Goal: Task Accomplishment & Management: Complete application form

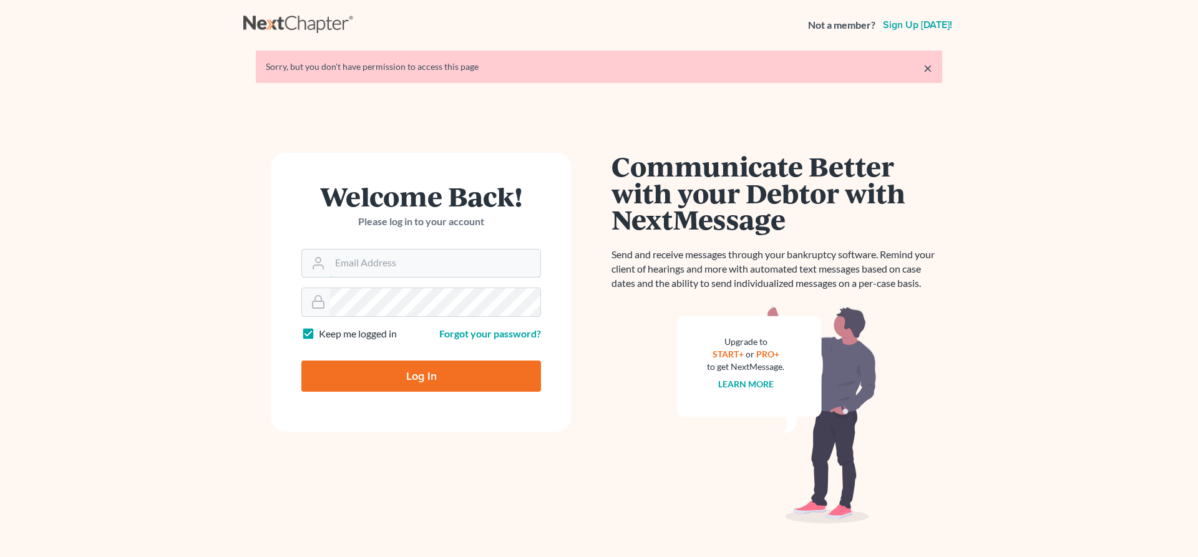
type input "lrubin@pennlawyer.com"
type input "Thinking..."
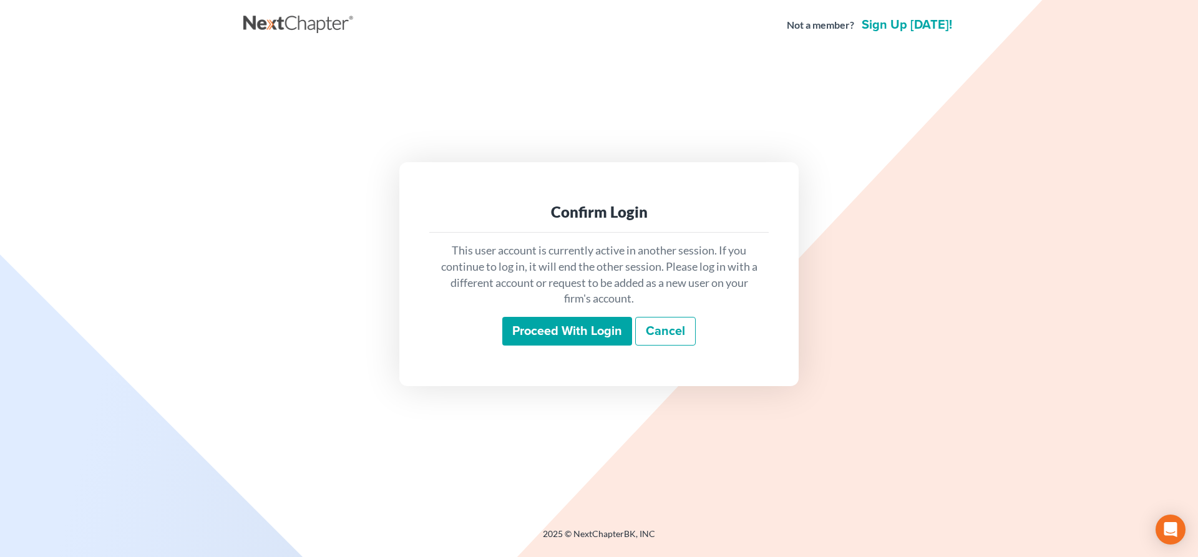
click at [564, 331] on input "Proceed with login" at bounding box center [567, 331] width 130 height 29
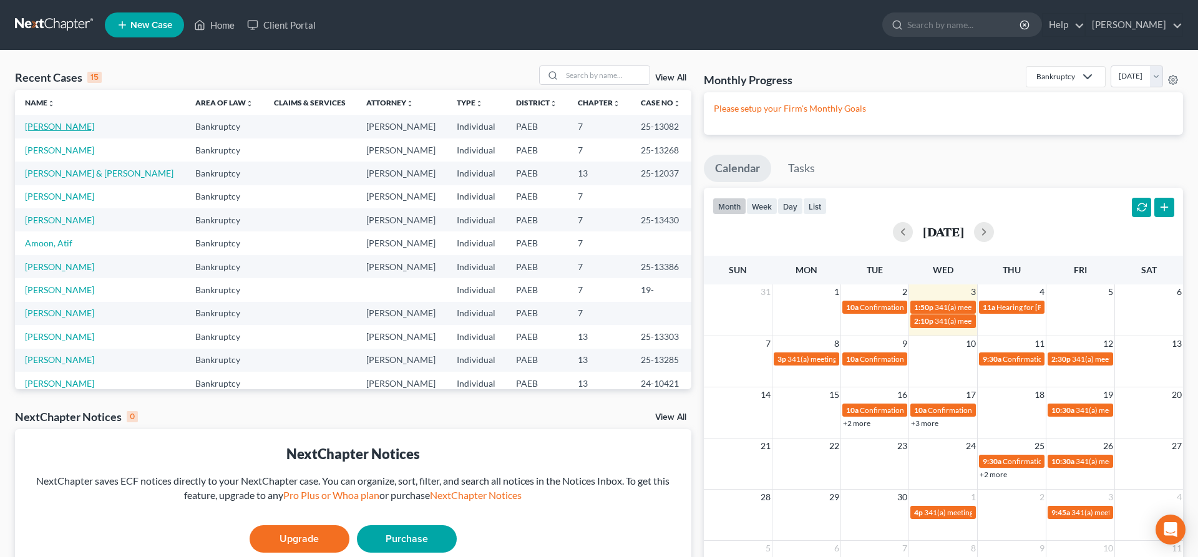
click at [41, 125] on link "[PERSON_NAME]" at bounding box center [59, 126] width 69 height 11
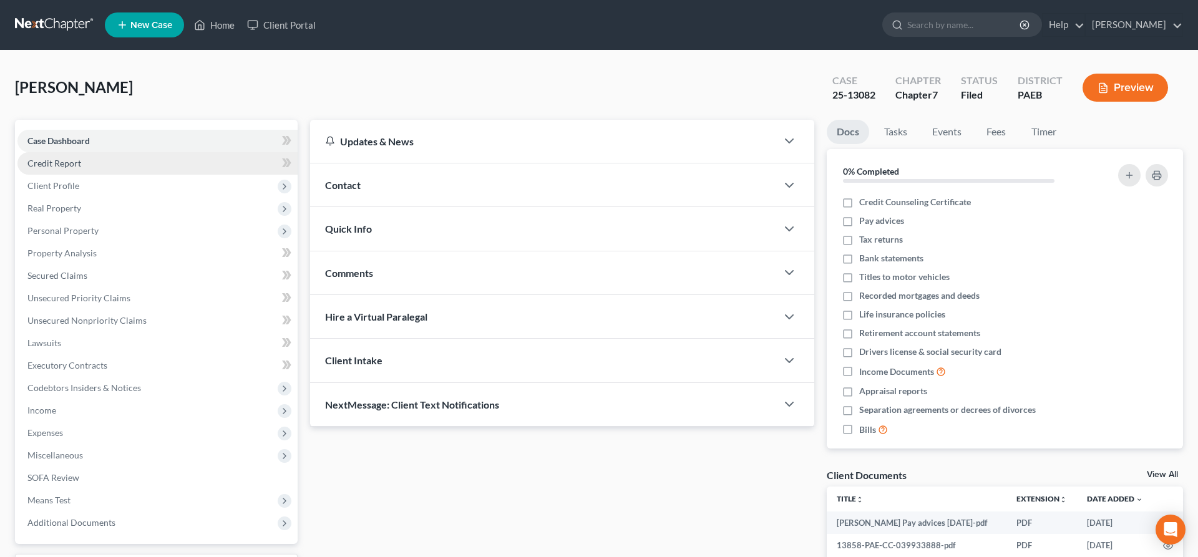
click at [89, 156] on link "Credit Report" at bounding box center [157, 163] width 280 height 22
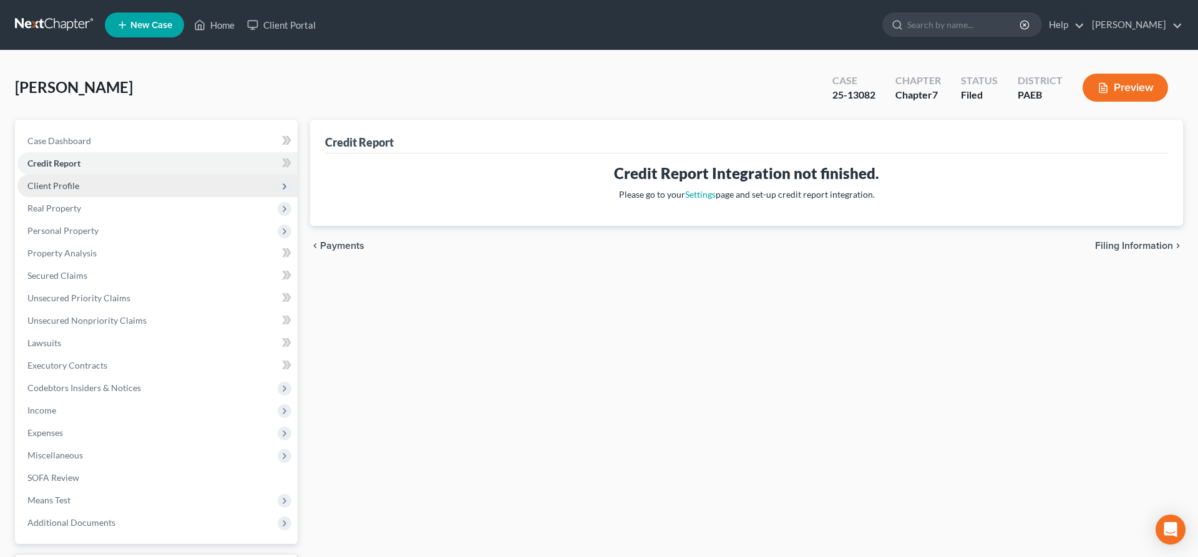
click at [82, 189] on span "Client Profile" at bounding box center [157, 186] width 280 height 22
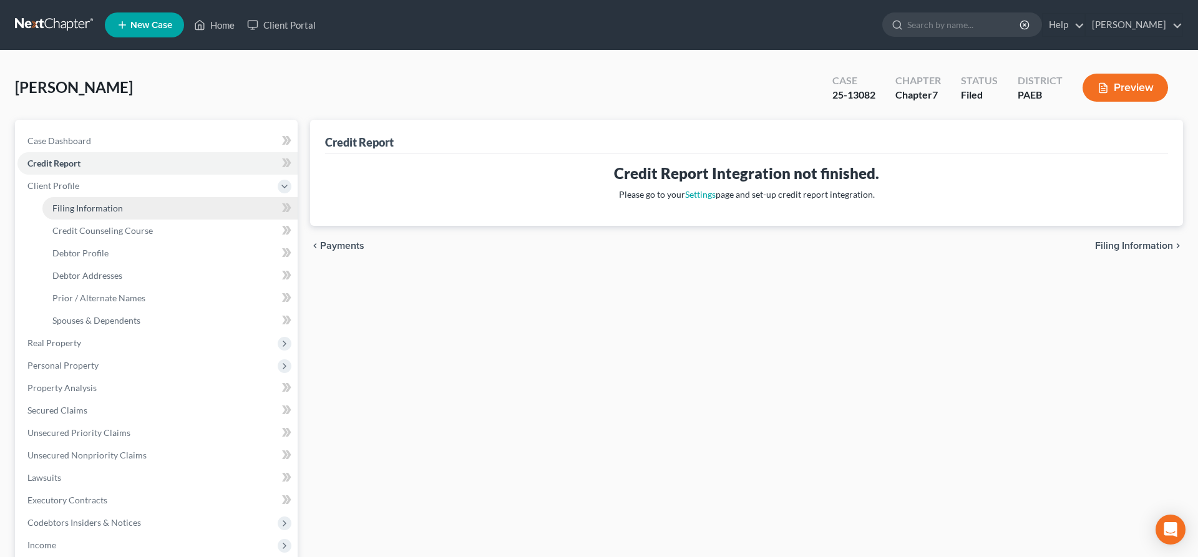
click at [107, 207] on span "Filing Information" at bounding box center [87, 208] width 71 height 11
select select "1"
select select "0"
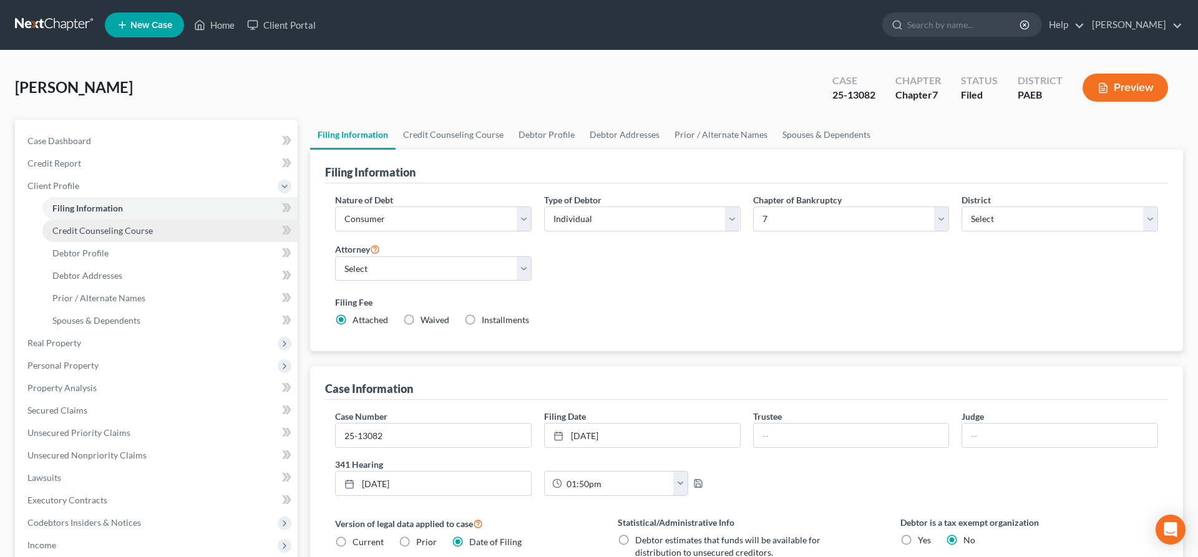
click at [115, 227] on span "Credit Counseling Course" at bounding box center [102, 230] width 100 height 11
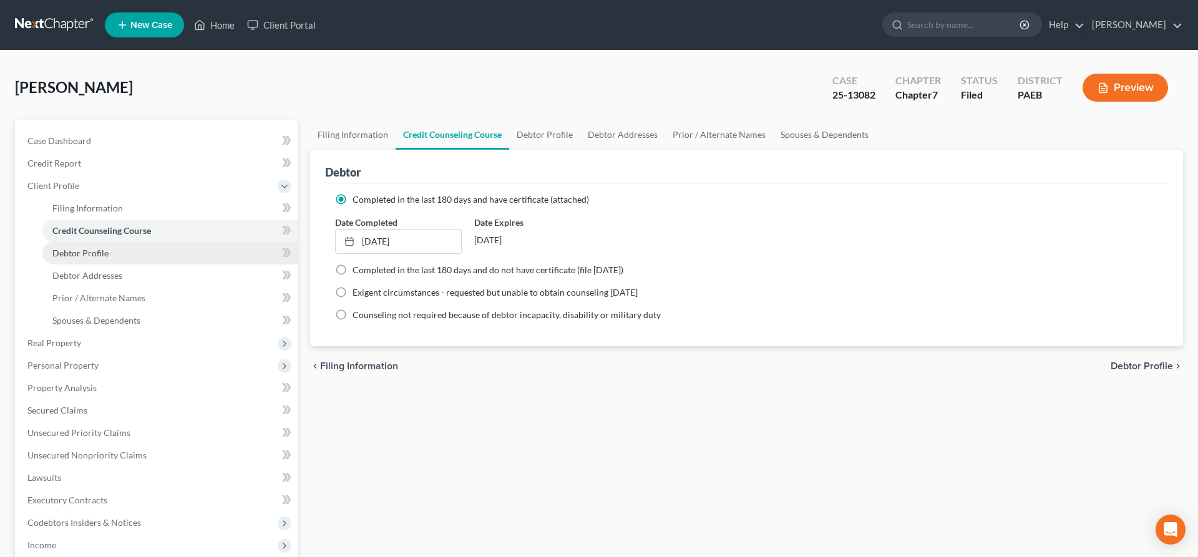
click at [90, 257] on span "Debtor Profile" at bounding box center [80, 253] width 56 height 11
select select "0"
select select "4"
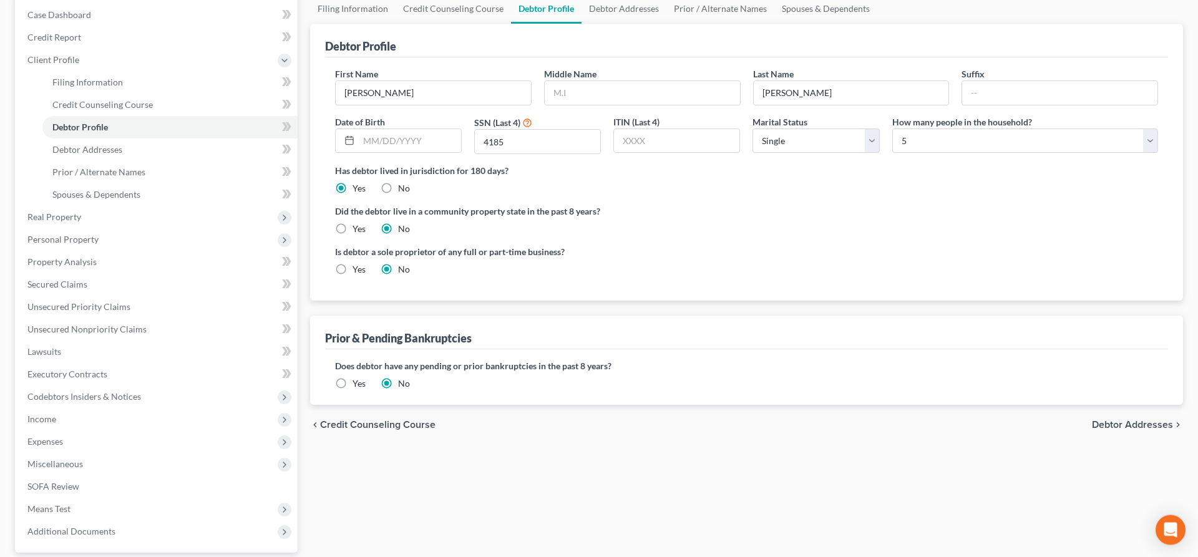
scroll to position [112, 0]
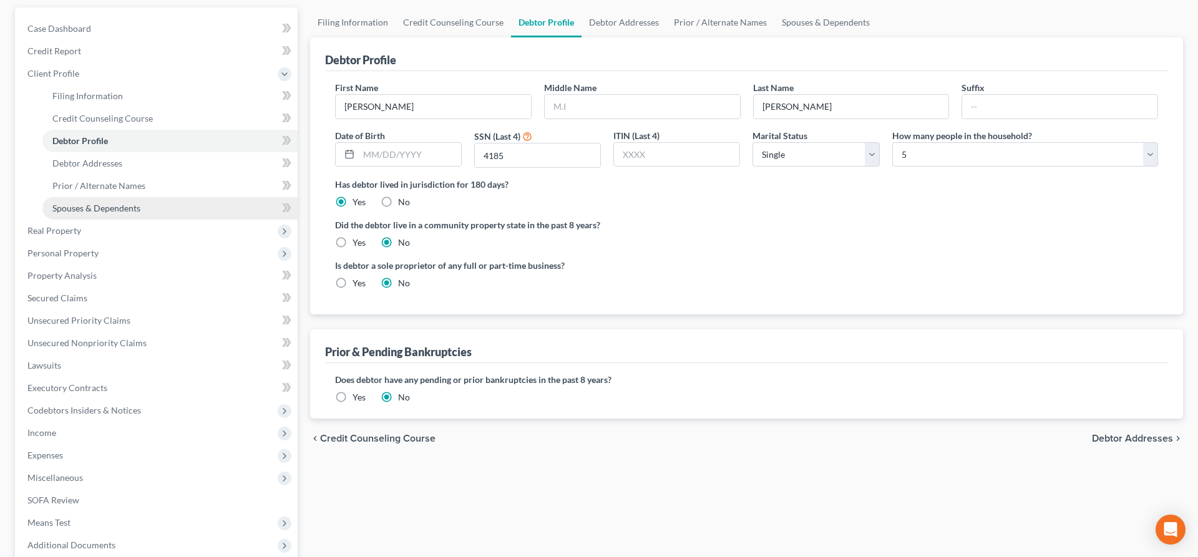
click at [121, 207] on span "Spouses & Dependents" at bounding box center [96, 208] width 88 height 11
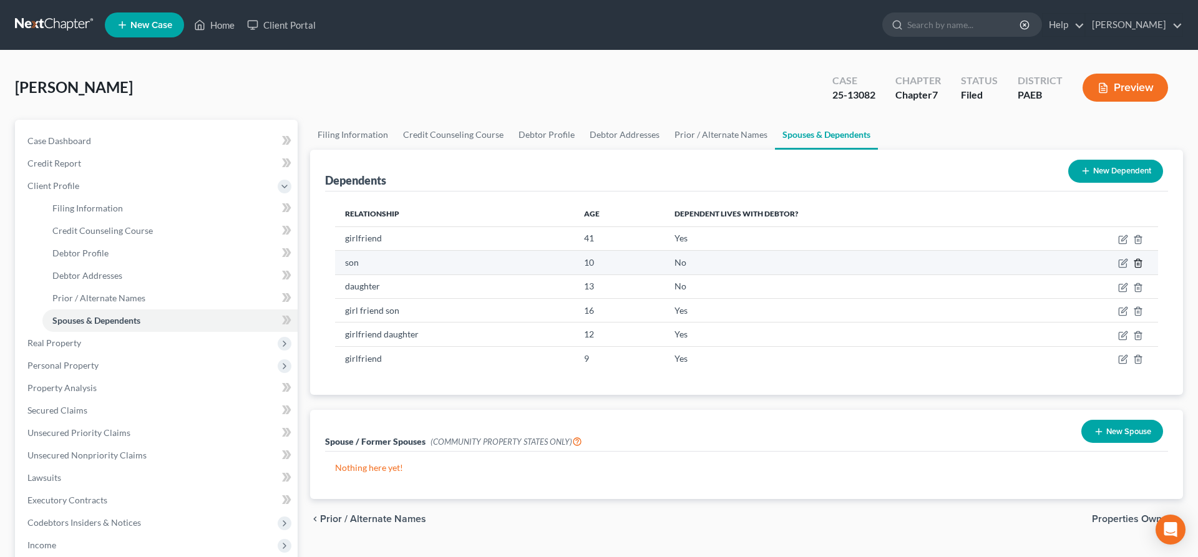
click at [1138, 262] on icon "button" at bounding box center [1138, 263] width 10 height 10
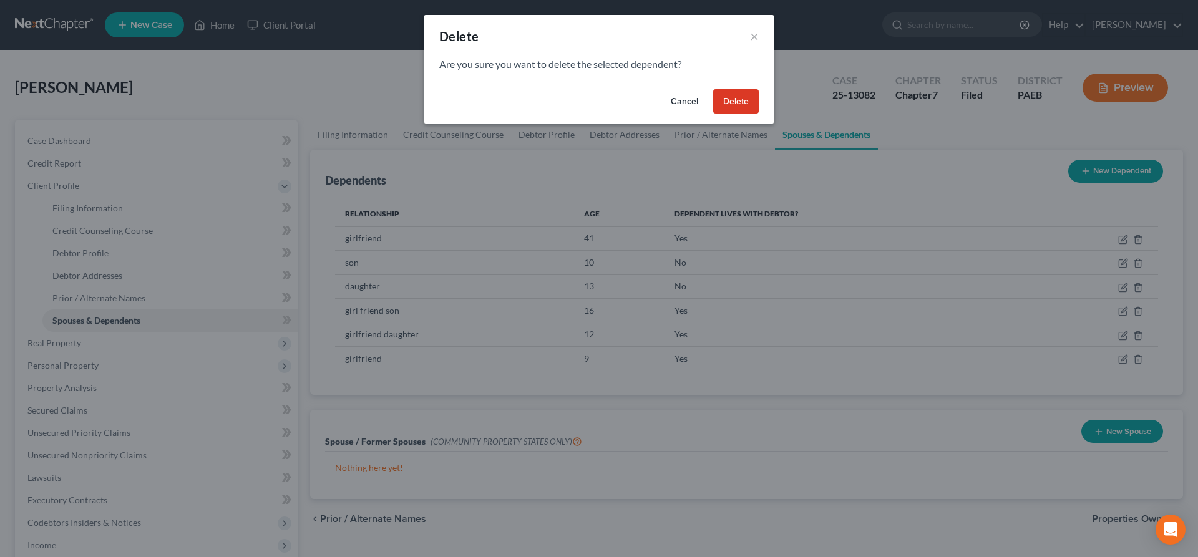
click at [681, 98] on button "Cancel" at bounding box center [684, 101] width 47 height 25
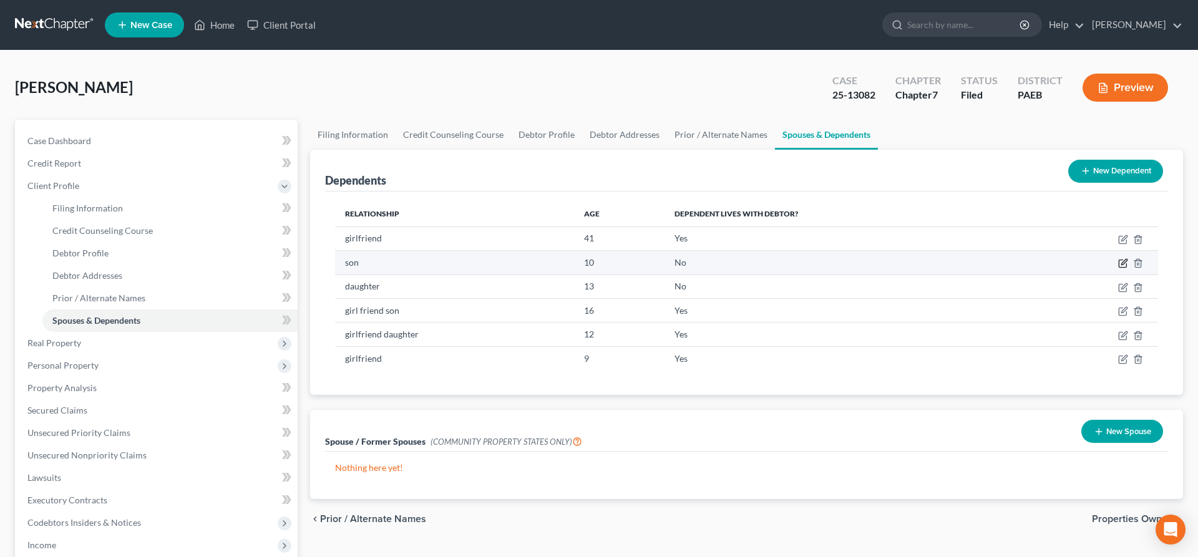
click at [1123, 258] on icon "button" at bounding box center [1124, 263] width 10 height 10
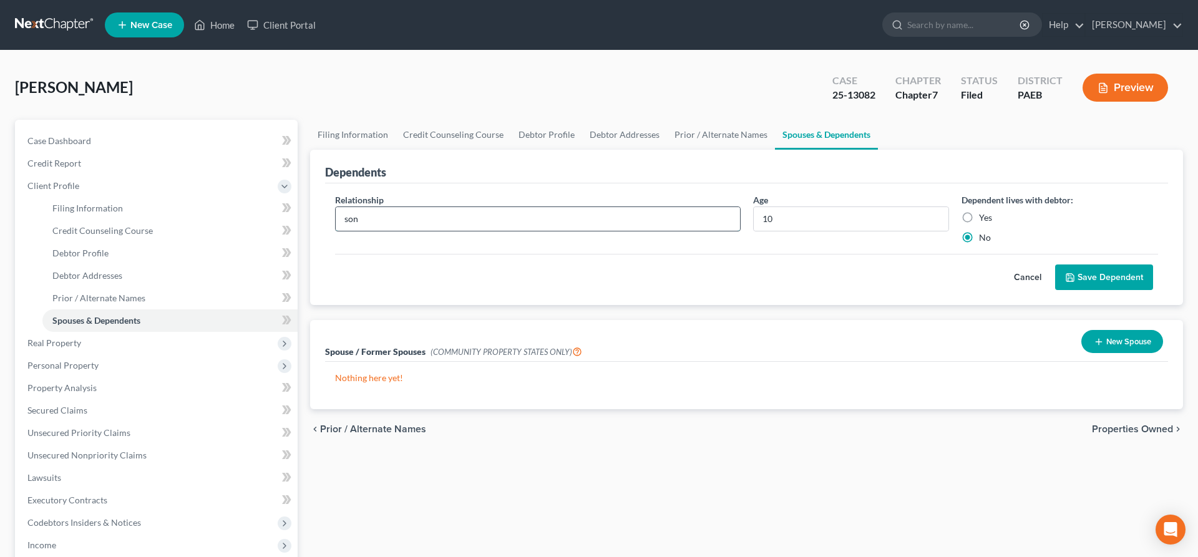
click at [391, 221] on input "son" at bounding box center [538, 219] width 404 height 24
type input "girlfriend son"
drag, startPoint x: 782, startPoint y: 223, endPoint x: 631, endPoint y: 226, distance: 151.1
click at [754, 226] on input "10" at bounding box center [851, 219] width 195 height 24
type input "9"
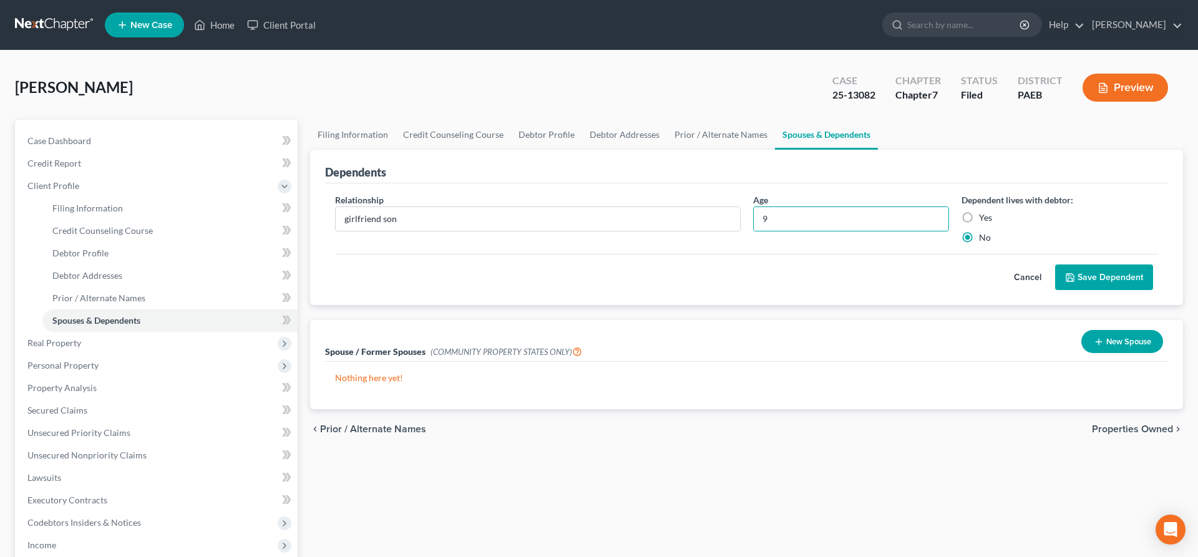
click at [1109, 274] on button "Save Dependent" at bounding box center [1104, 278] width 98 height 26
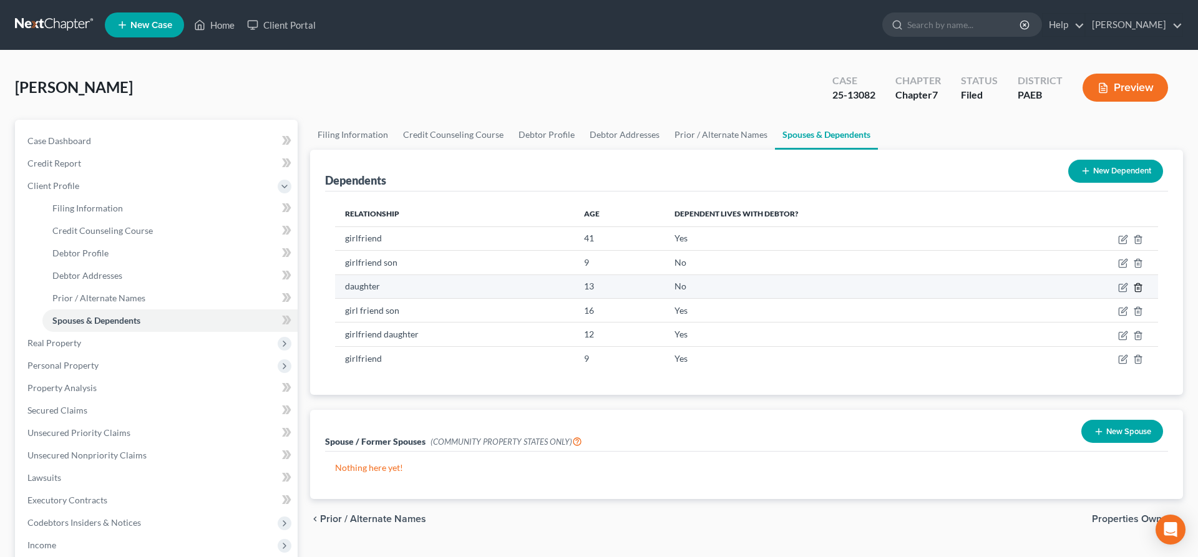
click at [1137, 284] on icon "button" at bounding box center [1138, 287] width 6 height 8
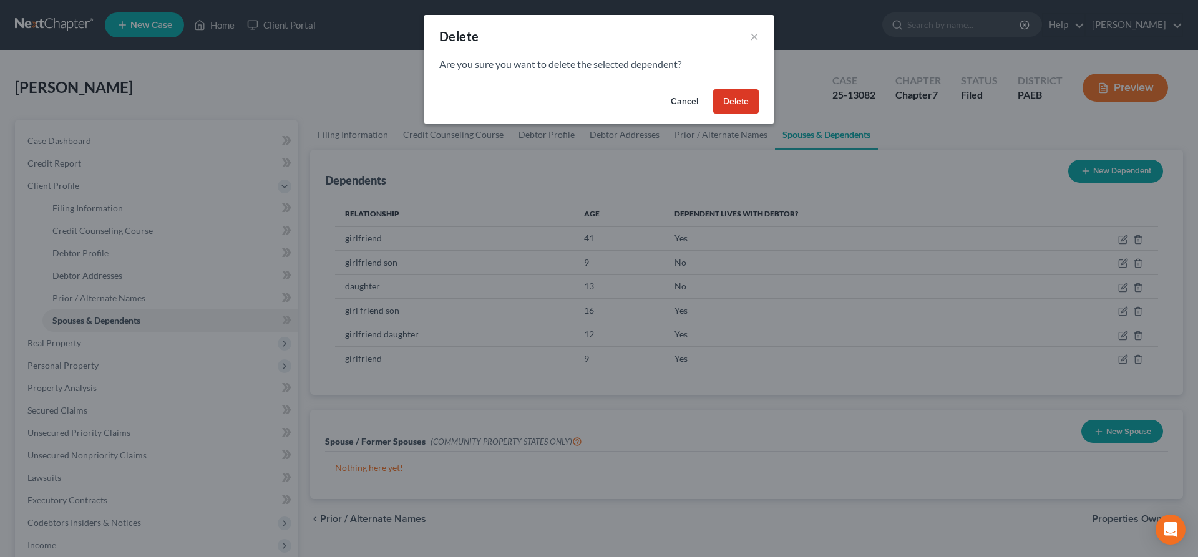
click at [724, 104] on button "Delete" at bounding box center [736, 101] width 46 height 25
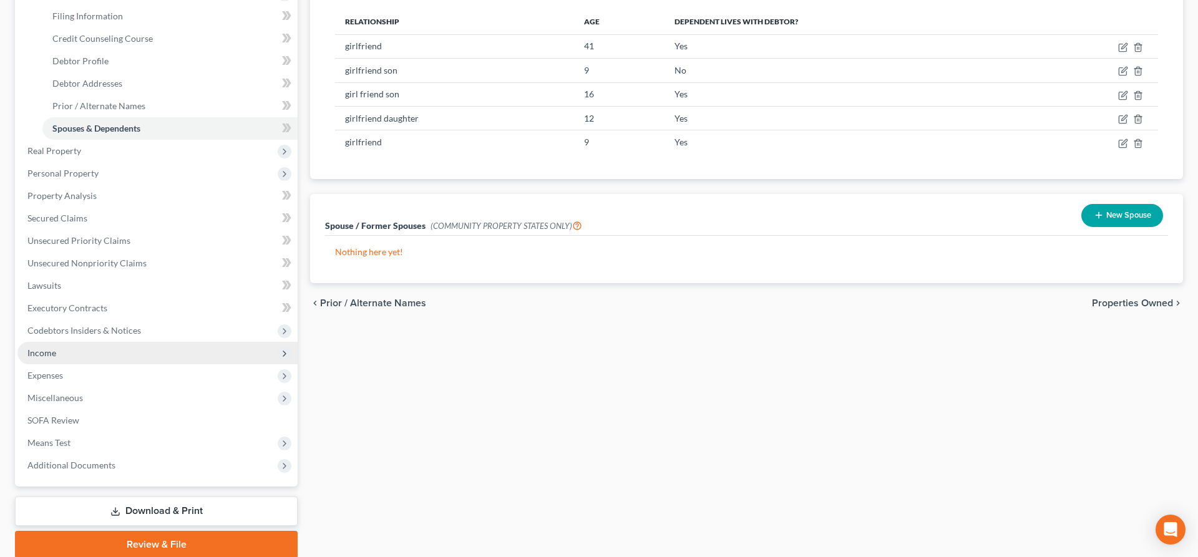
scroll to position [176, 0]
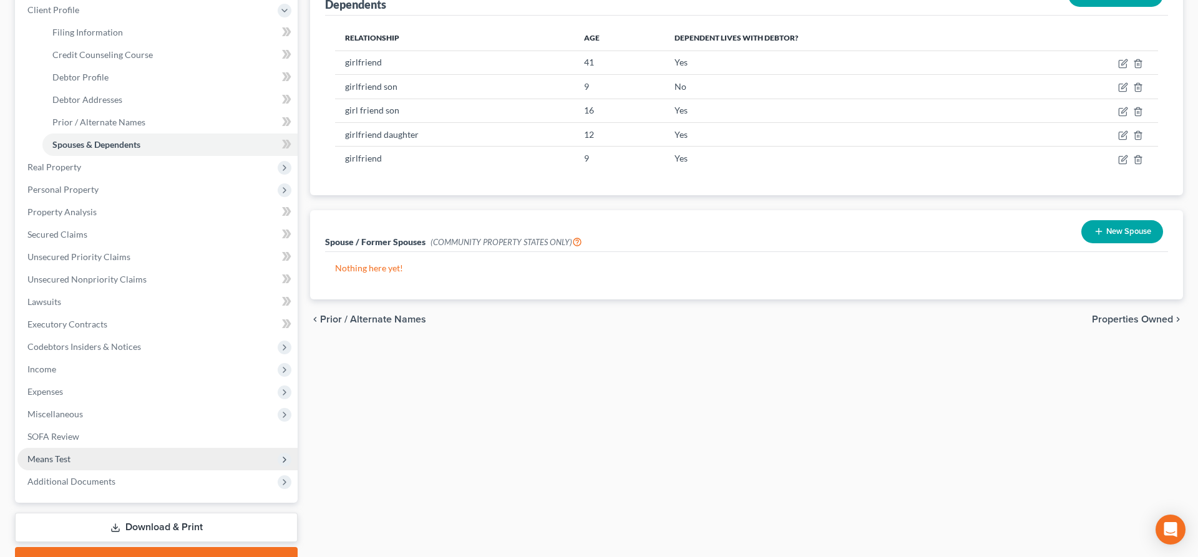
click at [114, 450] on span "Means Test" at bounding box center [157, 459] width 280 height 22
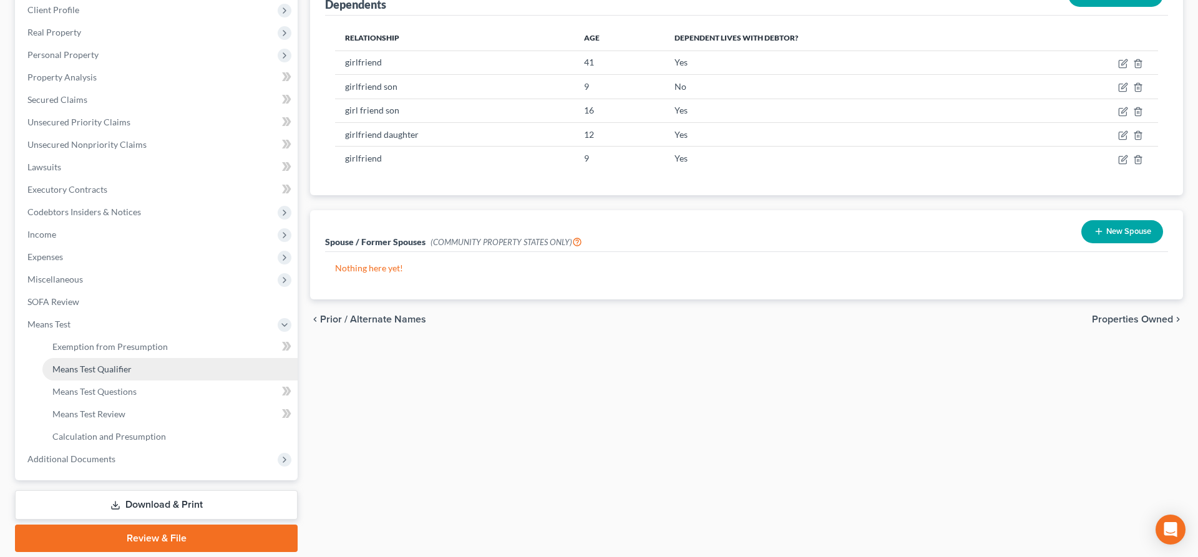
click at [147, 362] on link "Means Test Qualifier" at bounding box center [169, 369] width 255 height 22
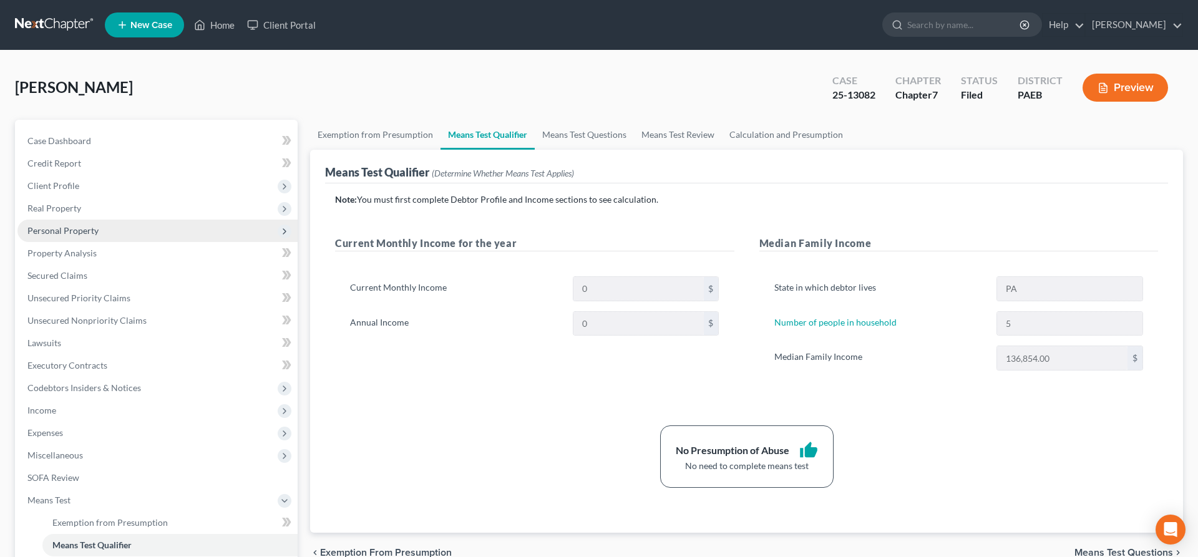
click at [89, 222] on span "Personal Property" at bounding box center [157, 231] width 280 height 22
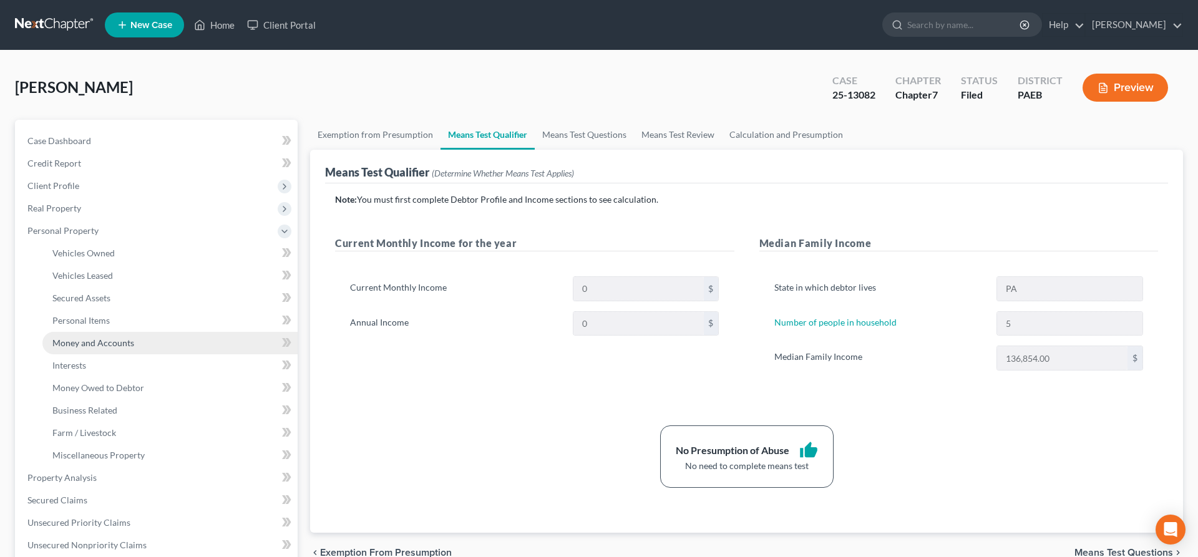
click at [104, 341] on span "Money and Accounts" at bounding box center [93, 343] width 82 height 11
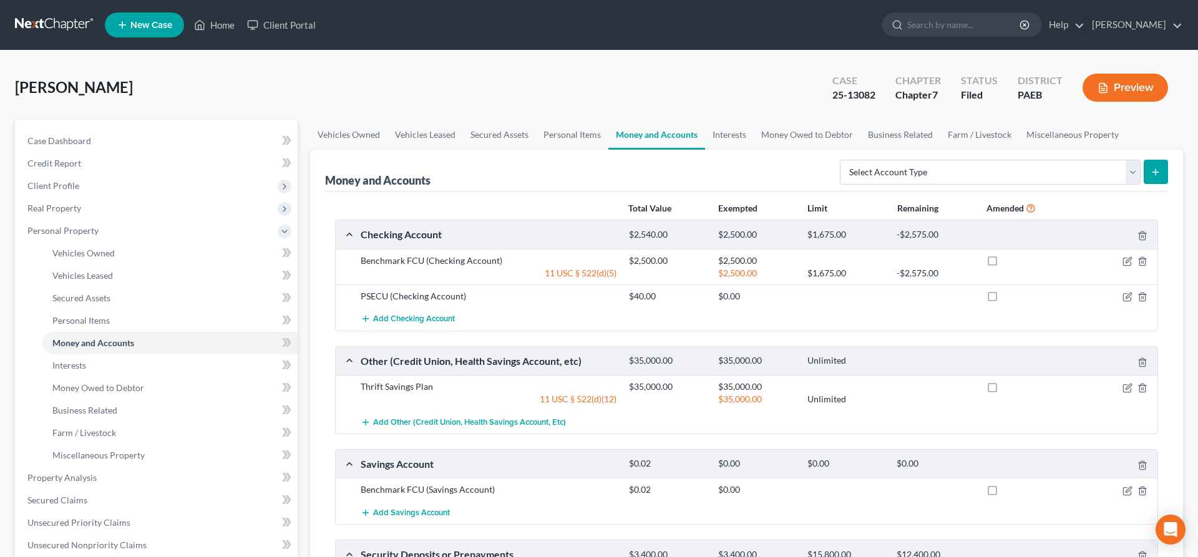
click at [1158, 167] on icon "submit" at bounding box center [1156, 172] width 10 height 10
click at [840, 160] on select "Select Account Type Brokerage (A/B: 18, SOFA: 20) Cash on Hand (A/B: 16) Certif…" at bounding box center [990, 172] width 301 height 25
select select "checking"
click option "Checking Account (A/B: 17, SOFA: 20)" at bounding box center [0, 0] width 0 height 0
drag, startPoint x: 1162, startPoint y: 172, endPoint x: 1141, endPoint y: 177, distance: 21.3
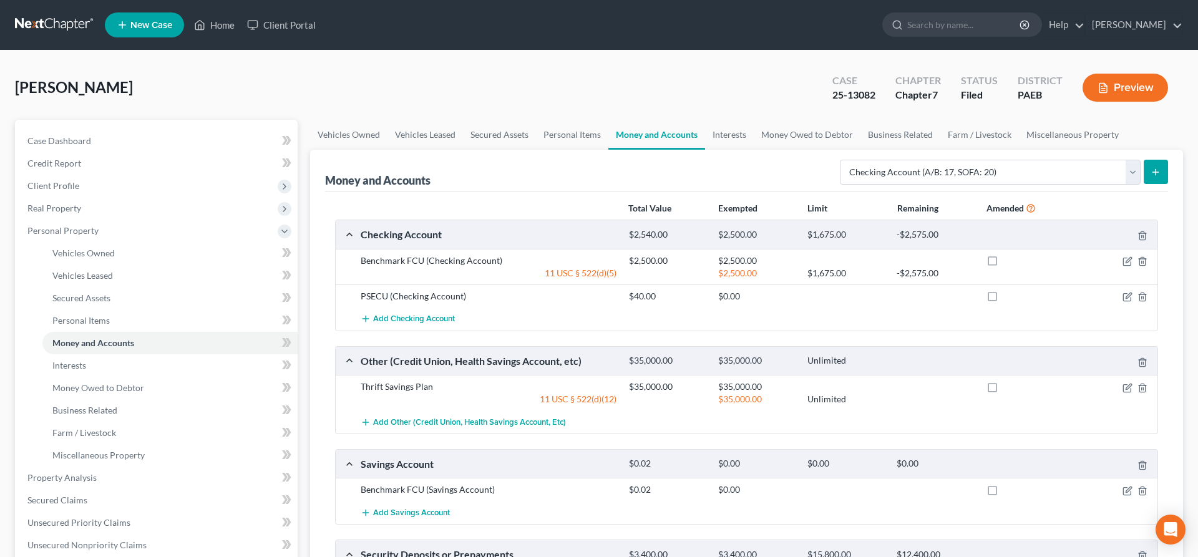
click at [1160, 173] on button "submit" at bounding box center [1156, 172] width 24 height 24
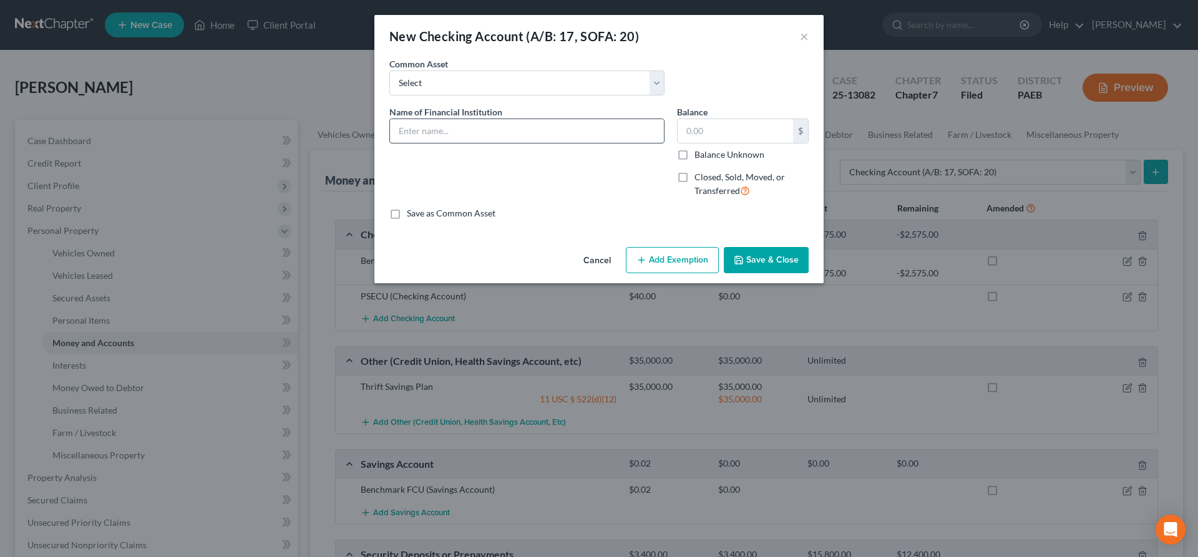
click at [414, 137] on input "text" at bounding box center [527, 131] width 274 height 24
type input "Barclays Bank"
click at [695, 129] on input "text" at bounding box center [735, 131] width 115 height 24
type input "50"
click at [685, 255] on button "Add Exemption" at bounding box center [672, 260] width 93 height 26
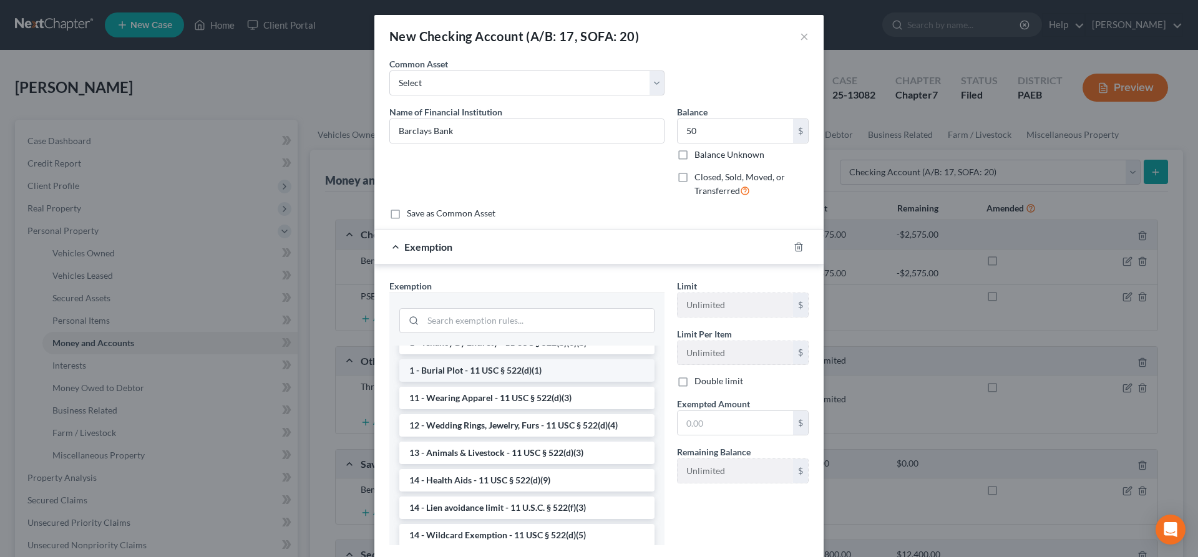
scroll to position [127, 0]
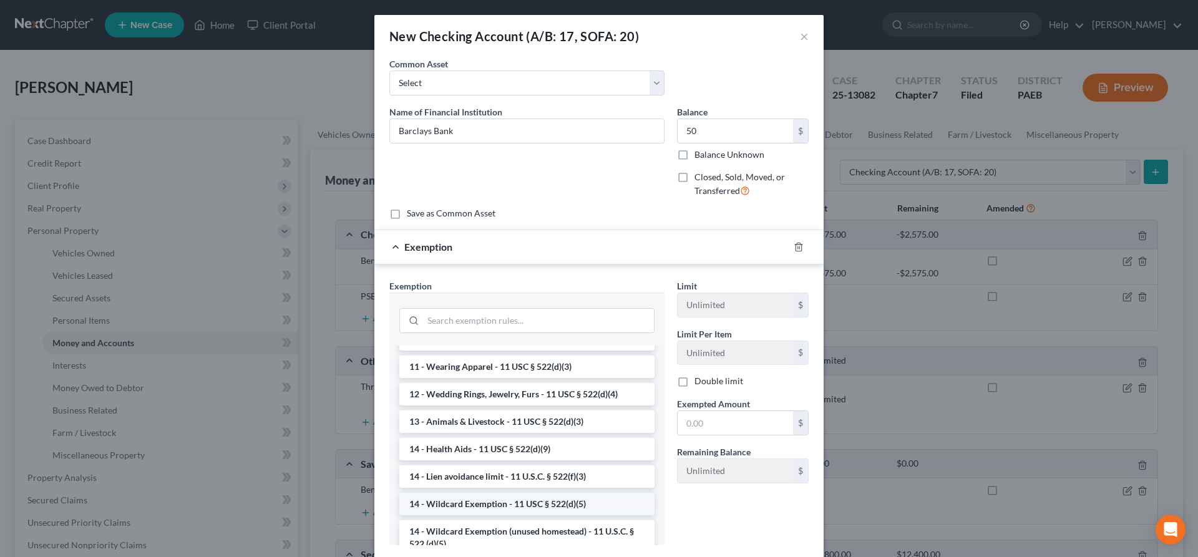
click at [569, 504] on li "14 - Wildcard Exemption - 11 USC § 522(d)(5)" at bounding box center [526, 504] width 255 height 22
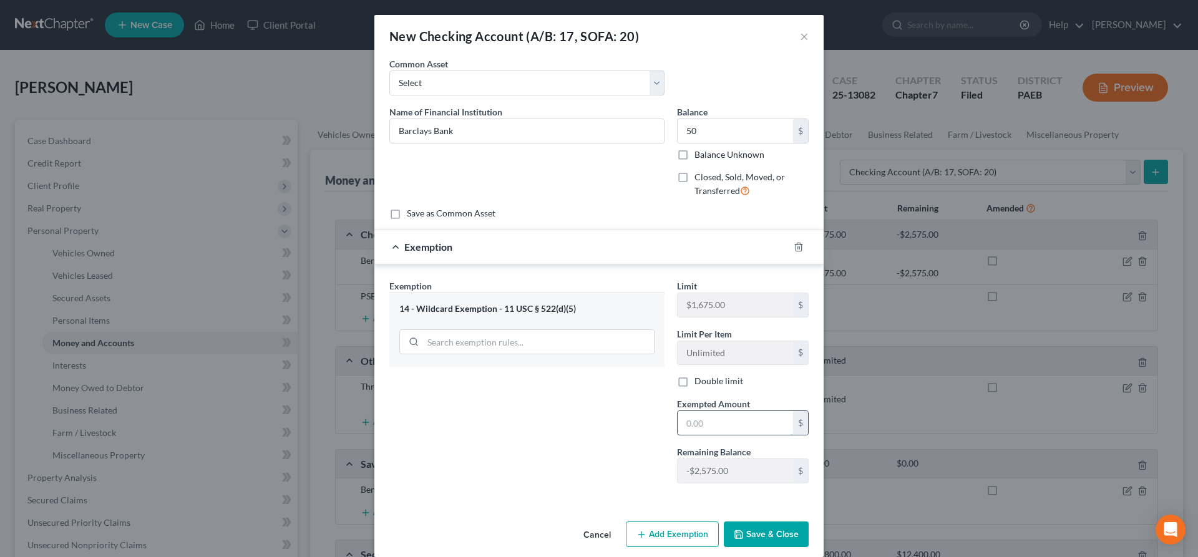
click at [701, 430] on input "text" at bounding box center [735, 423] width 115 height 24
type input "50"
click at [773, 531] on button "Save & Close" at bounding box center [766, 535] width 85 height 26
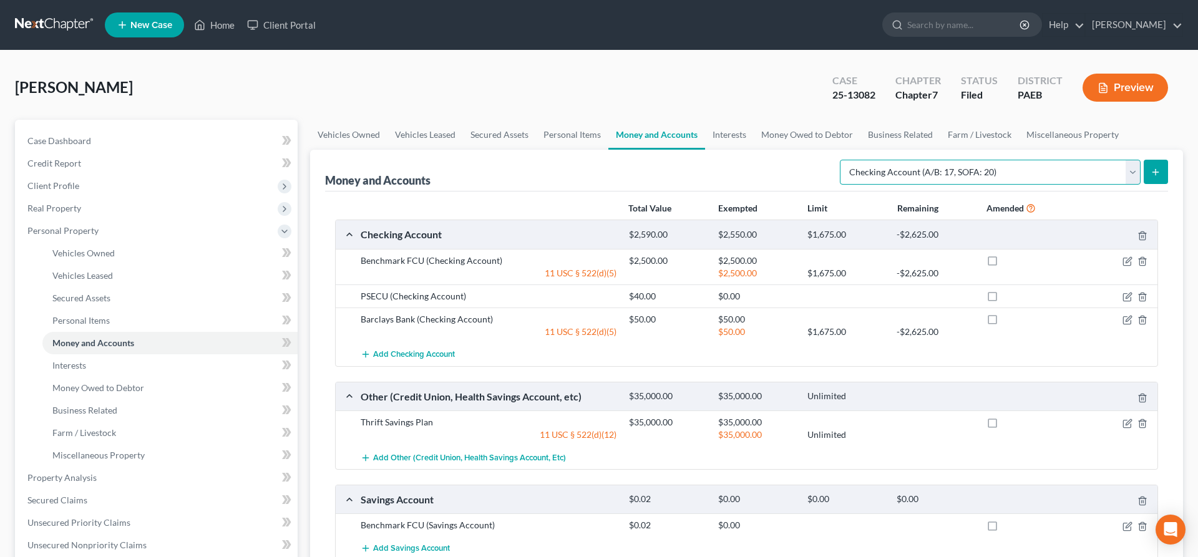
click at [840, 160] on select "Select Account Type Brokerage (A/B: 18, SOFA: 20) Cash on Hand (A/B: 16) Certif…" at bounding box center [990, 172] width 301 height 25
select select "other"
click option "Other (Credit Union, Health Savings Account, etc) (A/B: 17, SOFA: 20)" at bounding box center [0, 0] width 0 height 0
click at [1153, 165] on button "submit" at bounding box center [1156, 172] width 24 height 24
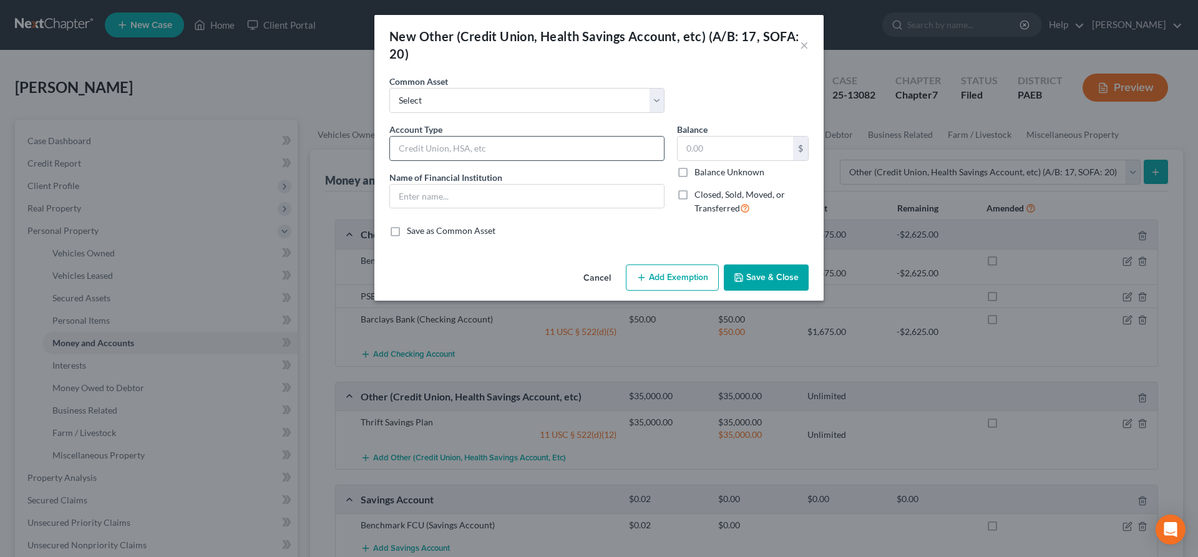
click at [406, 149] on input "text" at bounding box center [527, 149] width 274 height 24
type input "coinbase crypto"
click at [692, 144] on input "text" at bounding box center [735, 149] width 115 height 24
type input "62.60"
click at [439, 197] on input "text" at bounding box center [527, 197] width 274 height 24
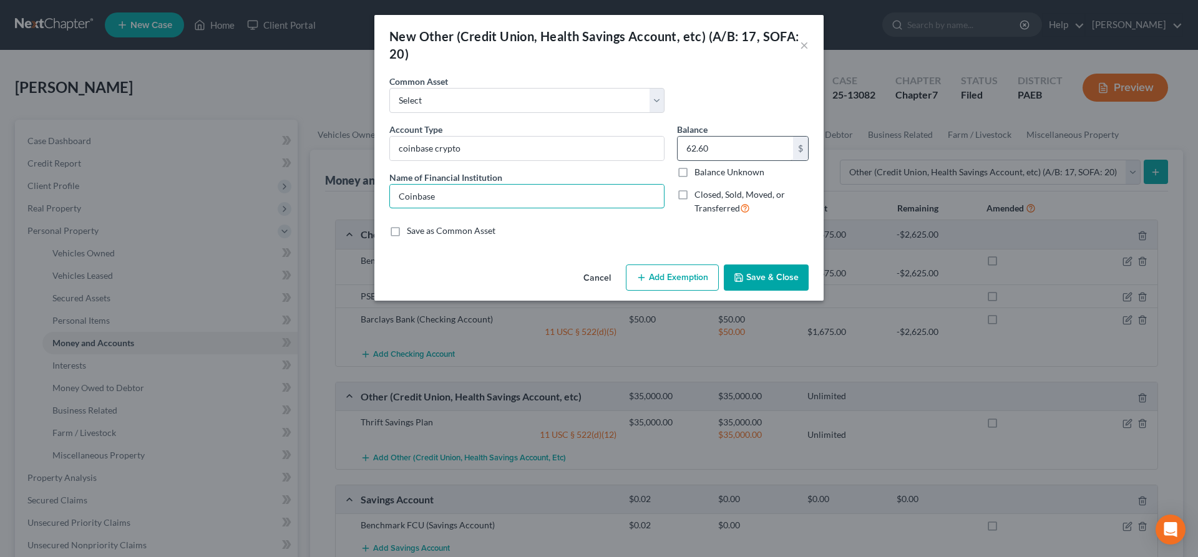
type input "Coinbase"
drag, startPoint x: 713, startPoint y: 148, endPoint x: 512, endPoint y: 143, distance: 201.0
click at [678, 143] on input "62.60" at bounding box center [735, 149] width 115 height 24
click at [656, 273] on button "Add Exemption" at bounding box center [672, 278] width 93 height 26
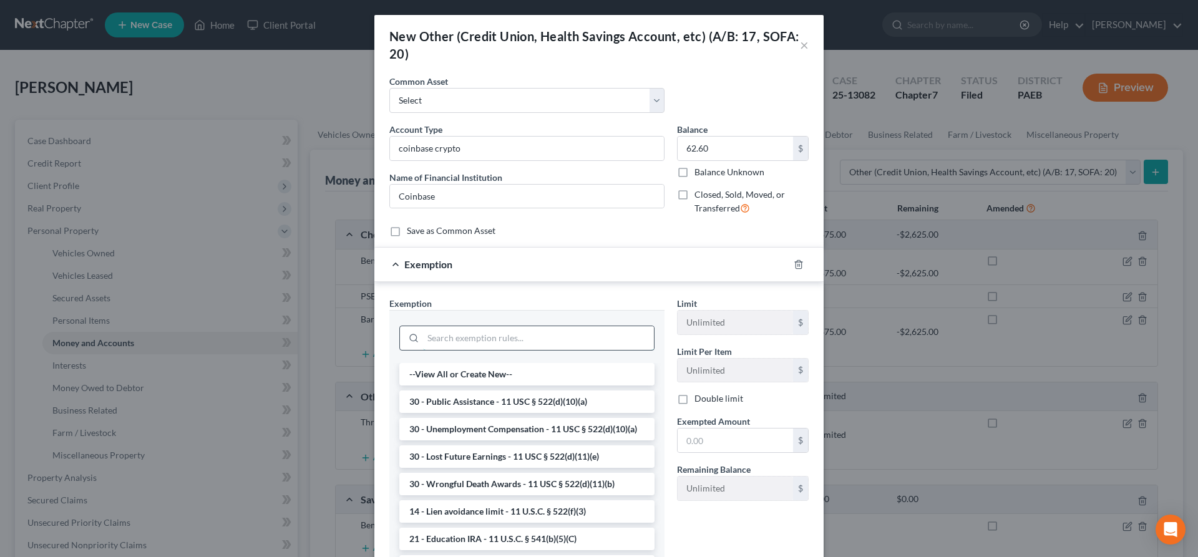
click at [444, 330] on input "search" at bounding box center [538, 338] width 231 height 24
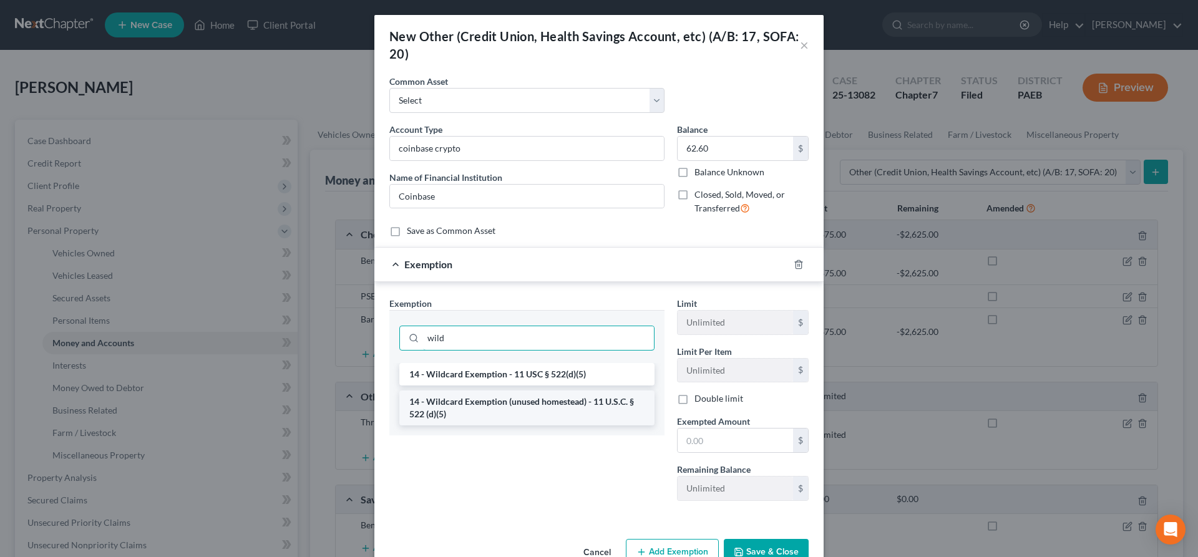
type input "wild"
click at [470, 398] on li "14 - Wildcard Exemption (unused homestead) - 11 U.S.C. § 522 (d)(5)" at bounding box center [526, 408] width 255 height 35
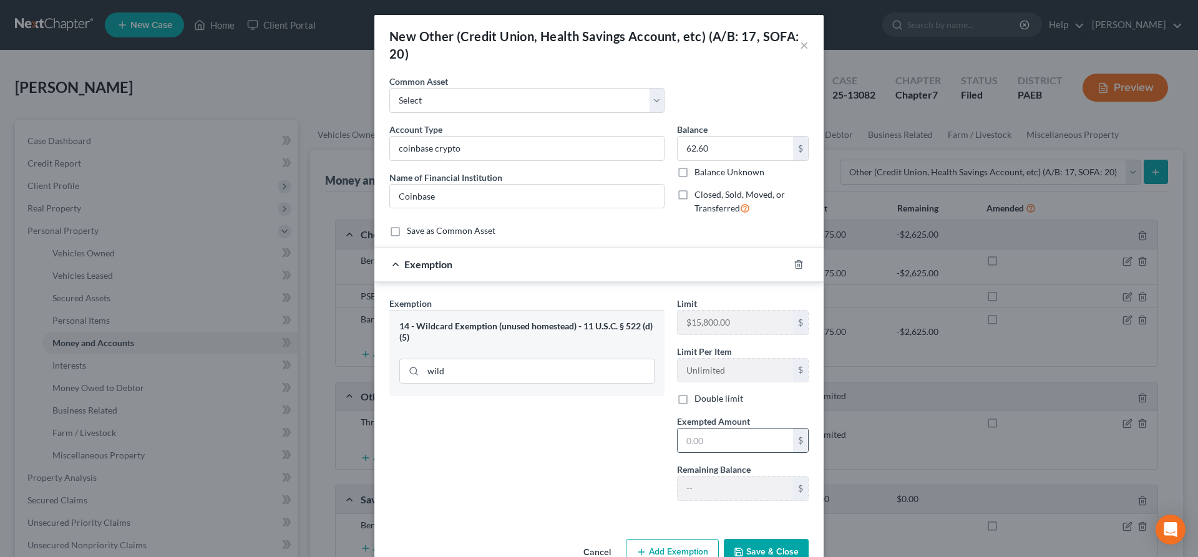
click at [709, 443] on input "text" at bounding box center [735, 441] width 115 height 24
type input "62"
click at [755, 548] on button "Save & Close" at bounding box center [766, 552] width 85 height 26
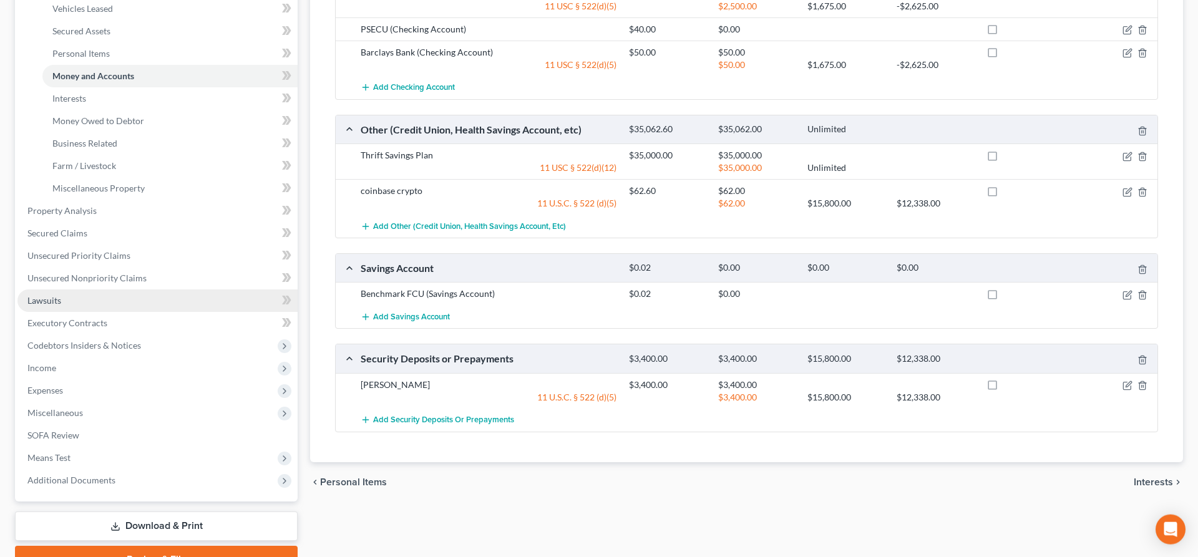
scroll to position [266, 0]
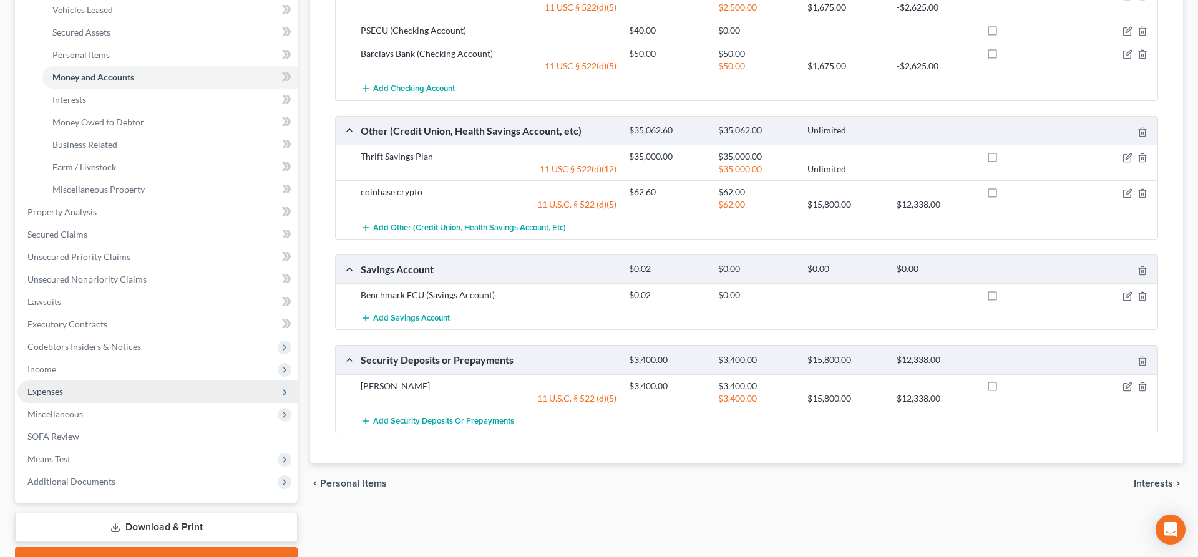
click at [57, 393] on span "Expenses" at bounding box center [45, 391] width 36 height 11
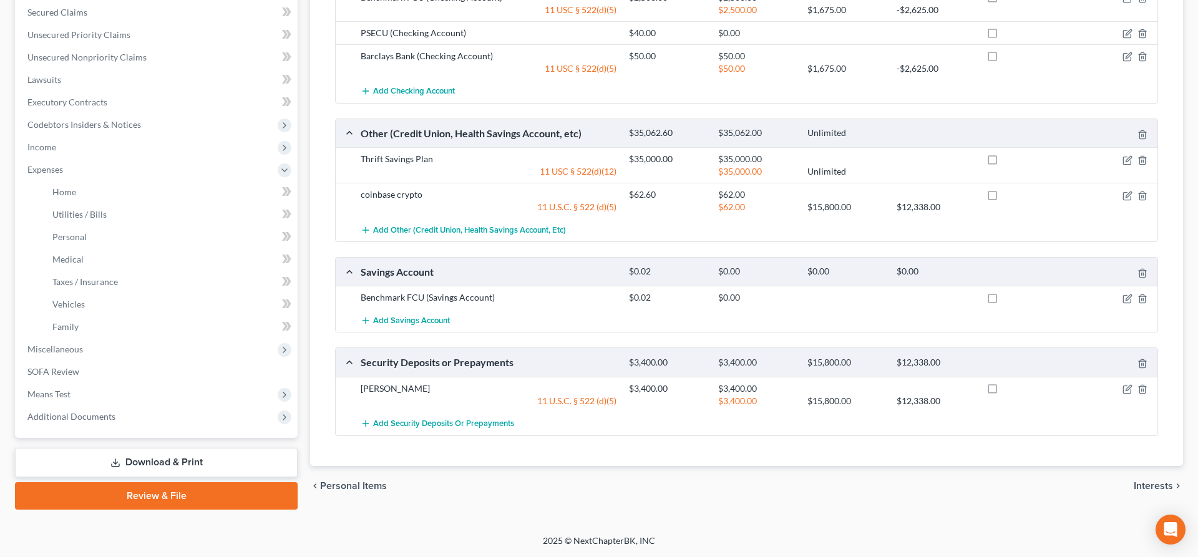
scroll to position [262, 0]
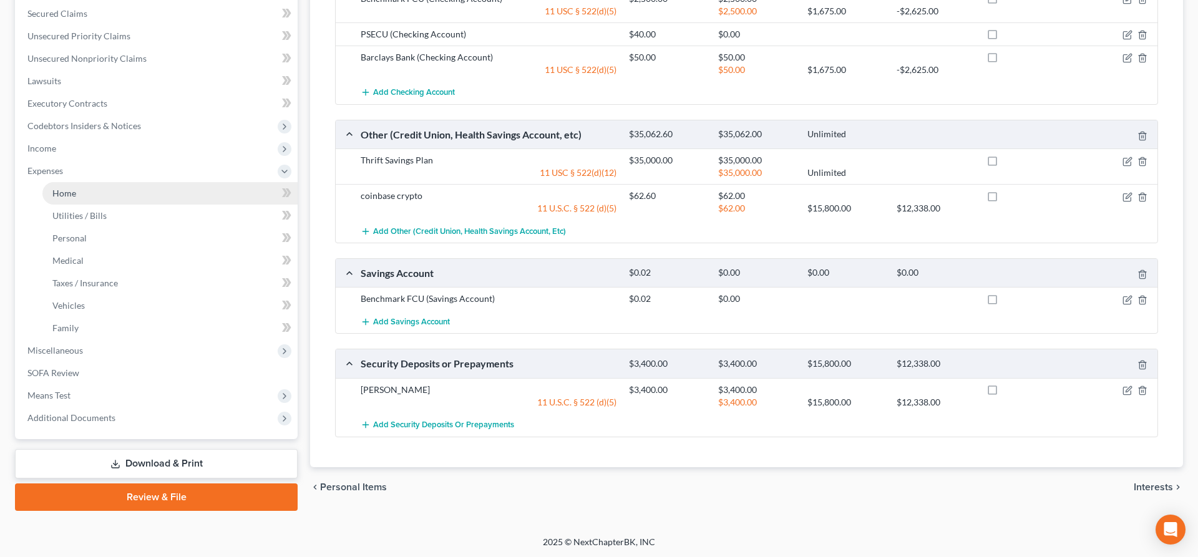
click at [102, 192] on link "Home" at bounding box center [169, 193] width 255 height 22
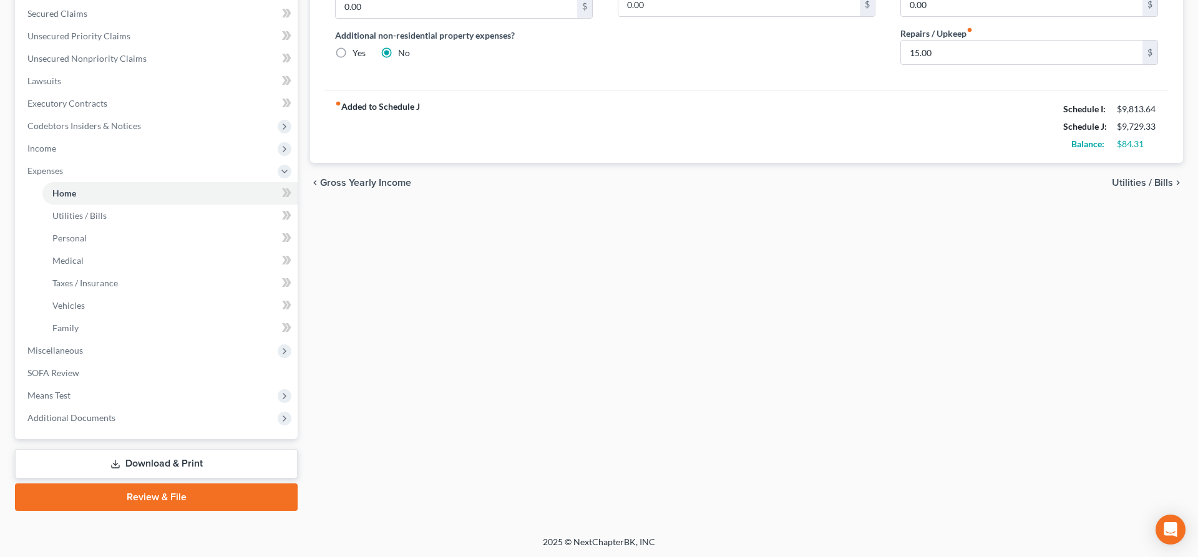
click at [185, 463] on link "Download & Print" at bounding box center [156, 463] width 283 height 29
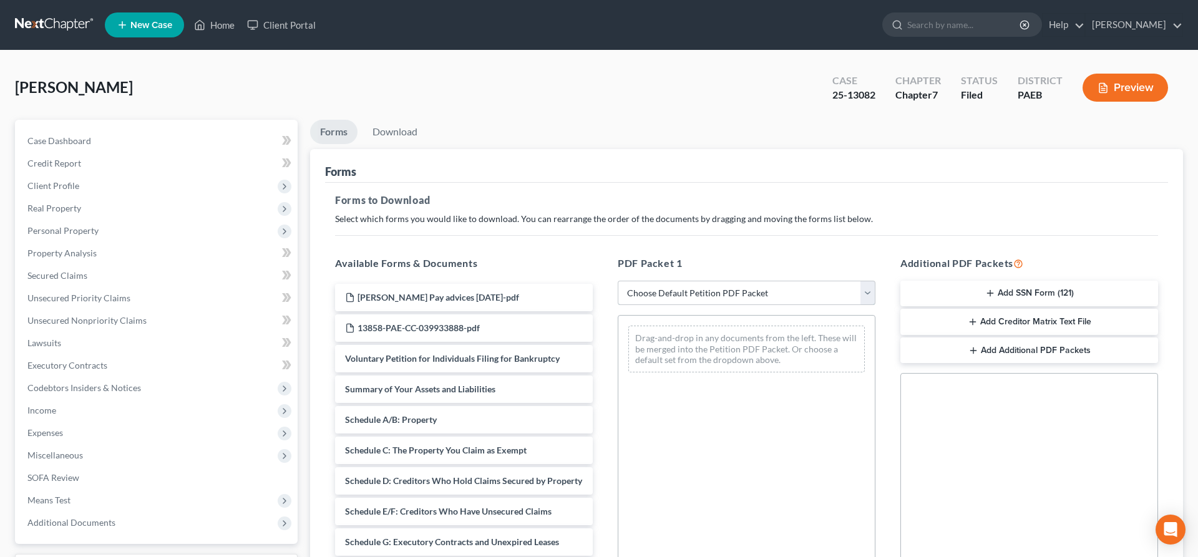
click at [618, 281] on select "Choose Default Petition PDF Packet Complete Bankruptcy Petition (all forms and …" at bounding box center [747, 293] width 258 height 25
select select "2"
click option "Amended Forms" at bounding box center [0, 0] width 0 height 0
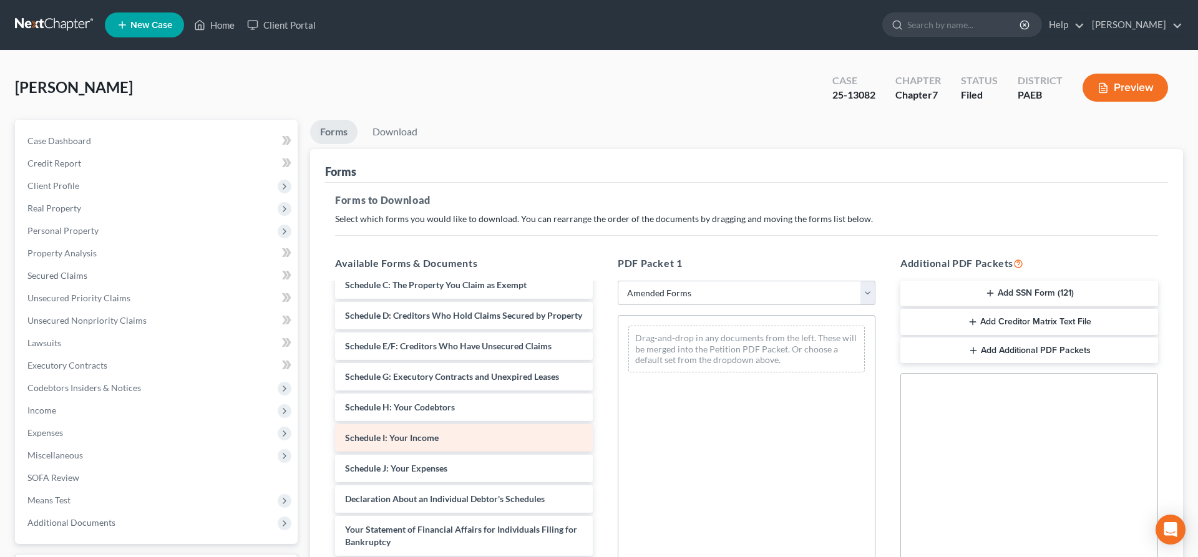
scroll to position [127, 0]
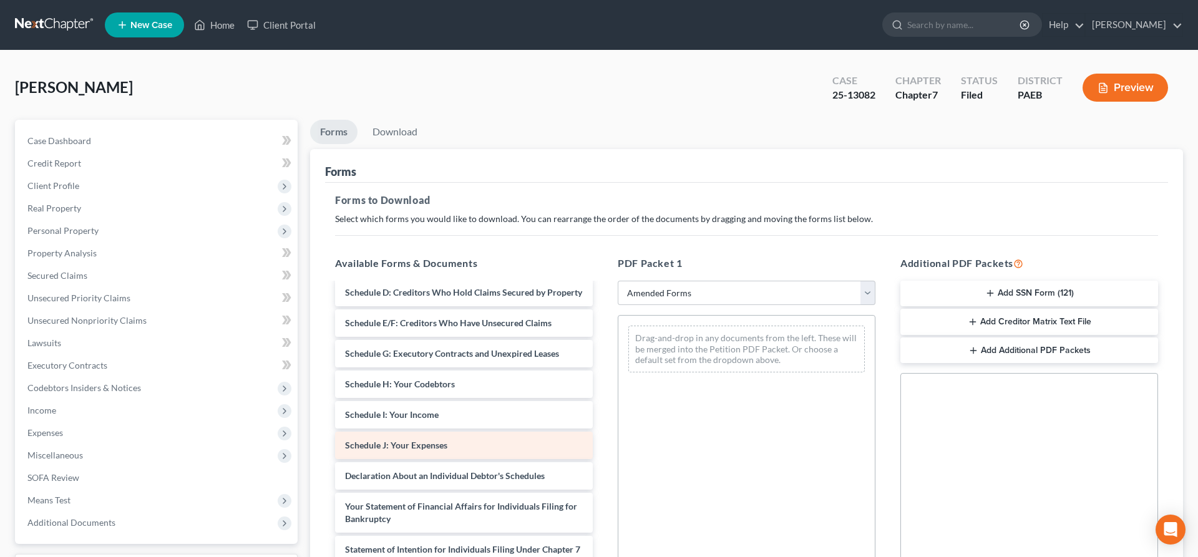
click at [427, 449] on span "Schedule J: Your Expenses" at bounding box center [396, 445] width 102 height 11
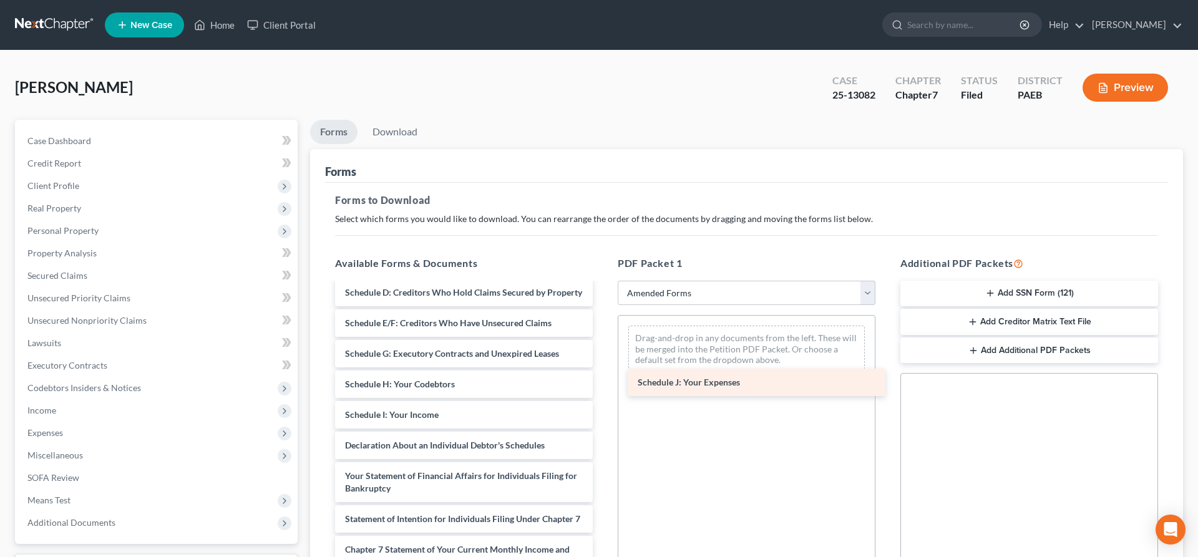
drag, startPoint x: 427, startPoint y: 449, endPoint x: 720, endPoint y: 386, distance: 299.3
click at [603, 386] on div "Schedule J: Your Expenses Voluntary Petition for Individuals Filing for Bankrup…" at bounding box center [464, 449] width 278 height 585
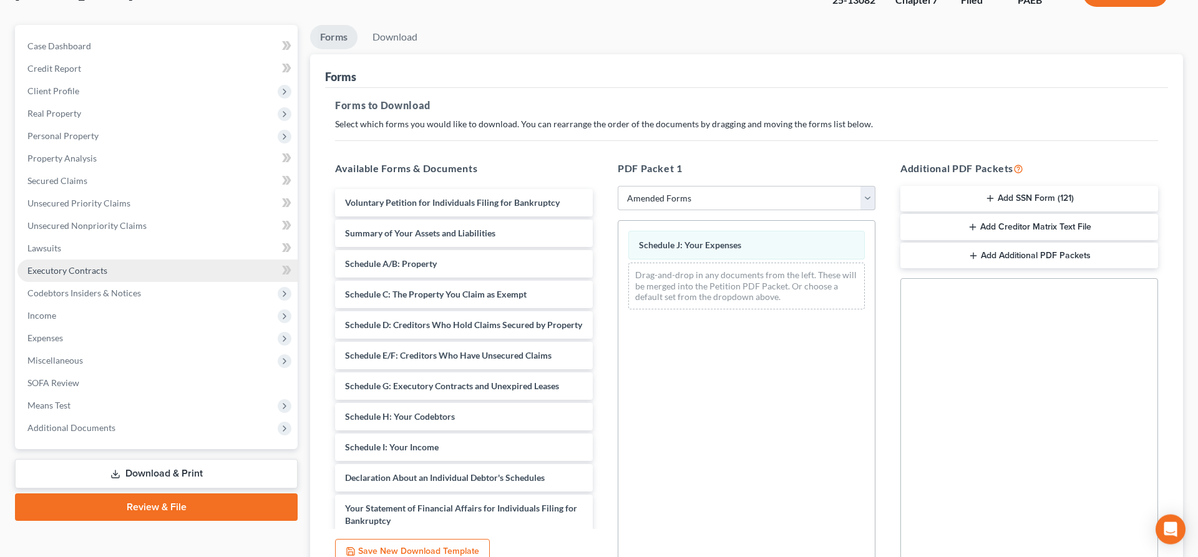
scroll to position [64, 0]
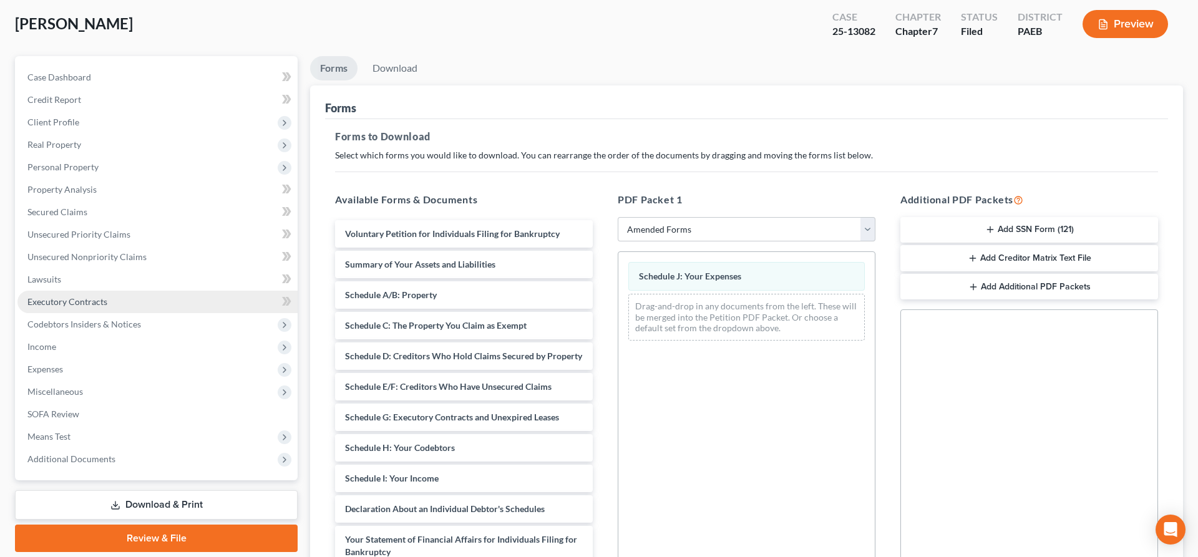
click at [71, 298] on span "Executory Contracts" at bounding box center [67, 301] width 80 height 11
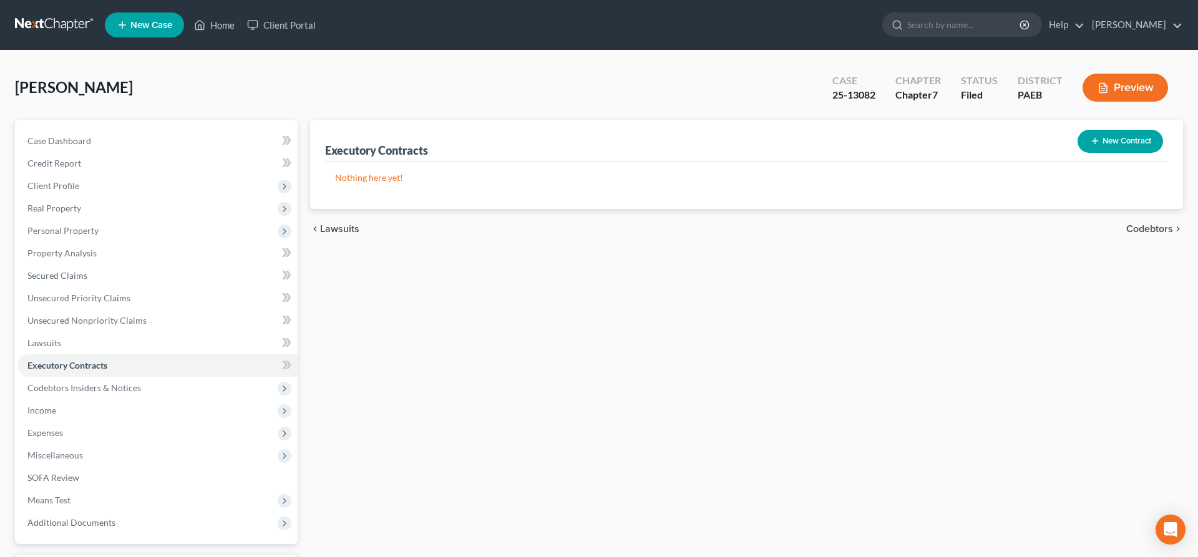
drag, startPoint x: 1135, startPoint y: 142, endPoint x: 1122, endPoint y: 145, distance: 13.5
click at [1135, 142] on button "New Contract" at bounding box center [1121, 141] width 86 height 23
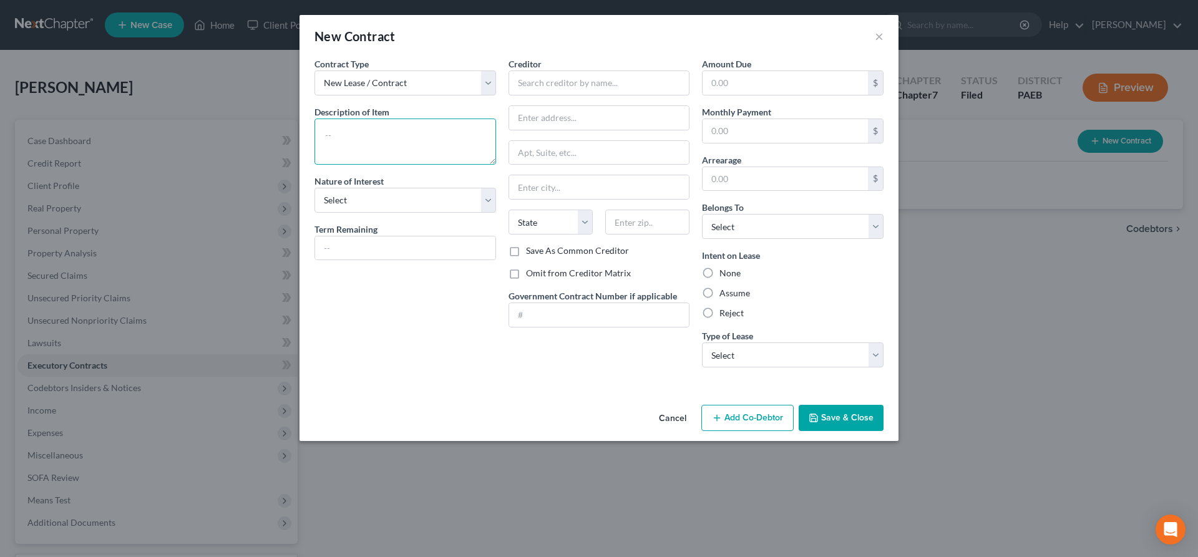
click at [377, 144] on textarea at bounding box center [406, 142] width 182 height 46
type textarea "lease"
click at [315, 188] on select "Select Purchaser Agent Lessor Lessee" at bounding box center [406, 200] width 182 height 25
select select "2"
click option "Lessor" at bounding box center [0, 0] width 0 height 0
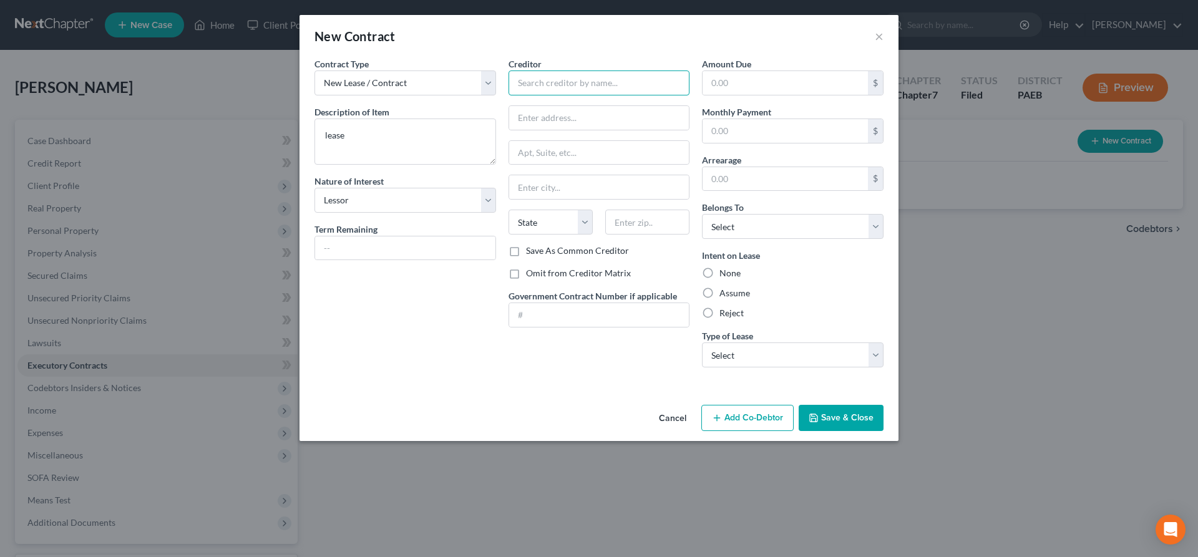
click at [568, 82] on input "text" at bounding box center [600, 83] width 182 height 25
click at [720, 293] on label "Assume" at bounding box center [735, 293] width 31 height 12
click at [725, 293] on input "Assume" at bounding box center [729, 291] width 8 height 8
radio input "true"
click at [702, 343] on select "Select Real Estate Car Other" at bounding box center [793, 355] width 182 height 25
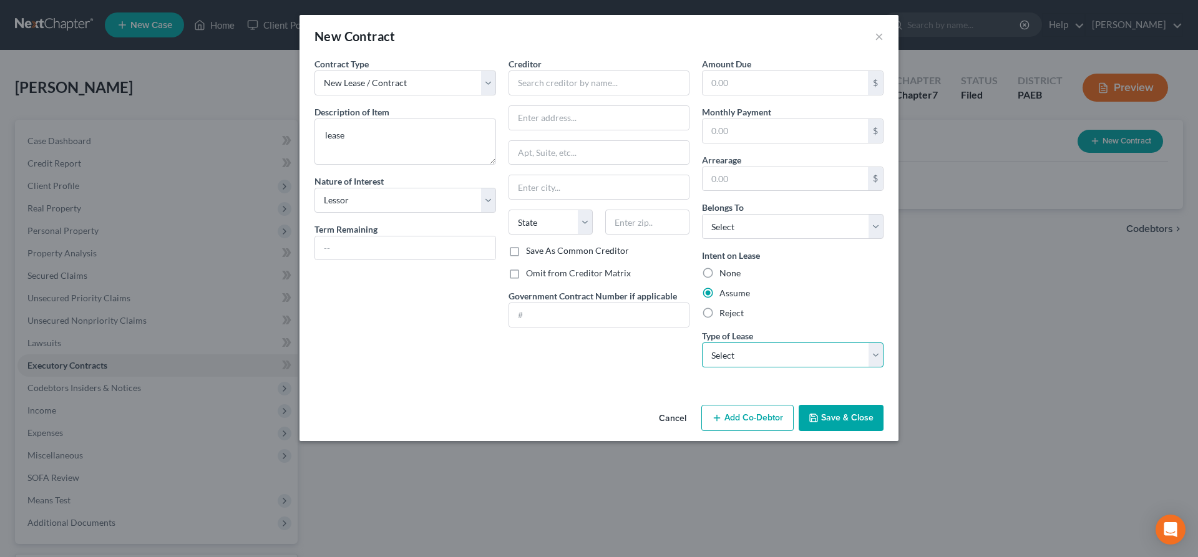
select select "0"
click option "Real Estate" at bounding box center [0, 0] width 0 height 0
click at [546, 91] on input "text" at bounding box center [600, 83] width 182 height 25
type input "Apartment lease"
click at [848, 411] on button "Save & Close" at bounding box center [841, 418] width 85 height 26
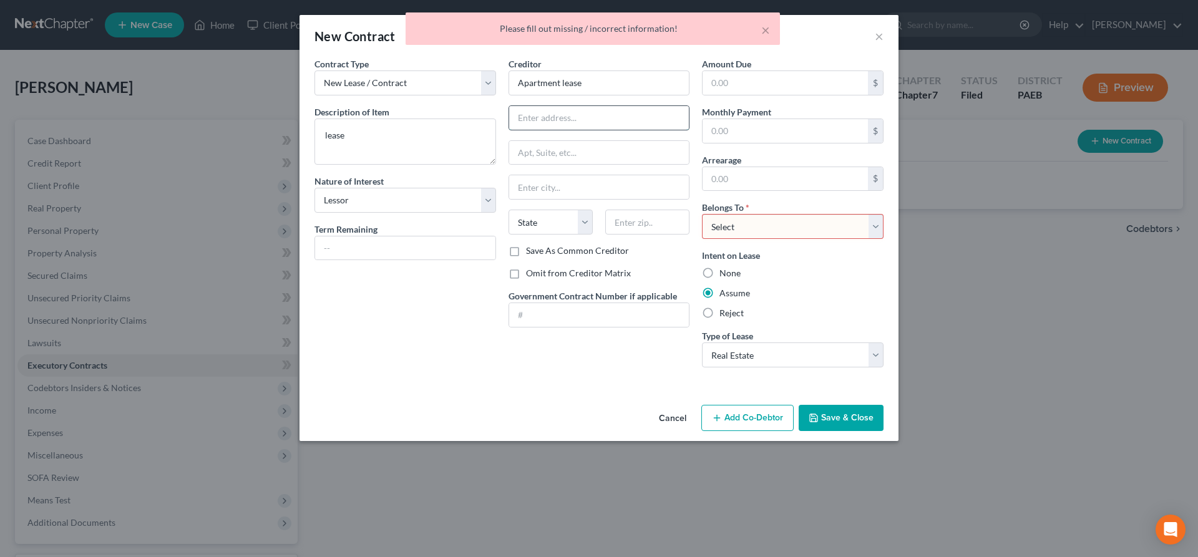
click at [526, 119] on input "text" at bounding box center [599, 118] width 180 height 24
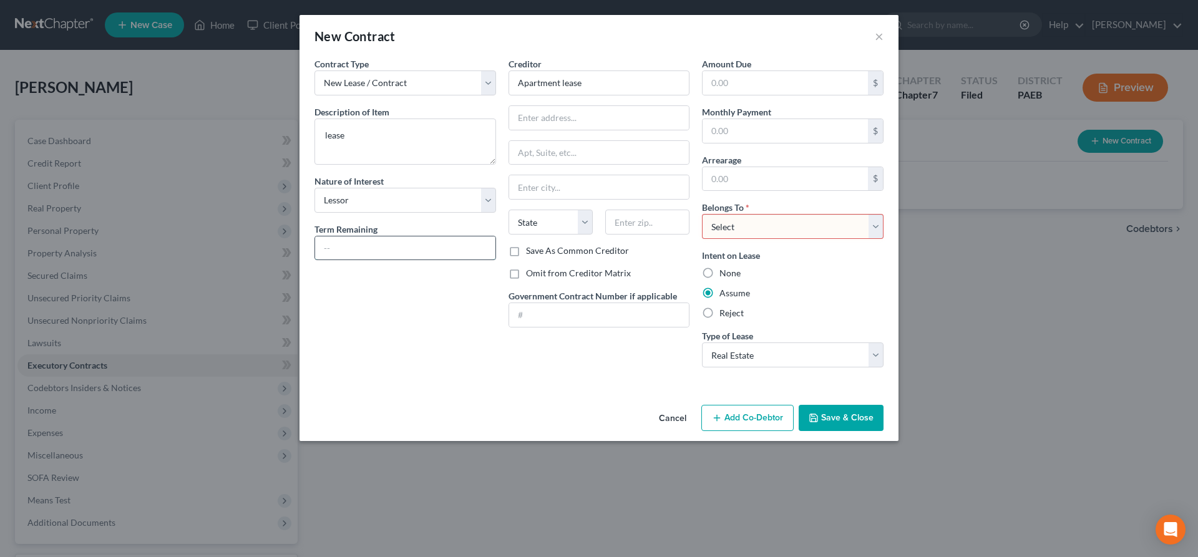
click at [389, 250] on input "text" at bounding box center [405, 249] width 180 height 24
click at [702, 214] on select "Select Debtor 1 Only Debtor 2 Only Debtor 1 And Debtor 2 Only At Least One Of T…" at bounding box center [793, 226] width 182 height 25
select select "0"
click option "Debtor 1 Only" at bounding box center [0, 0] width 0 height 0
click at [827, 416] on button "Save & Close" at bounding box center [841, 418] width 85 height 26
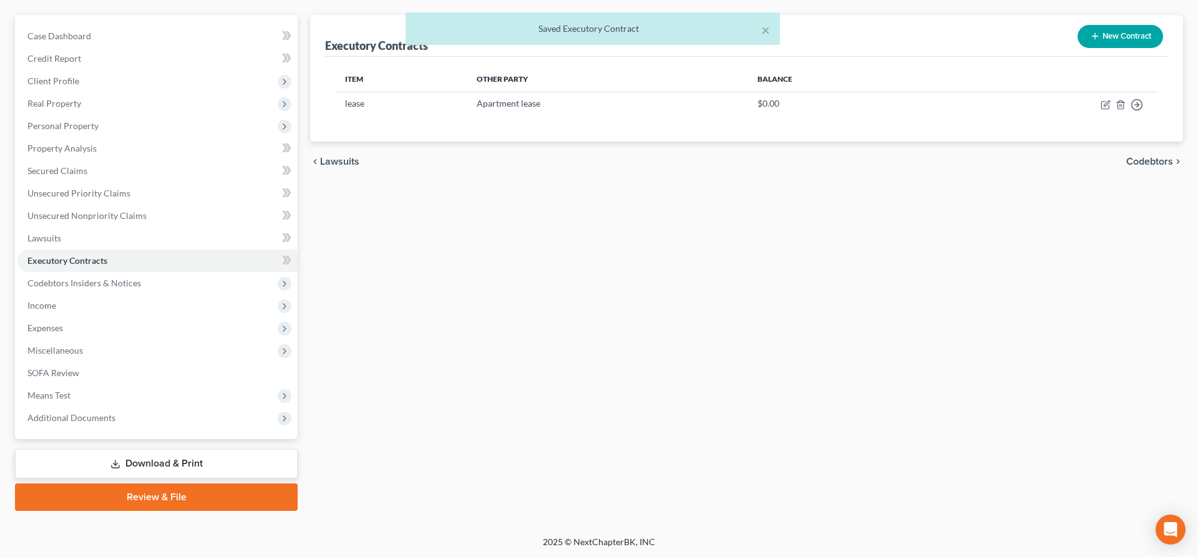
click at [157, 463] on link "Download & Print" at bounding box center [156, 463] width 283 height 29
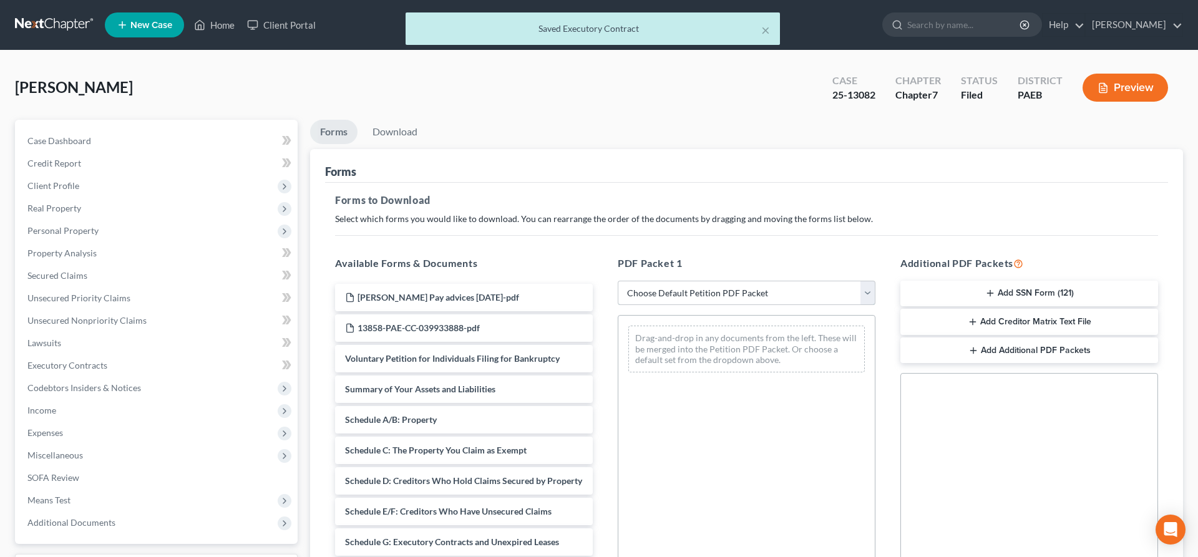
click at [618, 281] on select "Choose Default Petition PDF Packet Complete Bankruptcy Petition (all forms and …" at bounding box center [747, 293] width 258 height 25
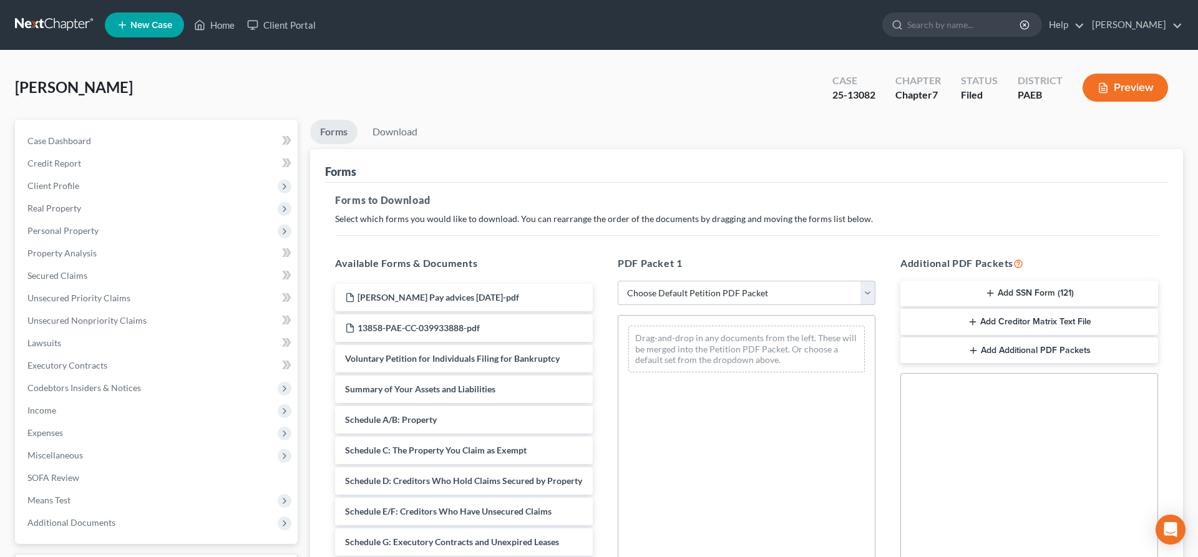
select select "2"
click option "Amended Forms" at bounding box center [0, 0] width 0 height 0
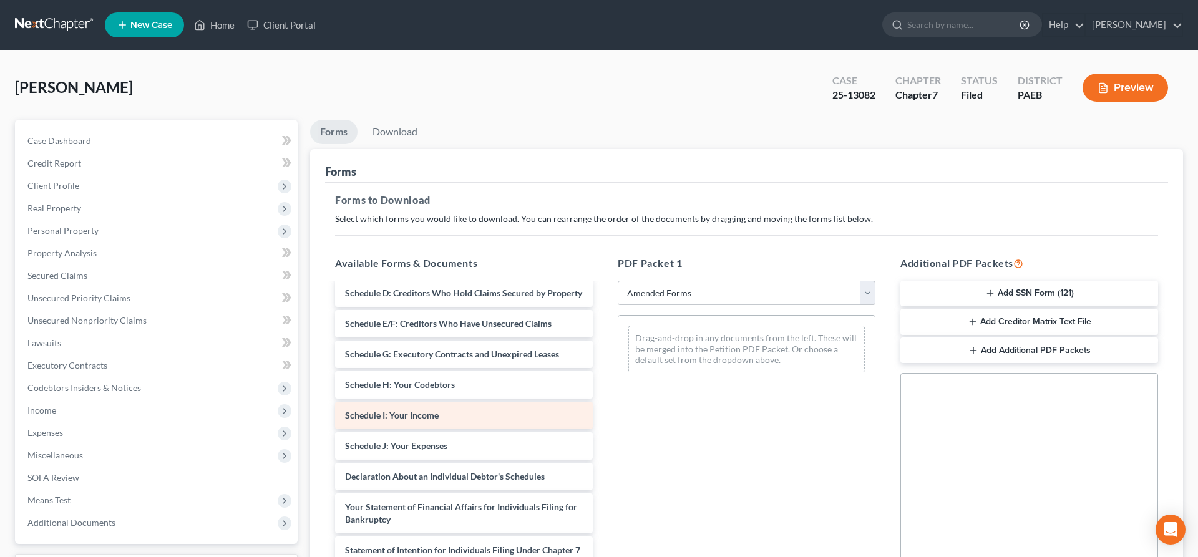
scroll to position [127, 0]
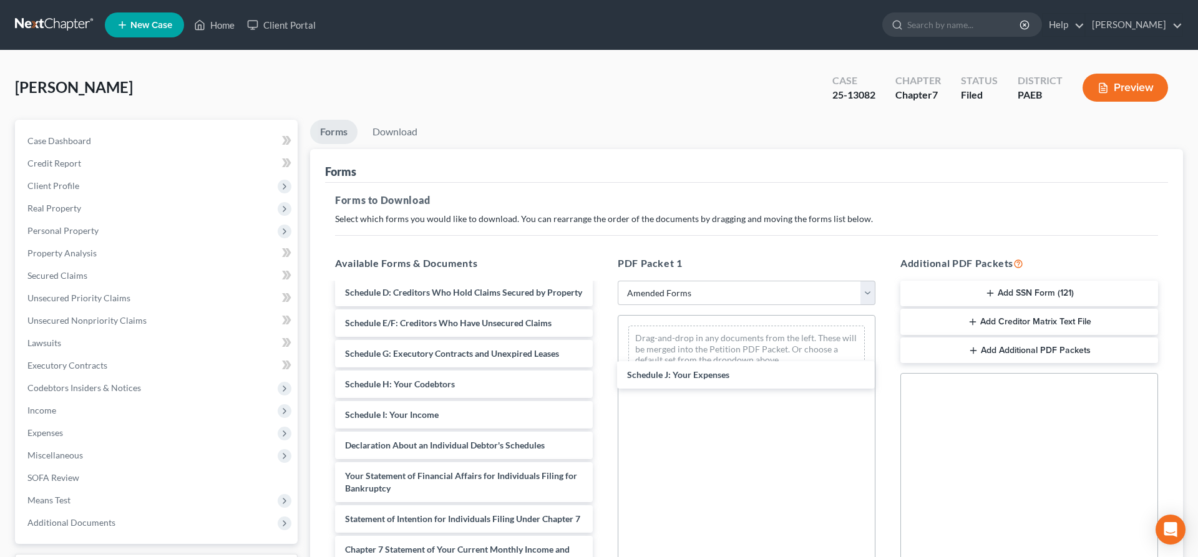
drag, startPoint x: 453, startPoint y: 444, endPoint x: 715, endPoint y: 371, distance: 271.5
click at [603, 369] on div "Schedule J: Your Expenses Voluntary Petition for Individuals Filing for Bankrup…" at bounding box center [464, 449] width 278 height 585
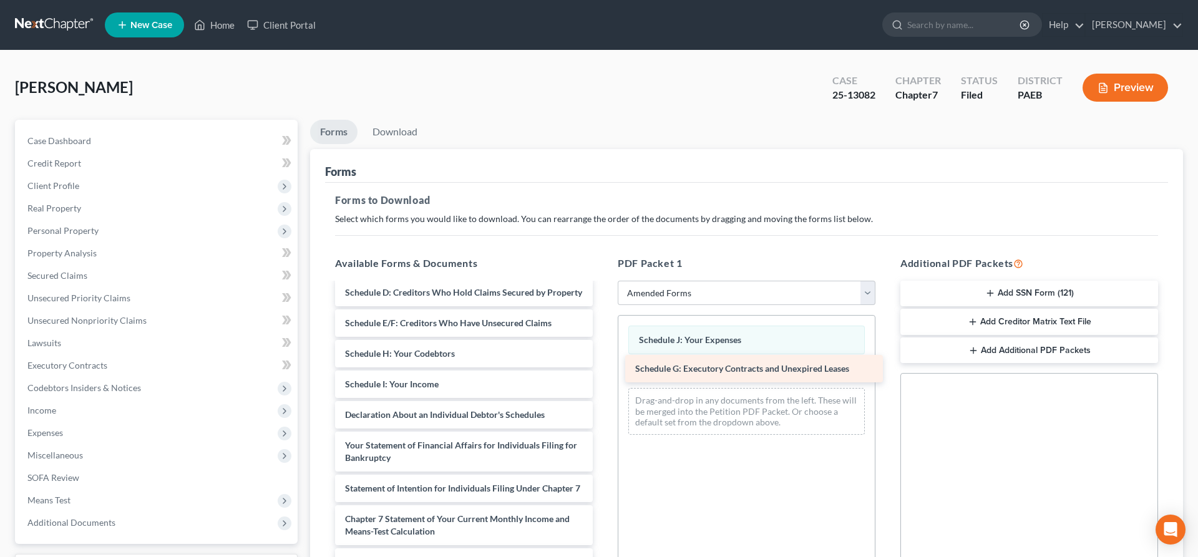
drag, startPoint x: 475, startPoint y: 354, endPoint x: 765, endPoint y: 370, distance: 290.7
click at [603, 370] on div "Schedule G: Executory Contracts and Unexpired Leases Voluntary Petition for Ind…" at bounding box center [464, 434] width 278 height 554
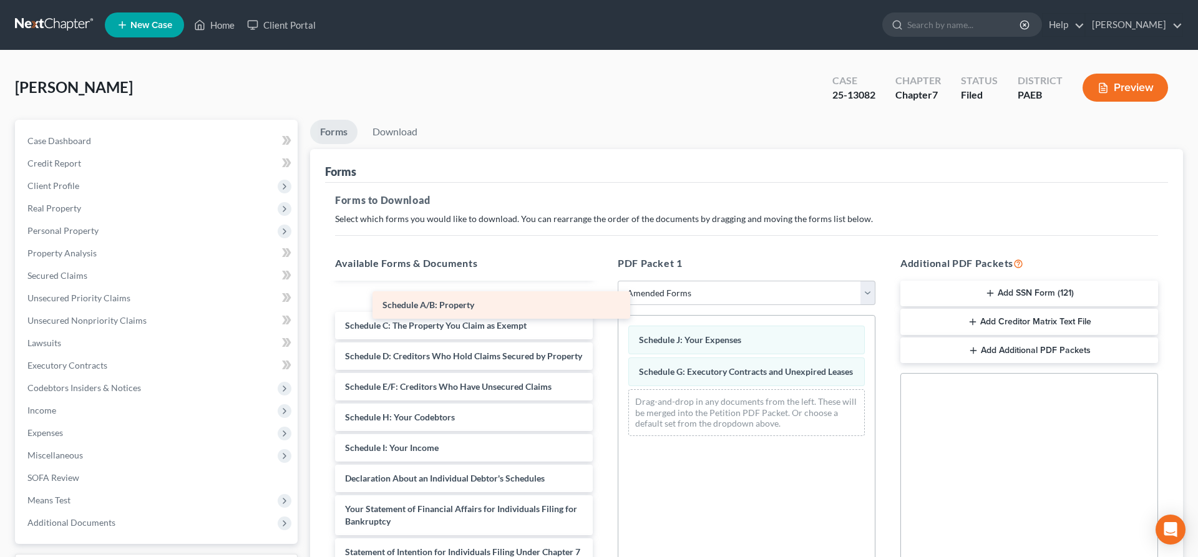
scroll to position [33, 0]
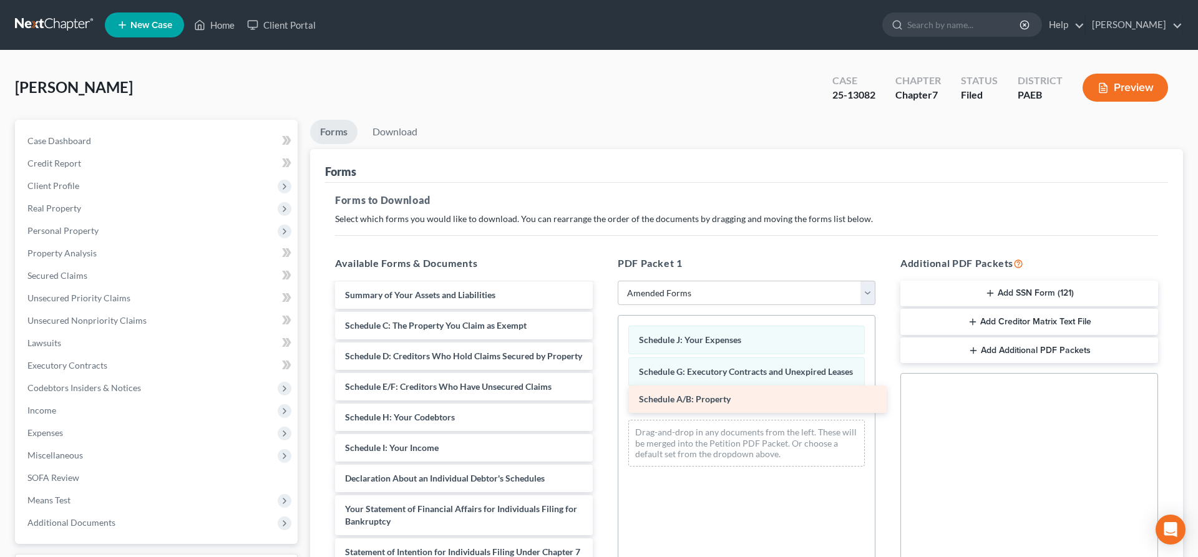
drag, startPoint x: 462, startPoint y: 286, endPoint x: 756, endPoint y: 391, distance: 312.1
click at [603, 391] on div "Schedule A/B: Property Voluntary Petition for Individuals Filing for Bankruptcy…" at bounding box center [464, 513] width 278 height 524
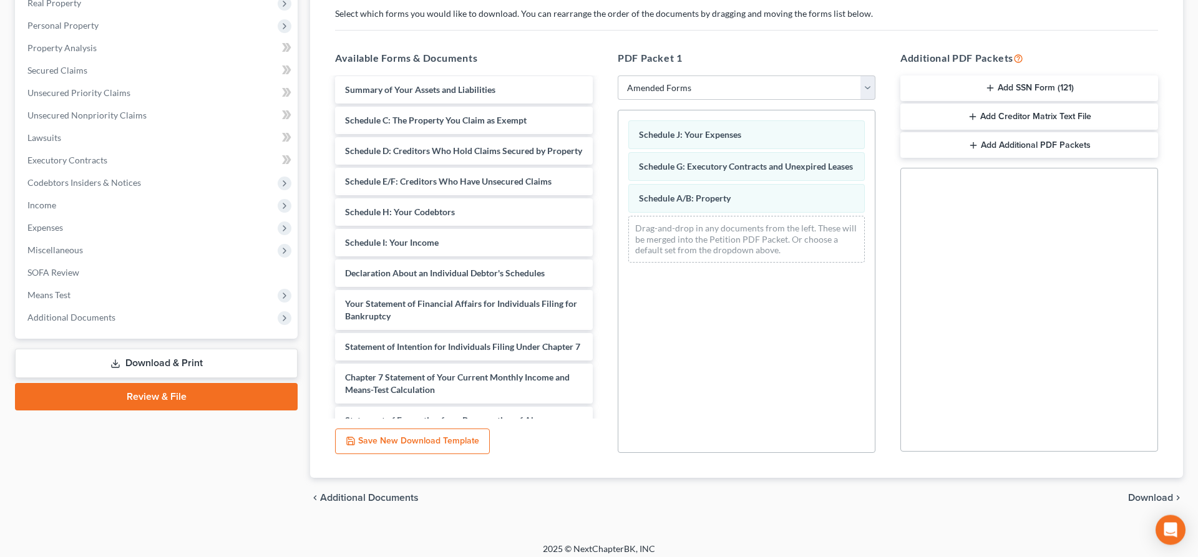
scroll to position [213, 0]
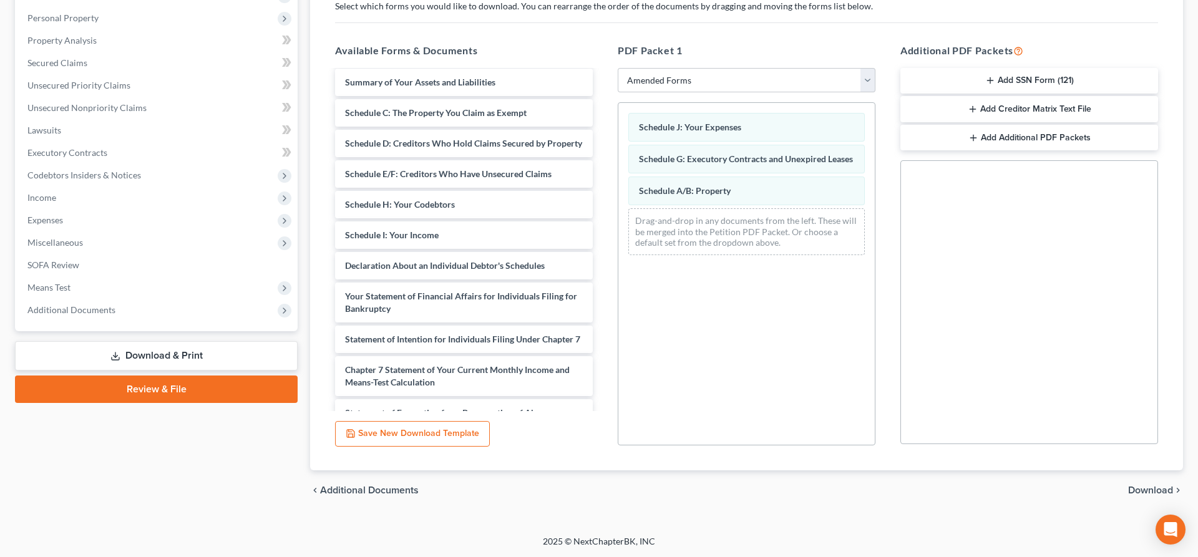
click at [1168, 484] on div "chevron_left Additional Documents Download chevron_right" at bounding box center [746, 491] width 873 height 40
click at [1149, 489] on span "Download" at bounding box center [1150, 491] width 45 height 10
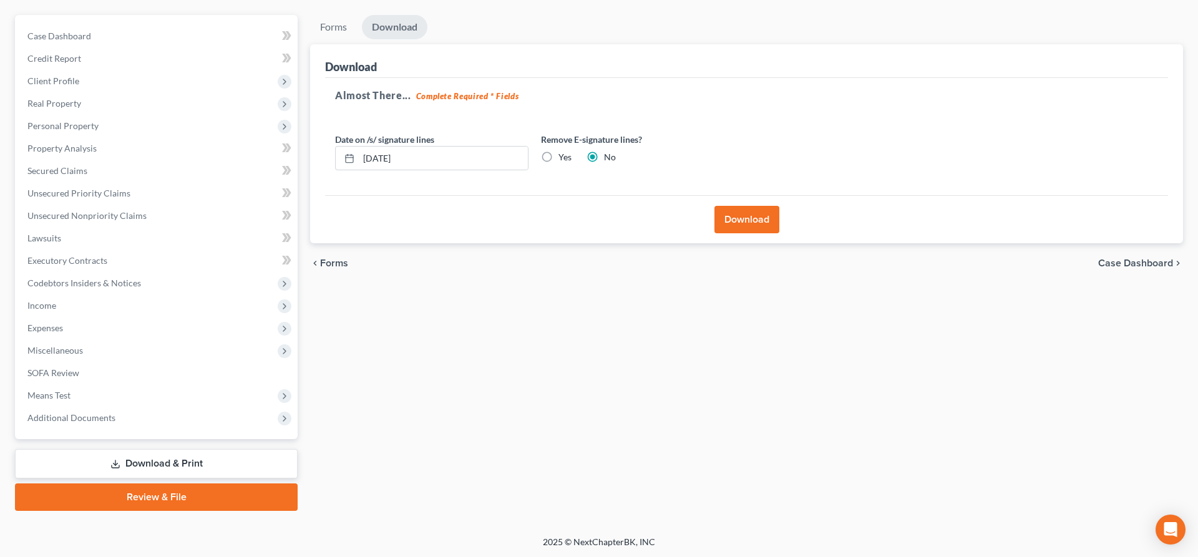
click at [722, 206] on button "Download" at bounding box center [747, 219] width 65 height 27
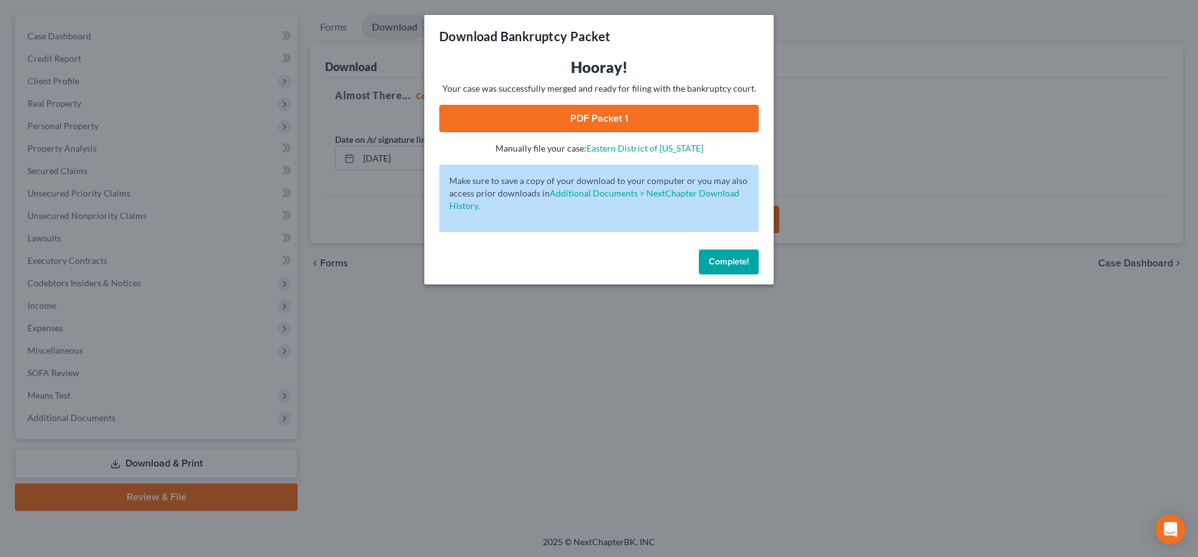
click at [528, 109] on link "PDF Packet 1" at bounding box center [599, 118] width 320 height 27
drag, startPoint x: 722, startPoint y: 263, endPoint x: 453, endPoint y: 250, distance: 269.9
click at [709, 262] on span "Complete!" at bounding box center [729, 262] width 40 height 11
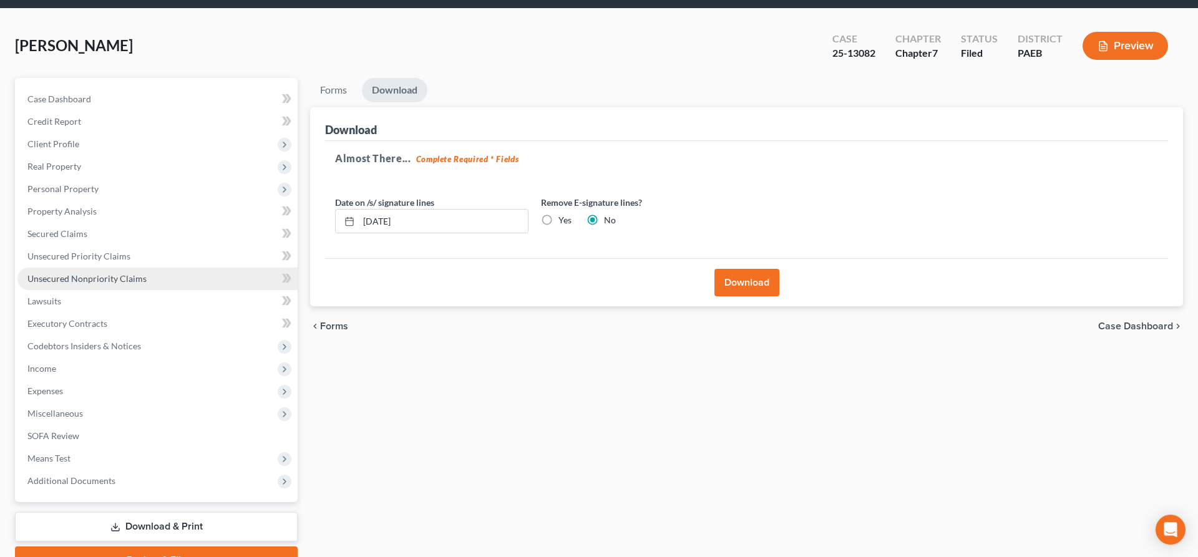
scroll to position [41, 0]
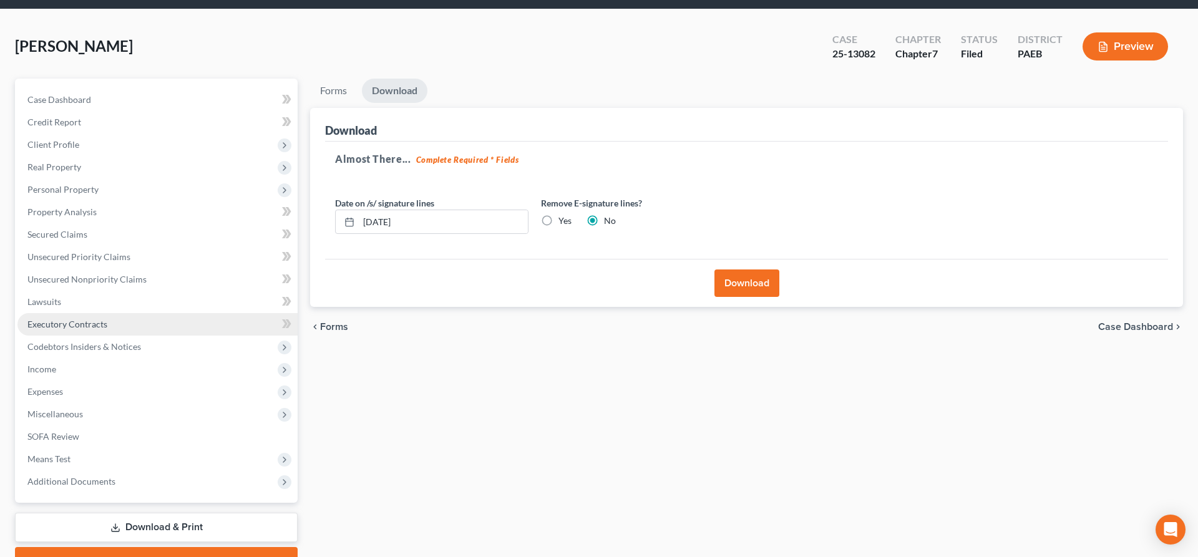
click at [97, 319] on span "Executory Contracts" at bounding box center [67, 324] width 80 height 11
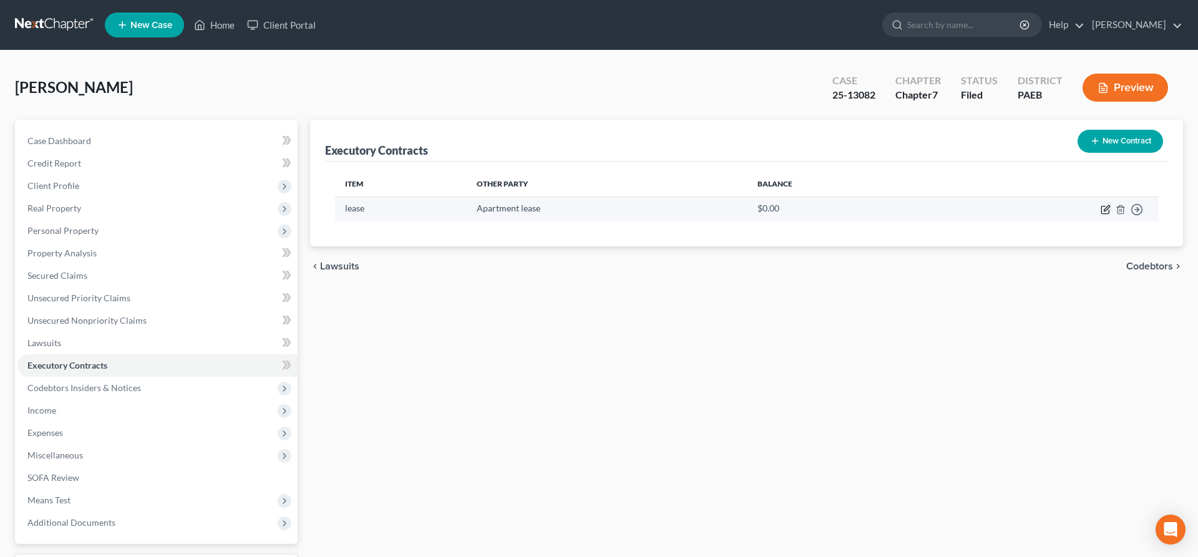
click at [1102, 210] on icon "button" at bounding box center [1105, 210] width 7 height 7
select select "2"
select select "0"
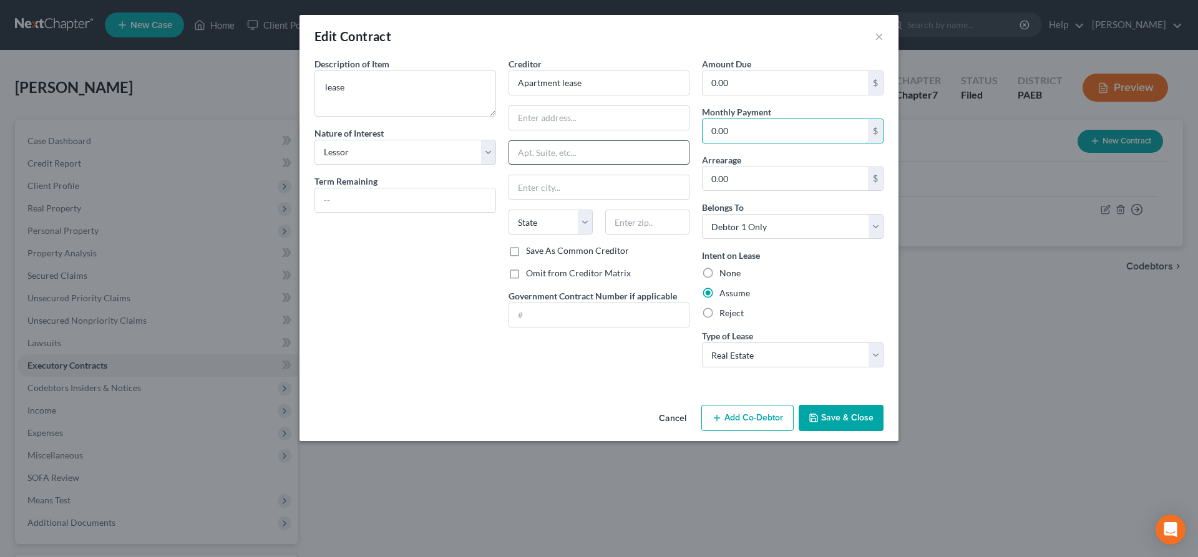
drag, startPoint x: 755, startPoint y: 132, endPoint x: 607, endPoint y: 160, distance: 150.6
click at [703, 143] on input "0.00" at bounding box center [785, 131] width 165 height 24
drag, startPoint x: 607, startPoint y: 160, endPoint x: 747, endPoint y: 147, distance: 141.0
click at [690, 147] on input "text" at bounding box center [599, 153] width 180 height 24
click at [741, 129] on input "0.00" at bounding box center [785, 131] width 165 height 24
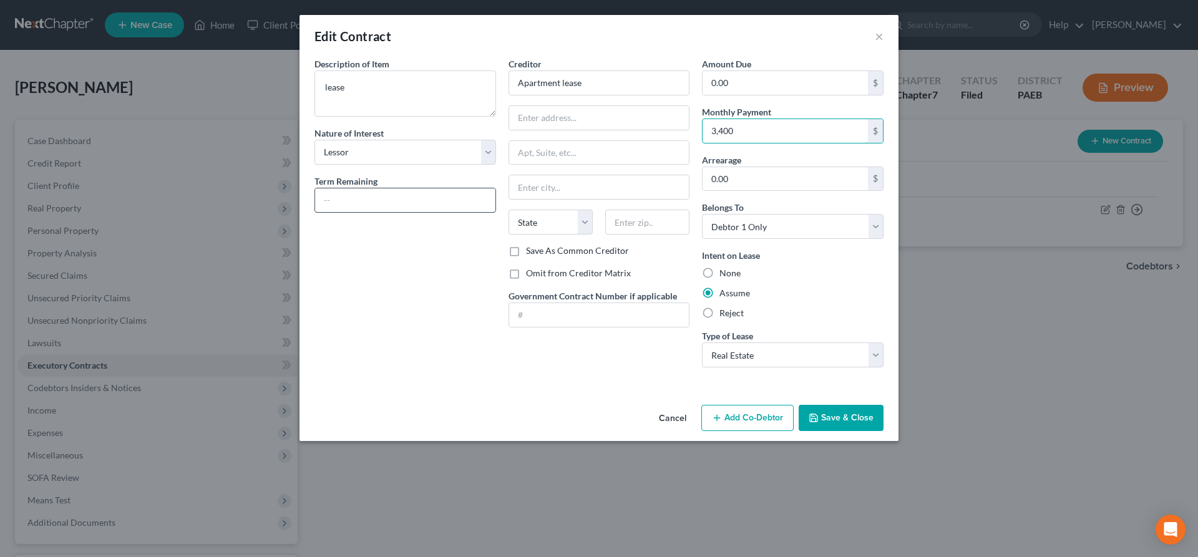
type input "3,400"
click at [355, 200] on input "text" at bounding box center [405, 200] width 180 height 24
drag, startPoint x: 587, startPoint y: 81, endPoint x: 499, endPoint y: 85, distance: 88.1
click at [509, 85] on input "Apartment lease" at bounding box center [600, 83] width 182 height 25
type input "[PERSON_NAME]"
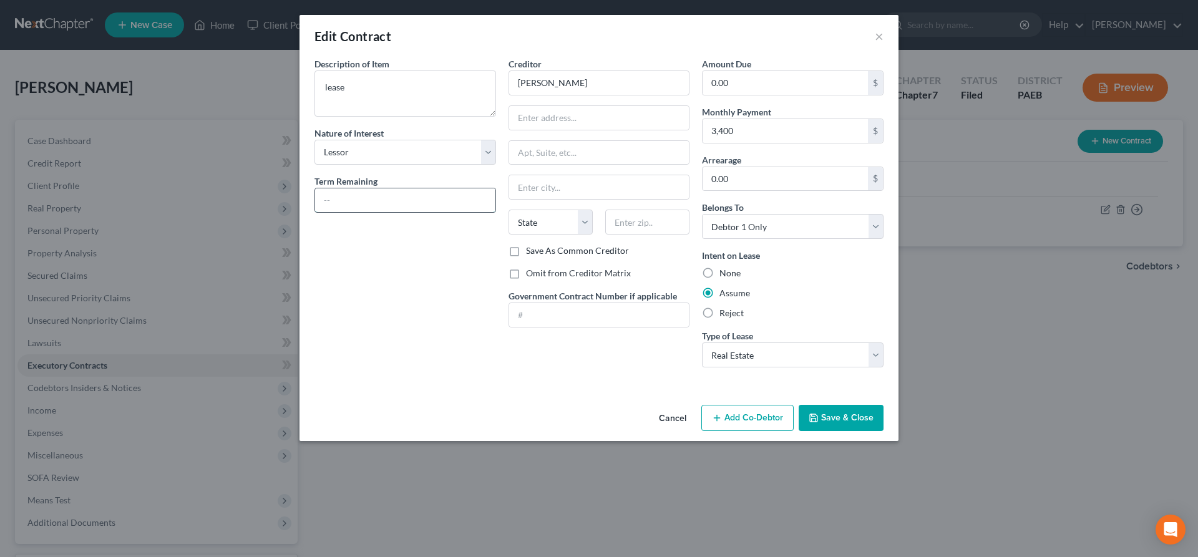
click at [409, 202] on input "text" at bounding box center [405, 200] width 180 height 24
type input "9"
click at [315, 140] on select "Select Purchaser Agent Lessor Lessee" at bounding box center [406, 152] width 182 height 25
click at [589, 87] on input "[PERSON_NAME]" at bounding box center [600, 83] width 182 height 25
click at [518, 79] on input "[PERSON_NAME]" at bounding box center [600, 83] width 182 height 25
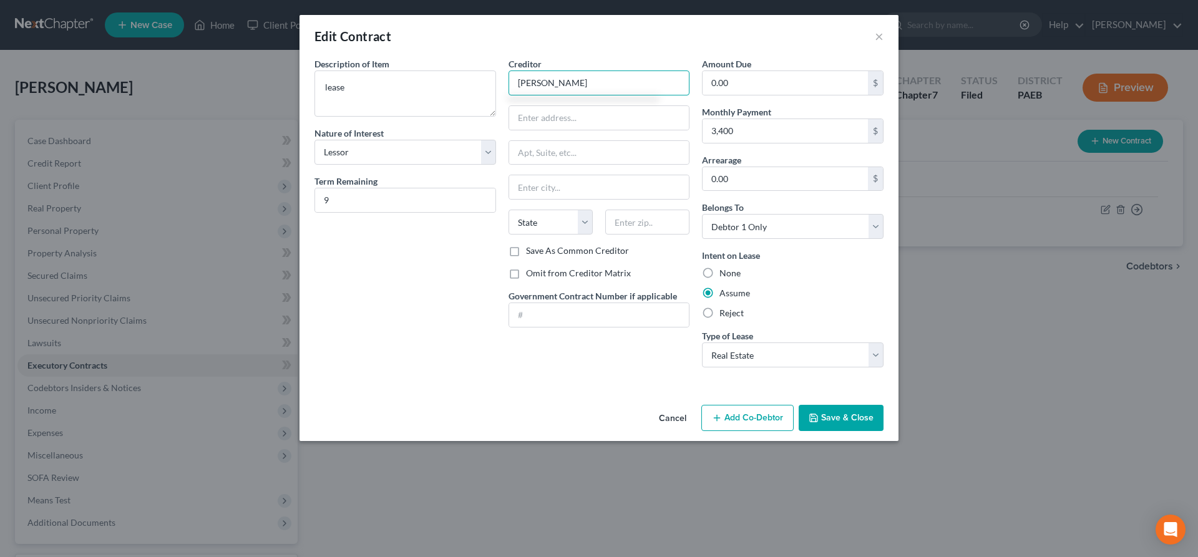
type input "[PERSON_NAME]"
click at [834, 414] on button "Save & Close" at bounding box center [841, 418] width 85 height 26
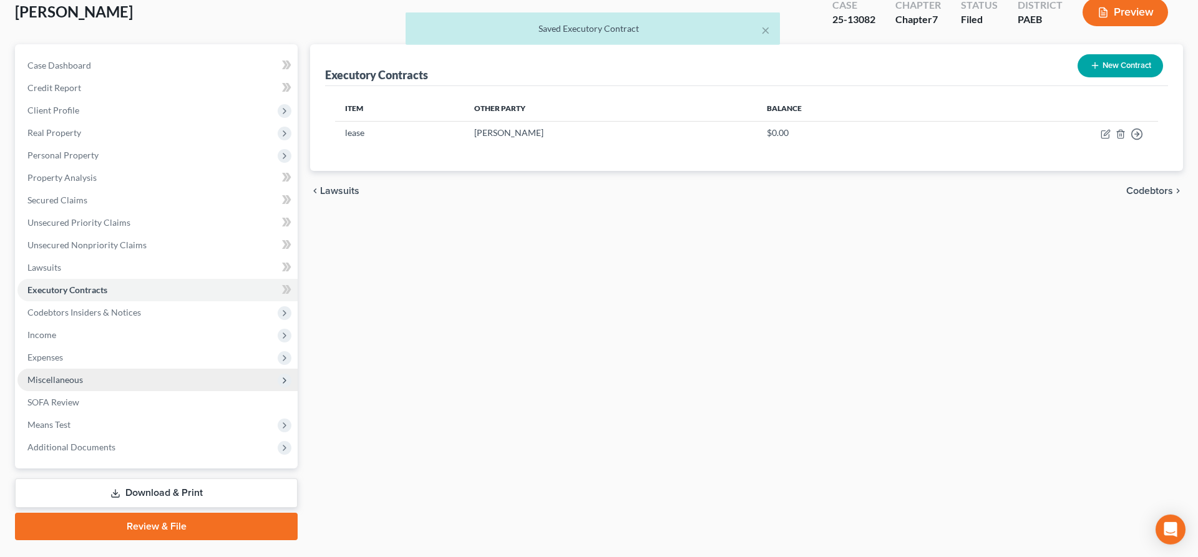
scroll to position [105, 0]
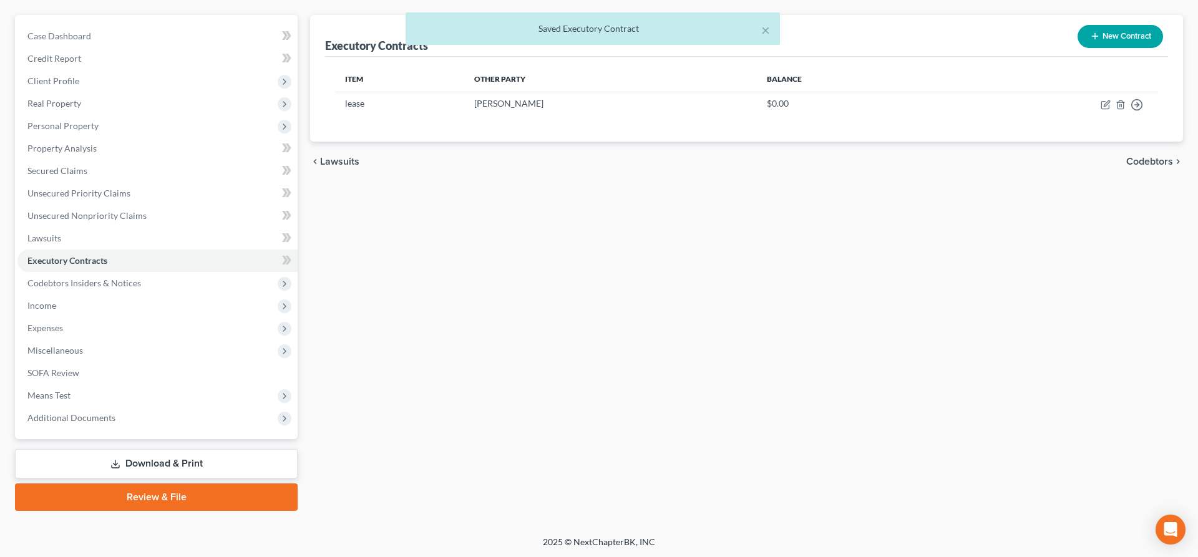
click at [162, 451] on link "Download & Print" at bounding box center [156, 463] width 283 height 29
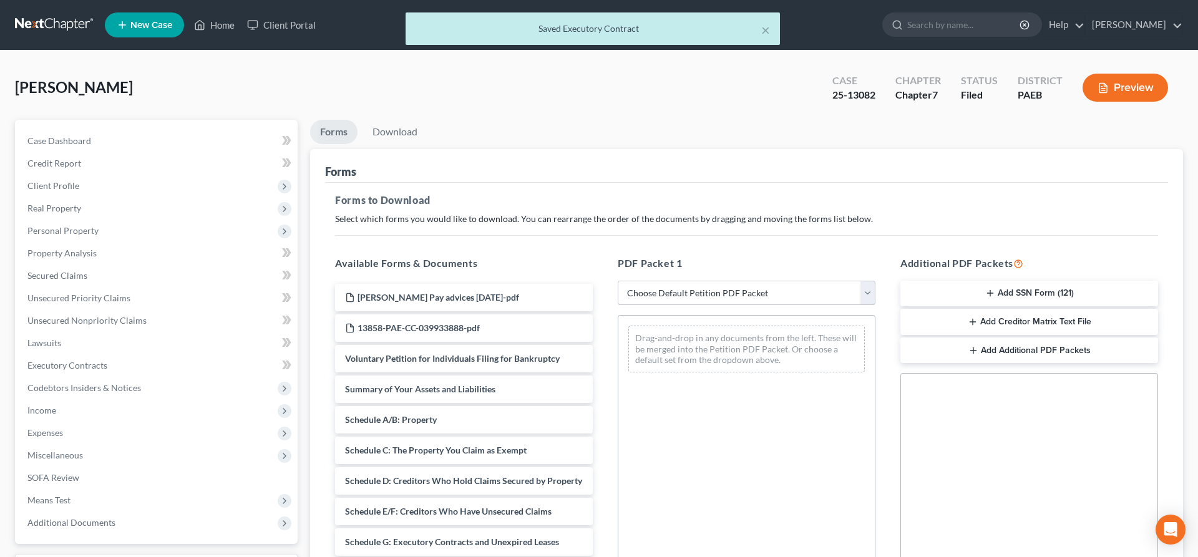
click at [618, 281] on select "Choose Default Petition PDF Packet Complete Bankruptcy Petition (all forms and …" at bounding box center [747, 293] width 258 height 25
select select "2"
click option "Amended Forms" at bounding box center [0, 0] width 0 height 0
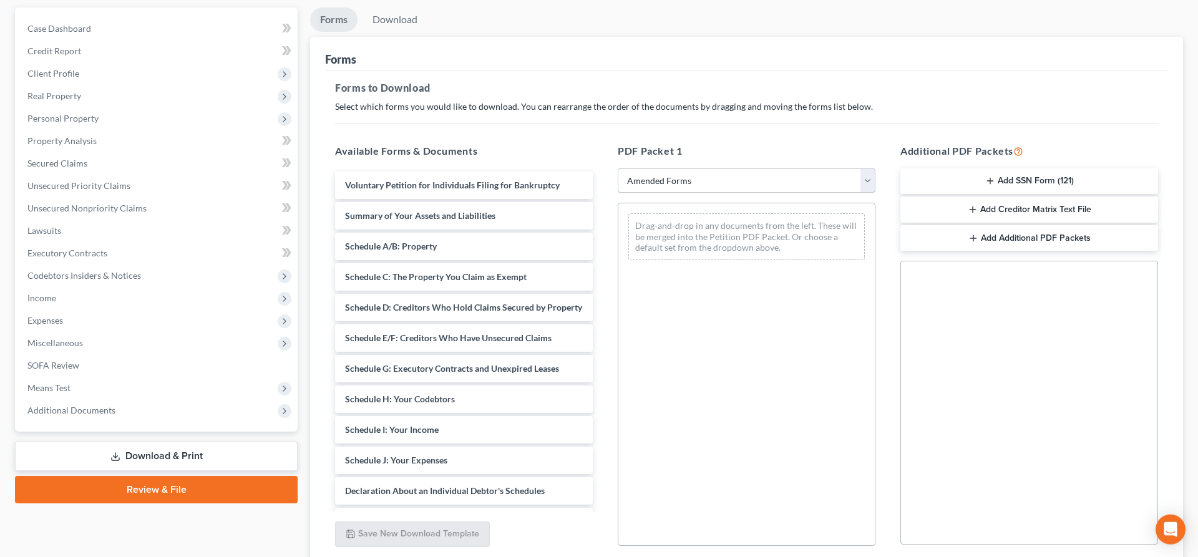
scroll to position [127, 0]
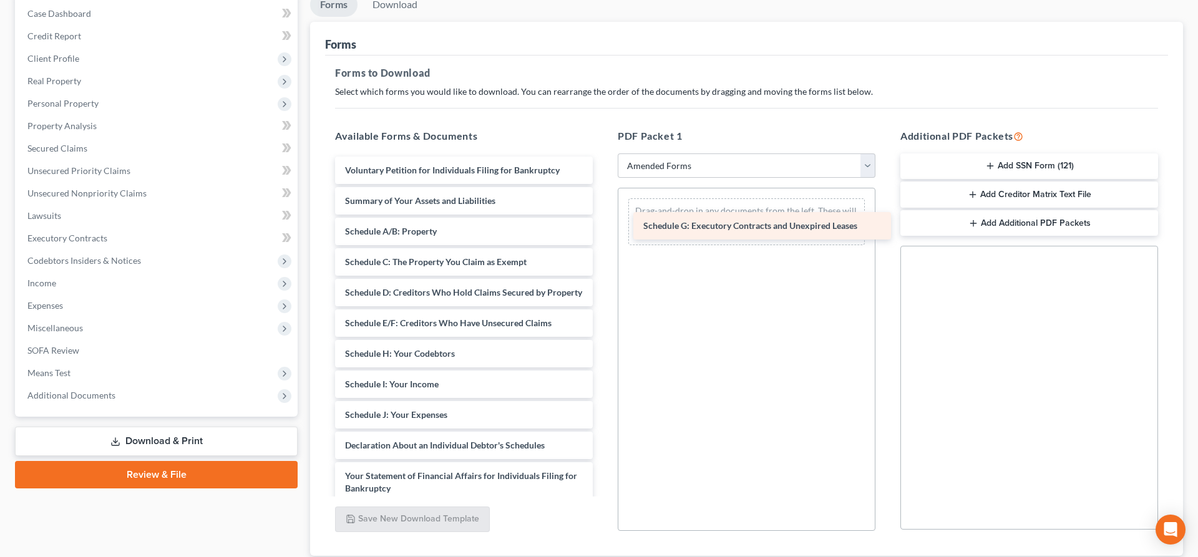
drag, startPoint x: 474, startPoint y: 353, endPoint x: 773, endPoint y: 225, distance: 324.4
click at [603, 225] on div "Schedule G: Executory Contracts and Unexpired Leases Voluntary Petition for Ind…" at bounding box center [464, 449] width 278 height 585
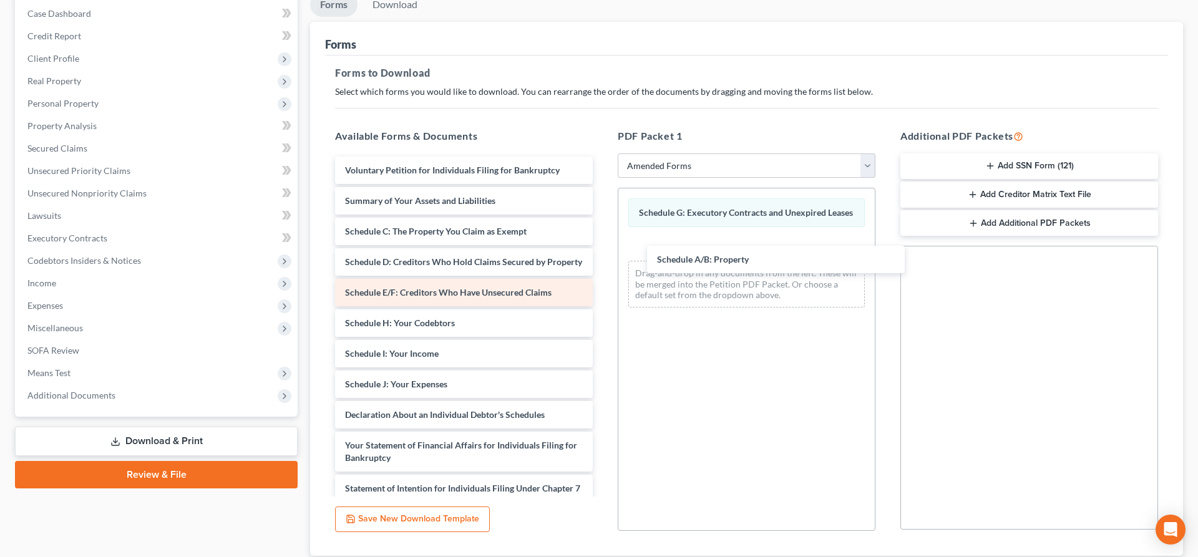
drag, startPoint x: 441, startPoint y: 231, endPoint x: 586, endPoint y: 291, distance: 157.0
click at [603, 260] on div "Schedule A/B: Property Voluntary Petition for Individuals Filing for Bankruptcy…" at bounding box center [464, 434] width 278 height 554
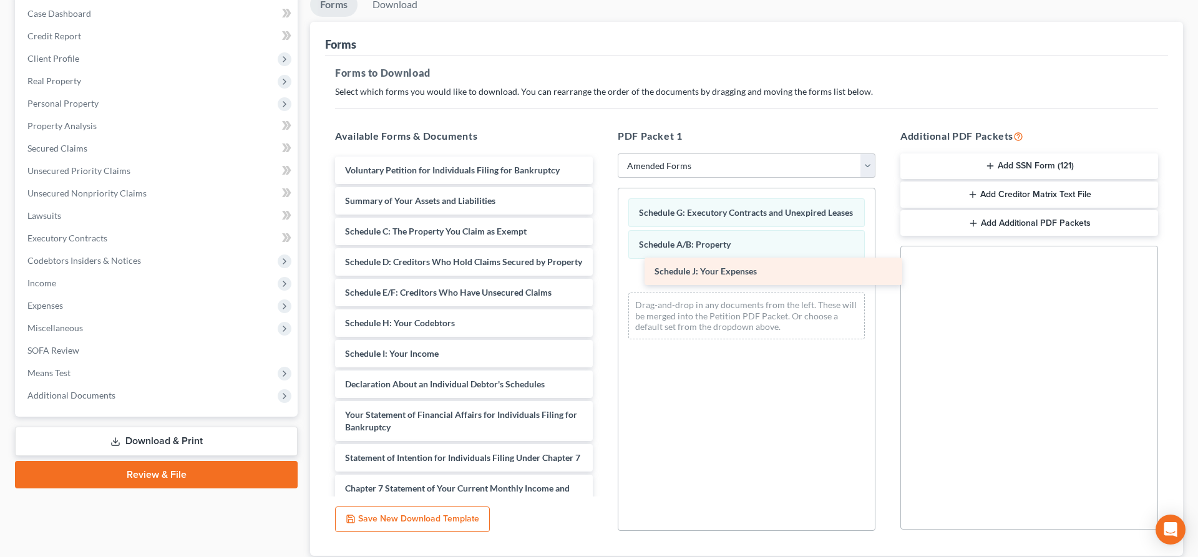
drag, startPoint x: 403, startPoint y: 377, endPoint x: 710, endPoint y: 265, distance: 326.4
click at [603, 265] on div "Schedule J: Your Expenses Voluntary Petition for Individuals Filing for Bankrup…" at bounding box center [464, 419] width 278 height 524
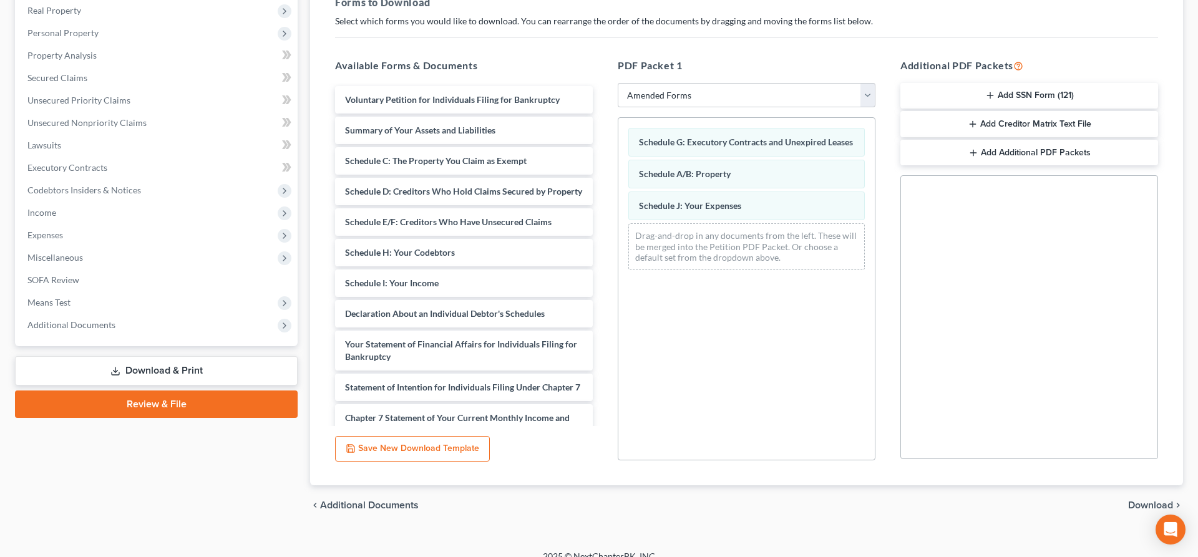
scroll to position [213, 0]
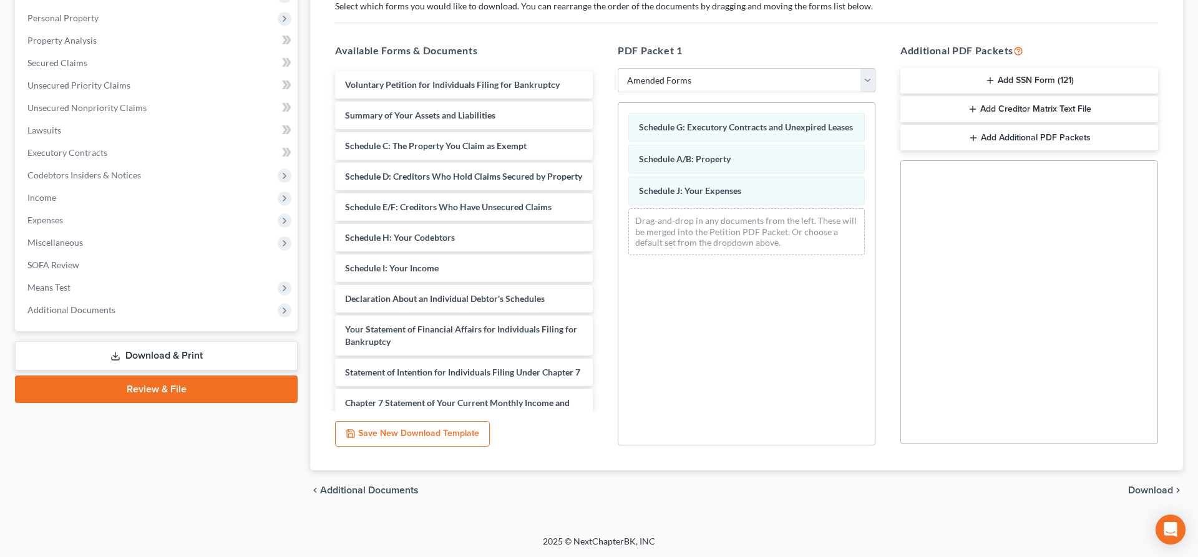
click at [1165, 486] on span "Download" at bounding box center [1150, 491] width 45 height 10
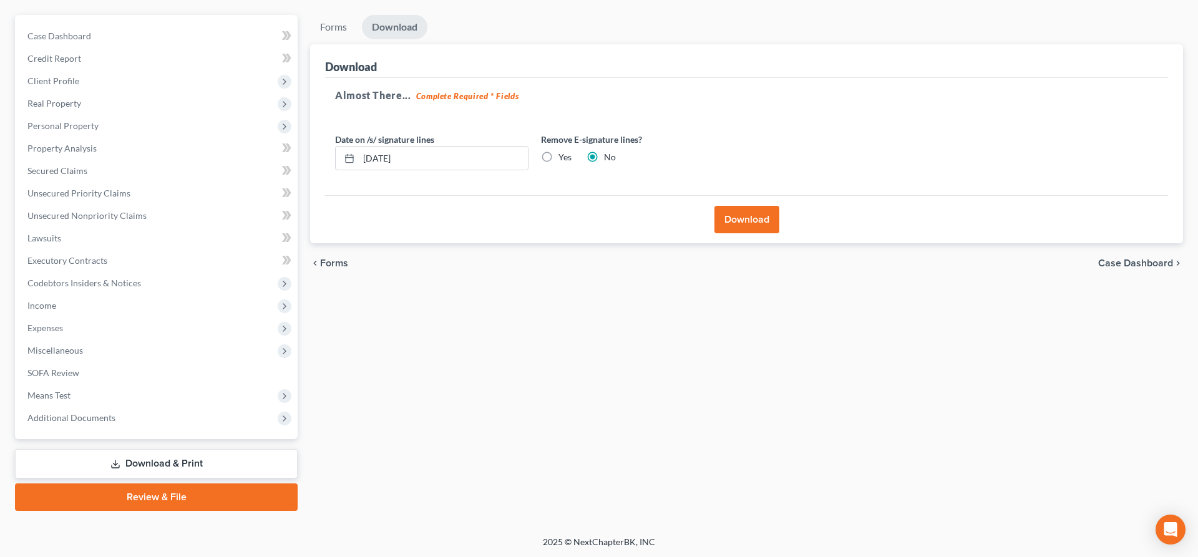
click at [755, 217] on button "Download" at bounding box center [747, 219] width 65 height 27
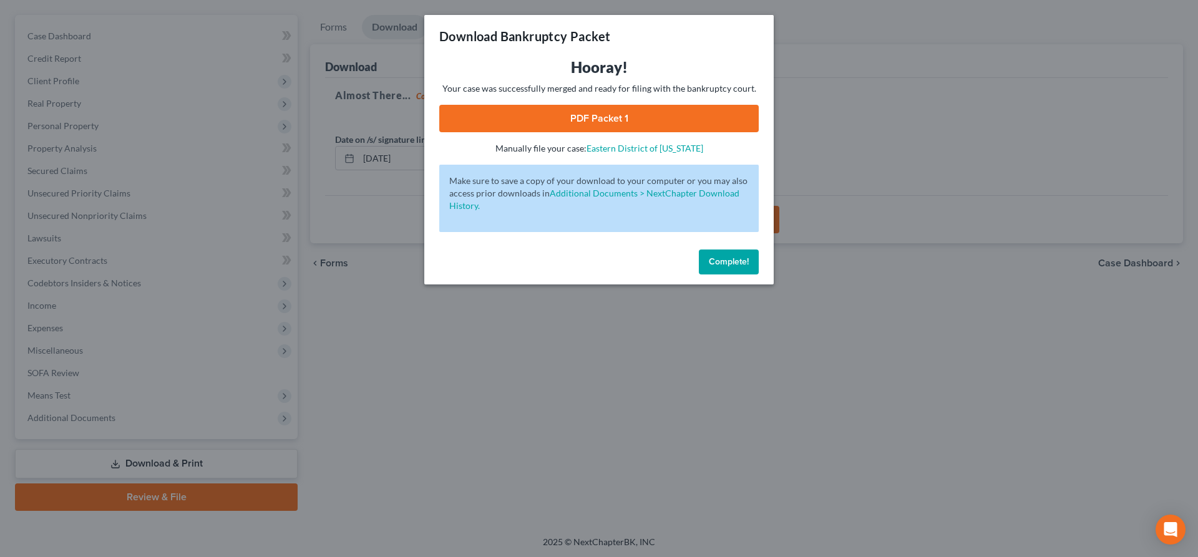
click at [626, 124] on link "PDF Packet 1" at bounding box center [599, 118] width 320 height 27
drag, startPoint x: 727, startPoint y: 262, endPoint x: 652, endPoint y: 107, distance: 172.5
click at [652, 107] on div "Download Bankruptcy Packet Hooray! Your case was successfully merged and ready …" at bounding box center [599, 150] width 350 height 270
click at [654, 114] on link "PDF Packet 1" at bounding box center [599, 118] width 320 height 27
click at [748, 265] on span "Complete!" at bounding box center [729, 262] width 40 height 11
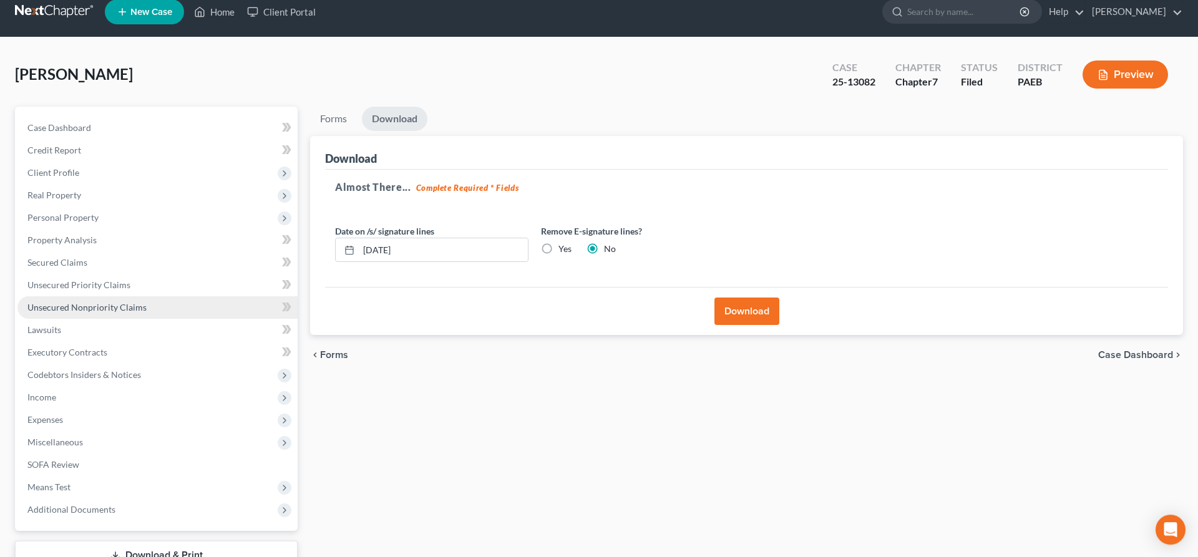
scroll to position [0, 0]
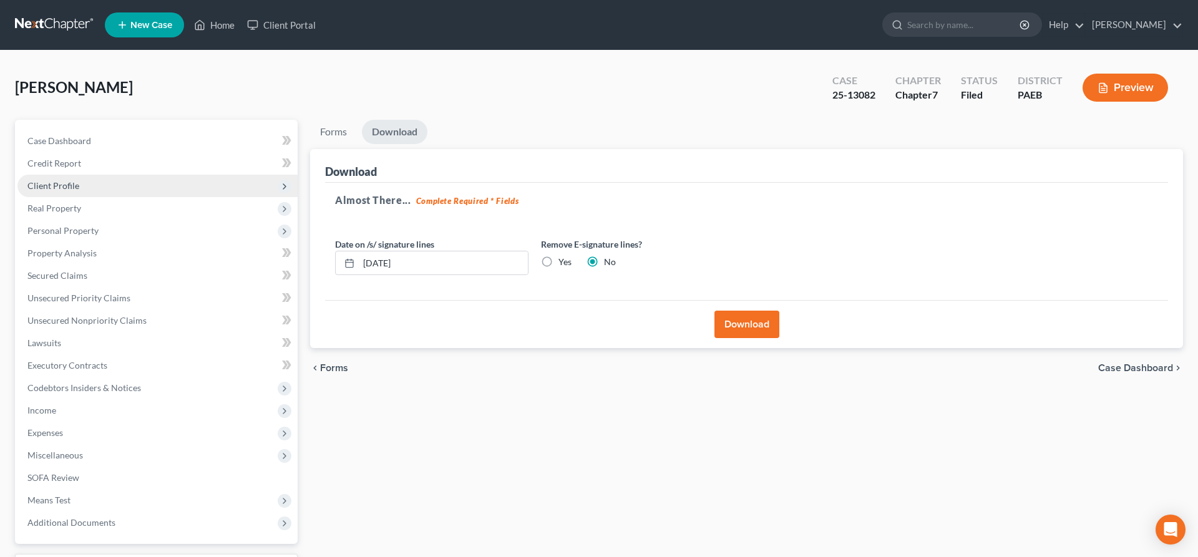
click at [67, 182] on span "Client Profile" at bounding box center [53, 185] width 52 height 11
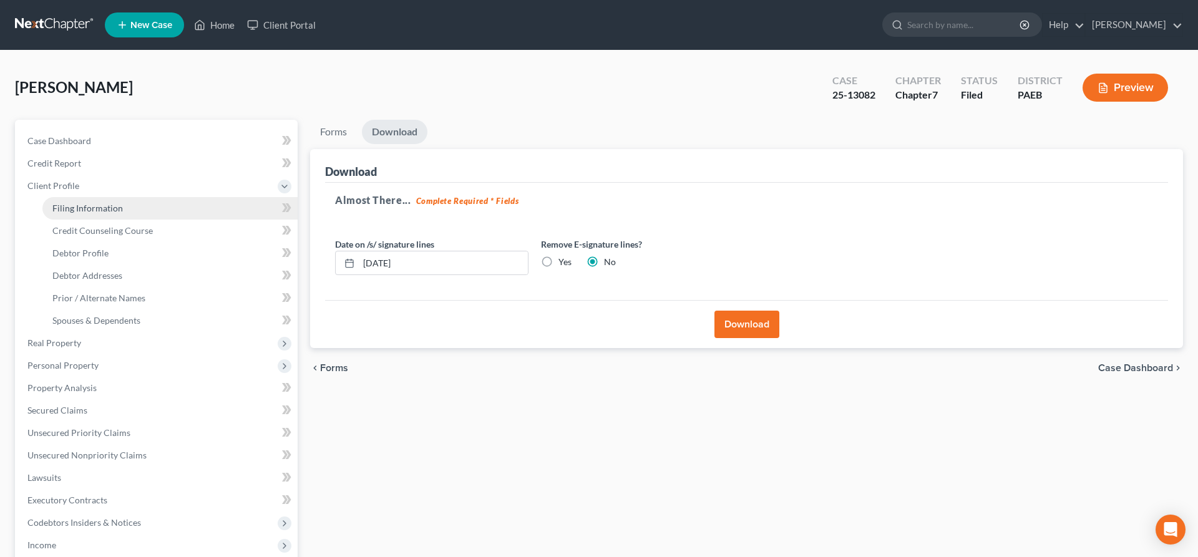
click at [119, 213] on span "Filing Information" at bounding box center [87, 208] width 71 height 11
select select "1"
select select "0"
select select "67"
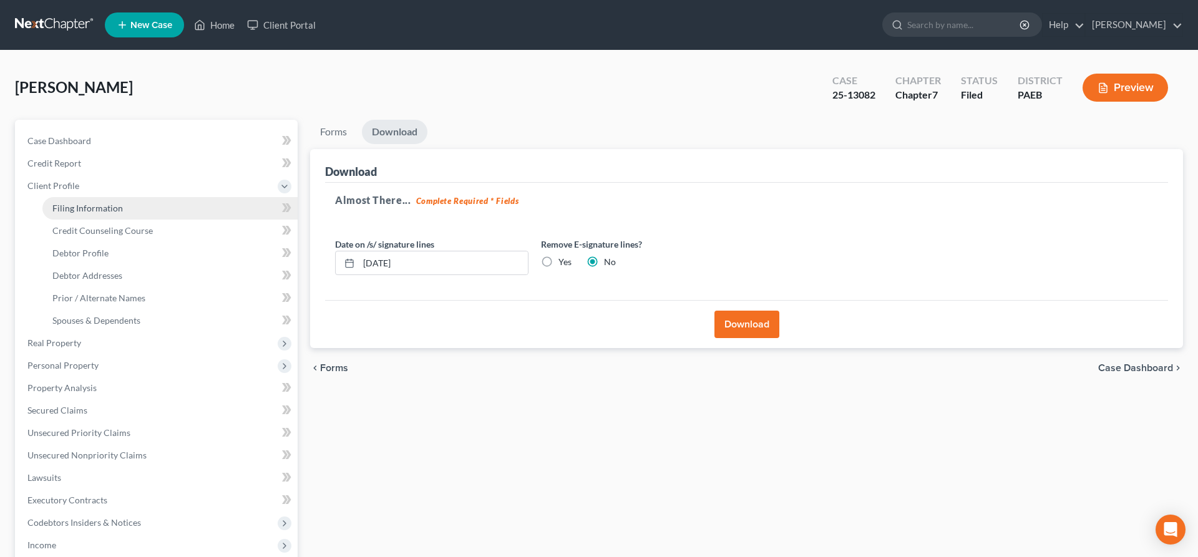
select select "0"
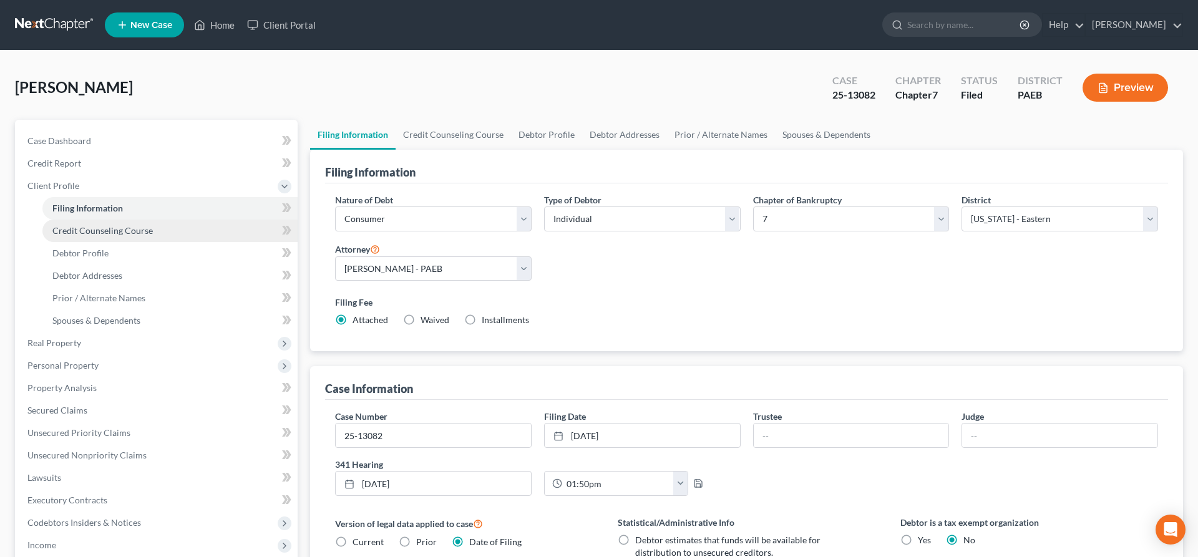
click at [136, 228] on span "Credit Counseling Course" at bounding box center [102, 230] width 100 height 11
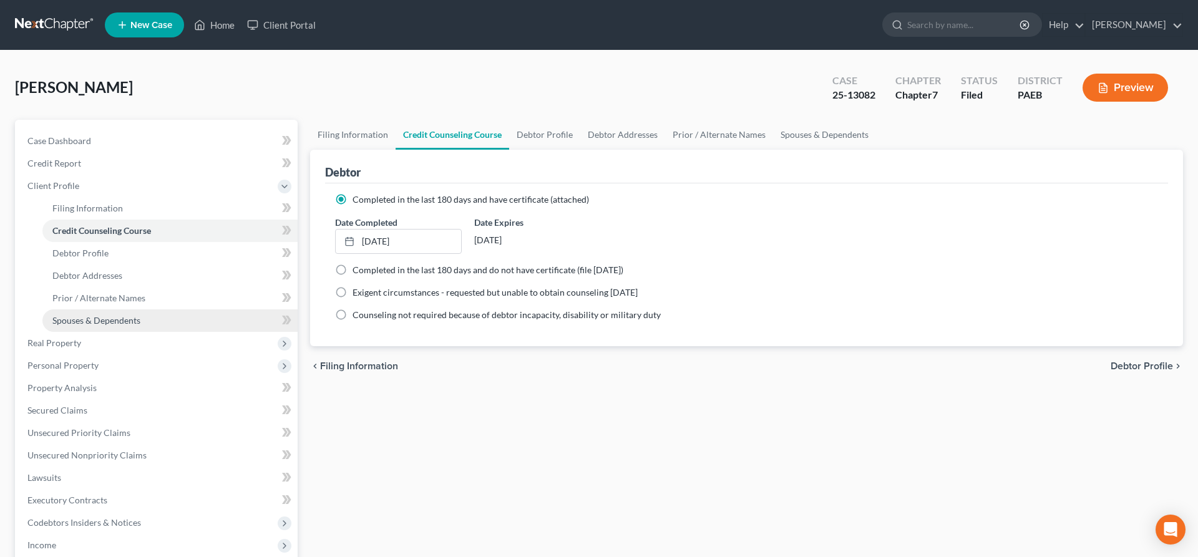
click at [122, 318] on span "Spouses & Dependents" at bounding box center [96, 320] width 88 height 11
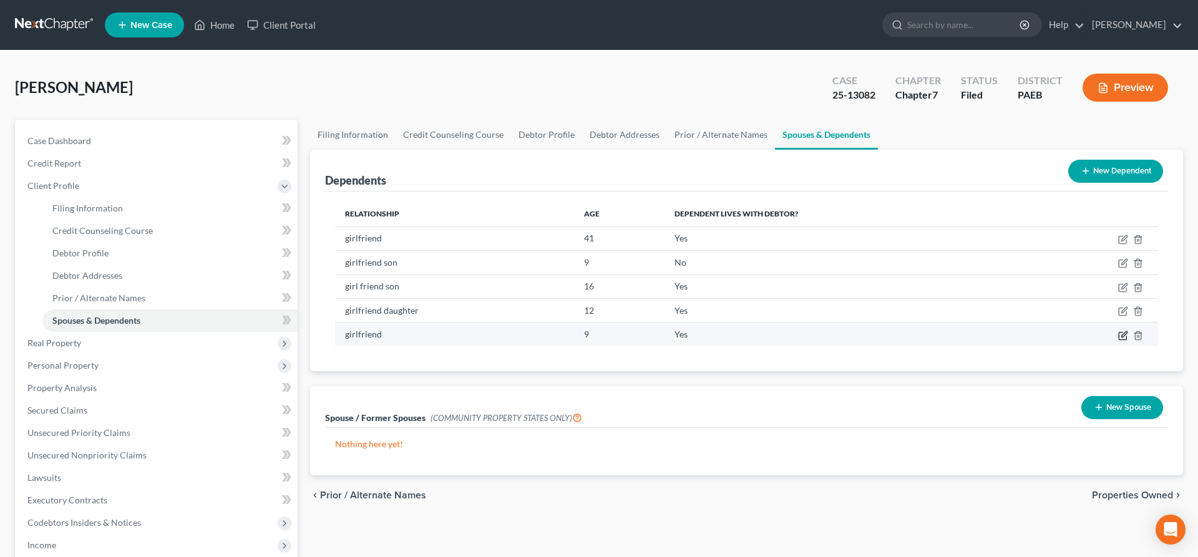
click at [1124, 332] on icon "button" at bounding box center [1124, 336] width 10 height 10
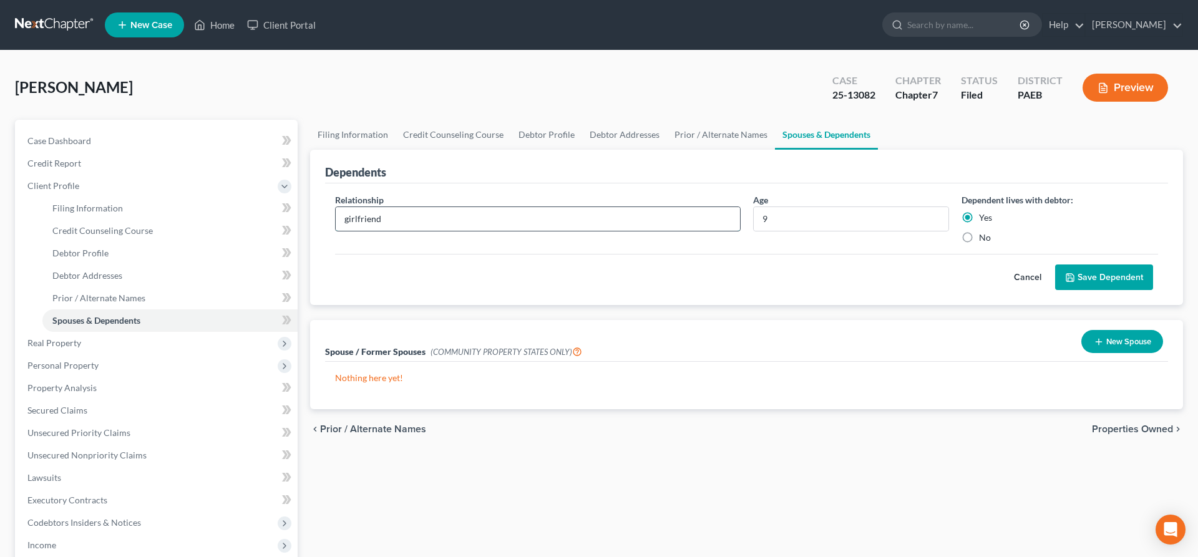
click at [438, 224] on input "girlfriend" at bounding box center [538, 219] width 404 height 24
click at [1017, 274] on button "Cancel" at bounding box center [1028, 277] width 55 height 25
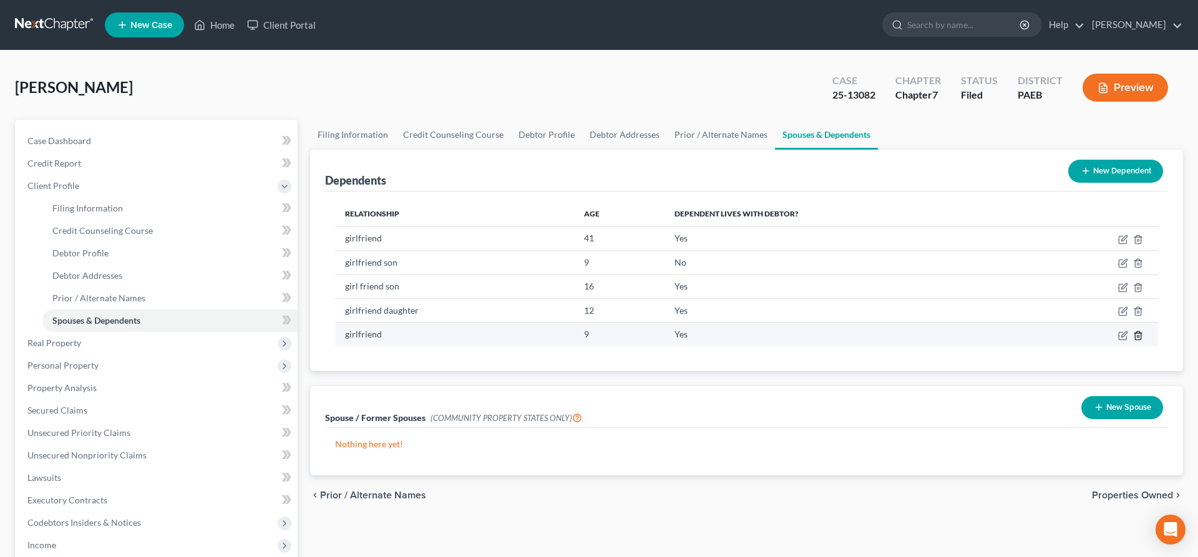
click at [1137, 338] on icon "button" at bounding box center [1138, 336] width 10 height 10
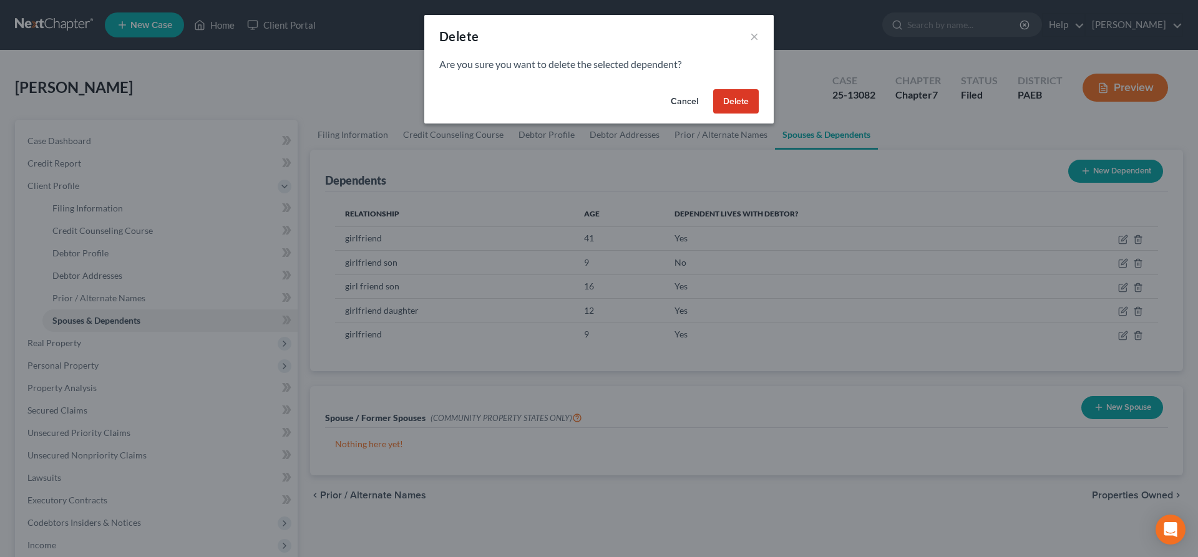
click at [730, 102] on button "Delete" at bounding box center [736, 101] width 46 height 25
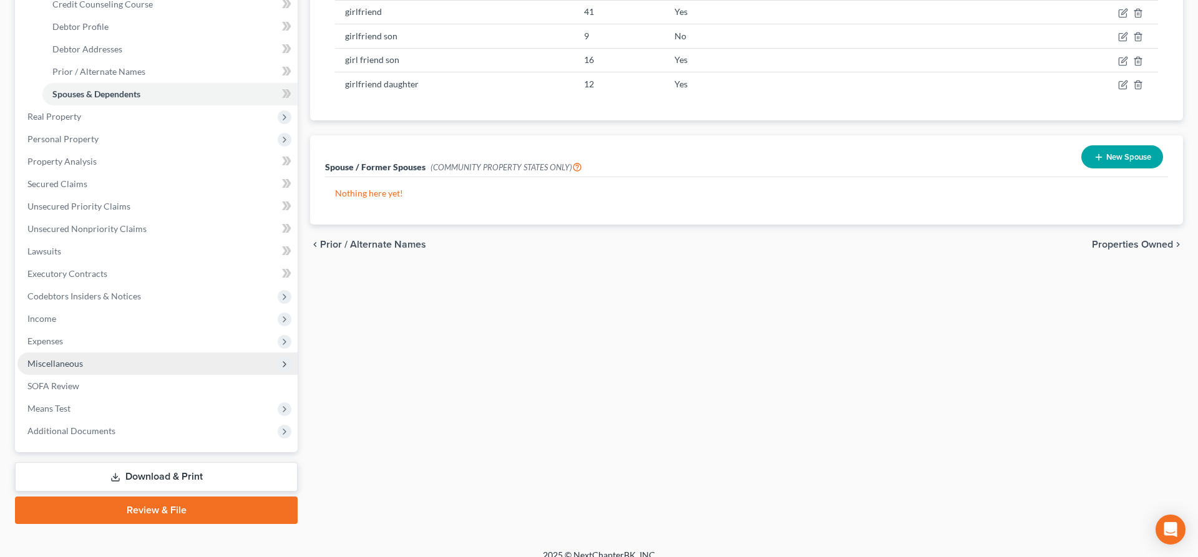
scroll to position [240, 0]
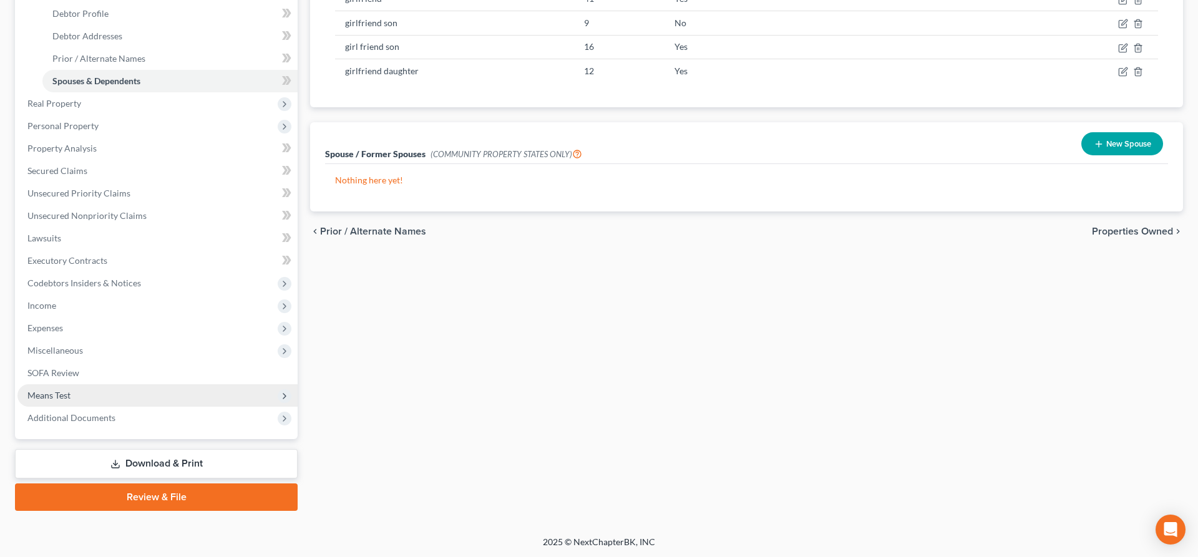
click at [119, 391] on span "Means Test" at bounding box center [157, 395] width 280 height 22
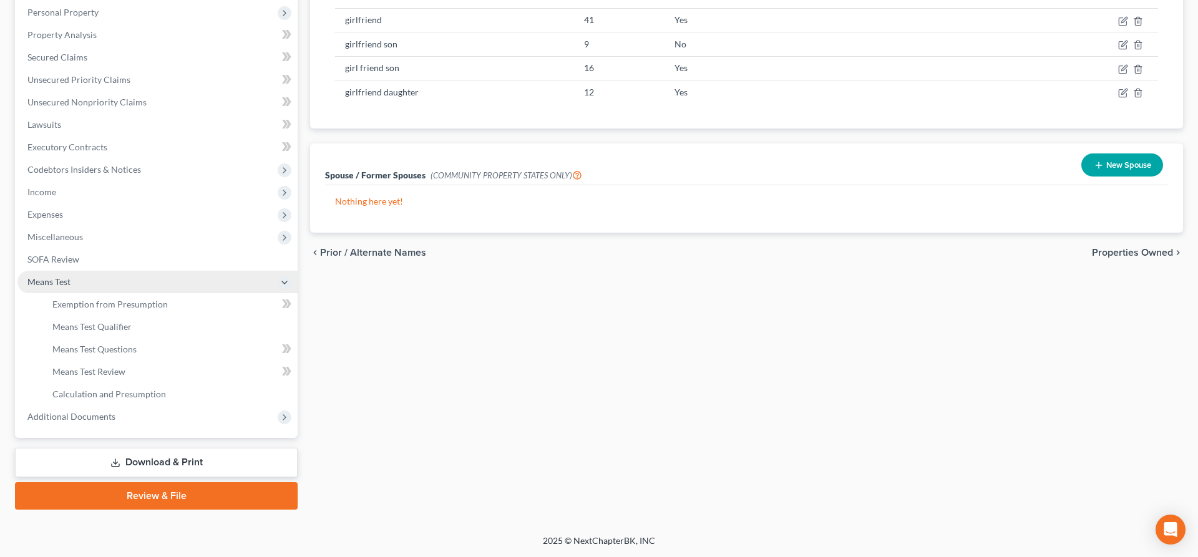
scroll to position [217, 0]
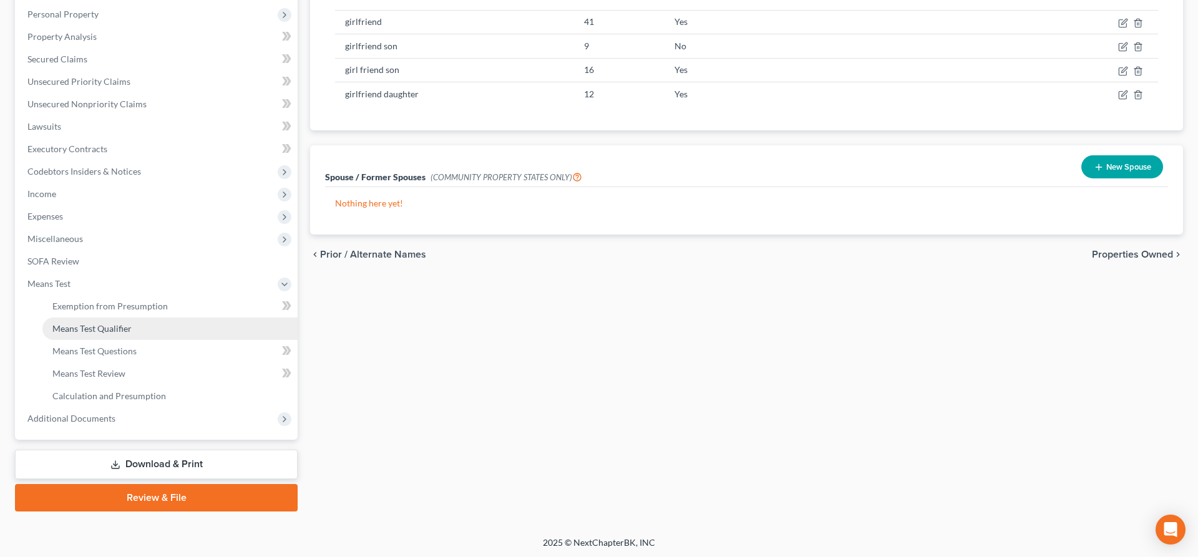
click at [139, 328] on link "Means Test Qualifier" at bounding box center [169, 329] width 255 height 22
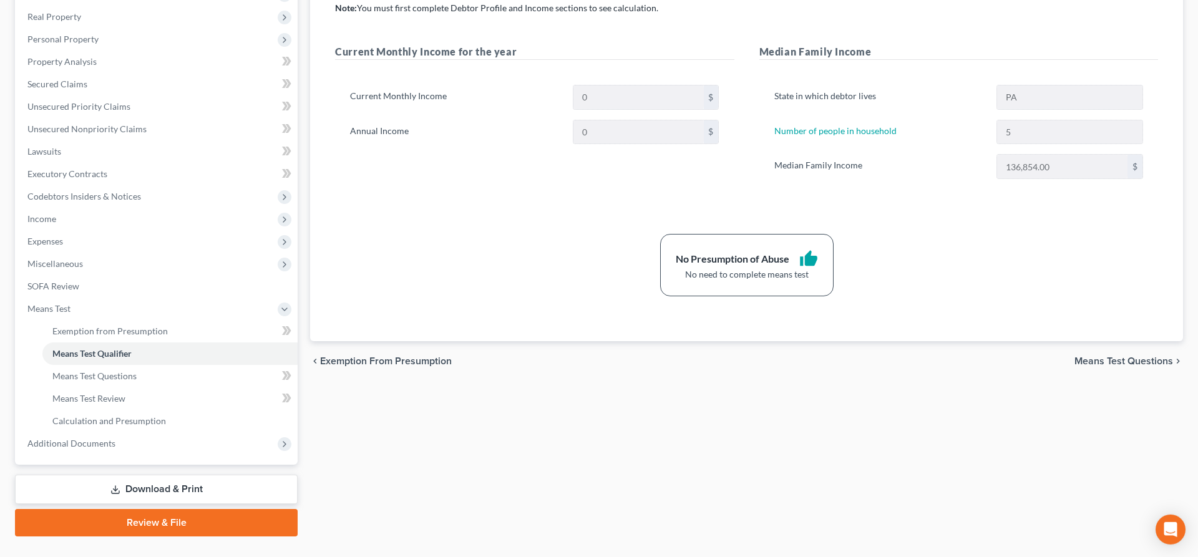
scroll to position [217, 0]
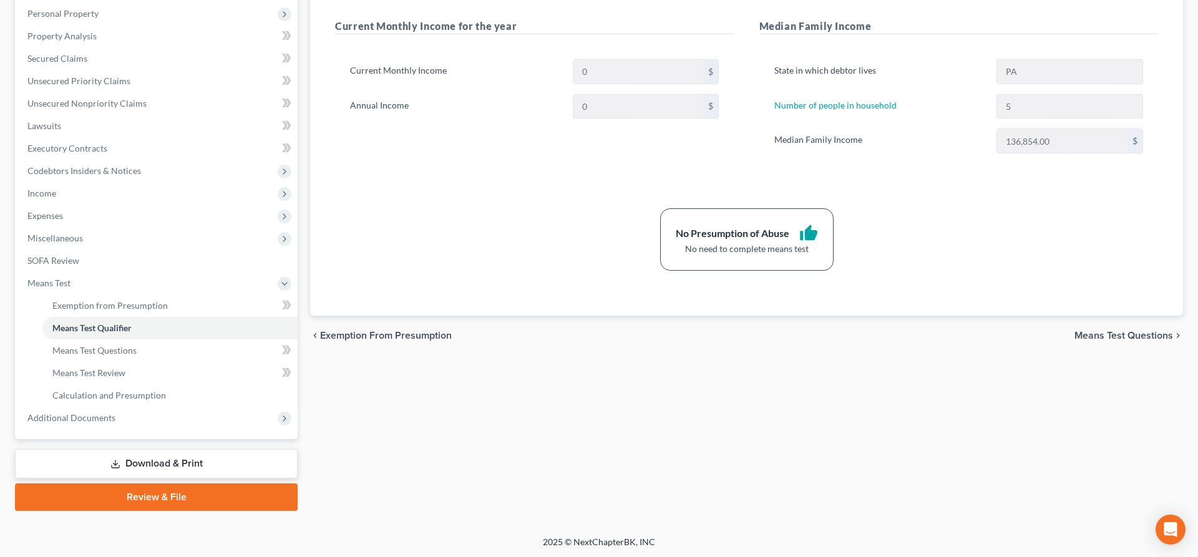
click at [132, 462] on link "Download & Print" at bounding box center [156, 463] width 283 height 29
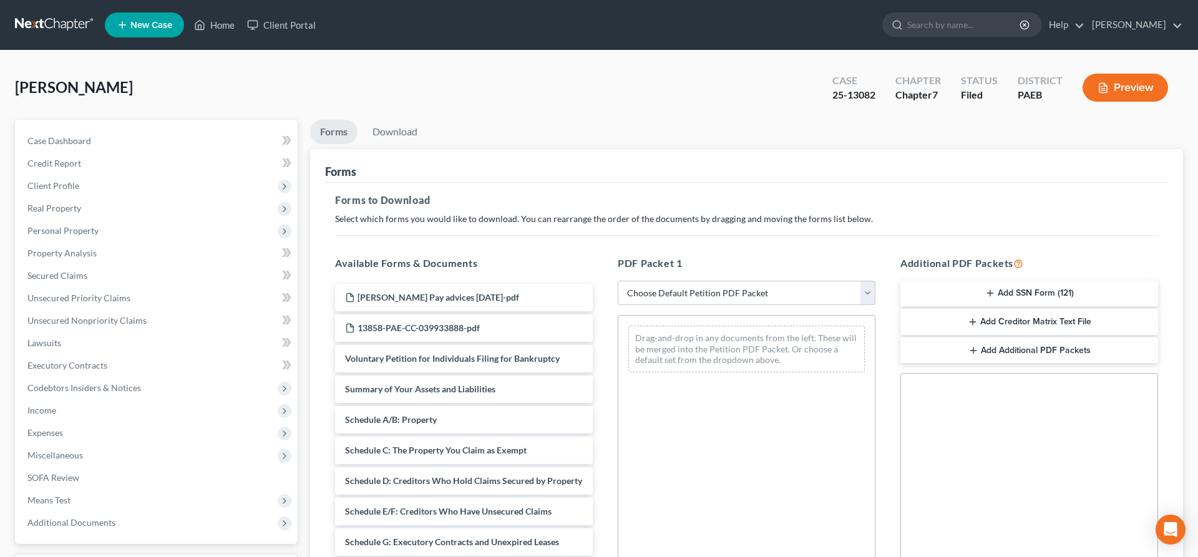
click at [618, 281] on select "Choose Default Petition PDF Packet Complete Bankruptcy Petition (all forms and …" at bounding box center [747, 293] width 258 height 25
select select "2"
click option "Amended Forms" at bounding box center [0, 0] width 0 height 0
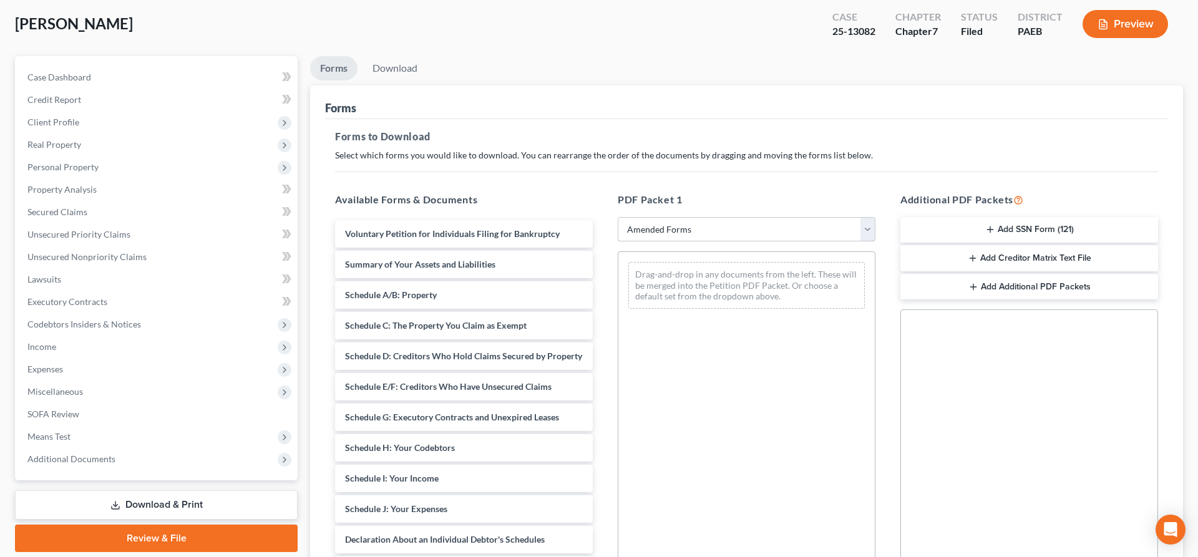
scroll to position [127, 0]
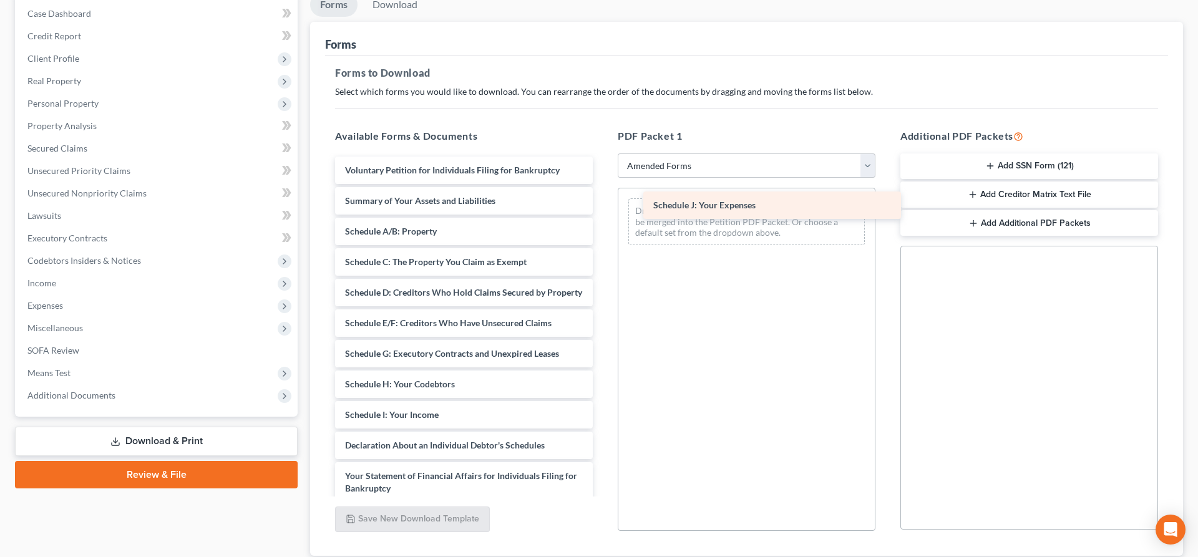
drag, startPoint x: 423, startPoint y: 447, endPoint x: 715, endPoint y: 216, distance: 372.4
click at [603, 216] on div "Schedule J: Your Expenses Voluntary Petition for Individuals Filing for Bankrup…" at bounding box center [464, 449] width 278 height 585
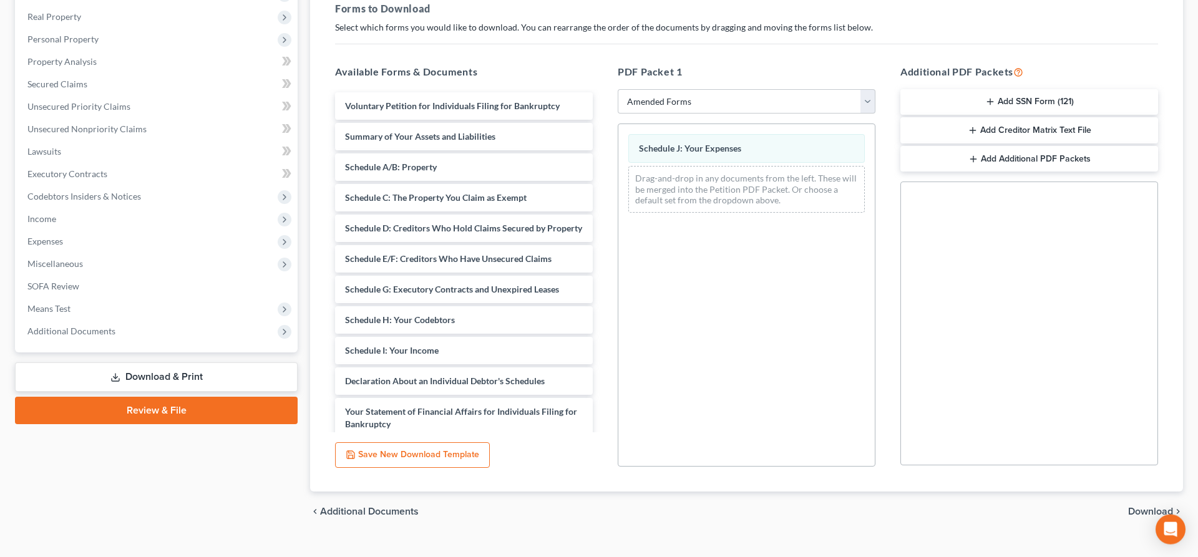
scroll to position [213, 0]
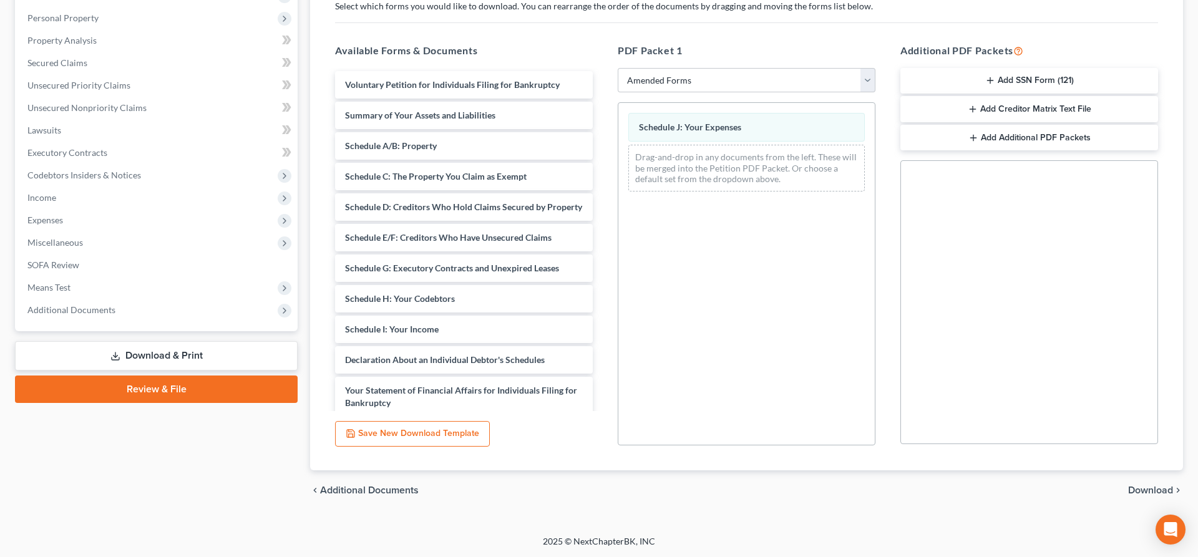
click at [1142, 494] on span "Download" at bounding box center [1150, 491] width 45 height 10
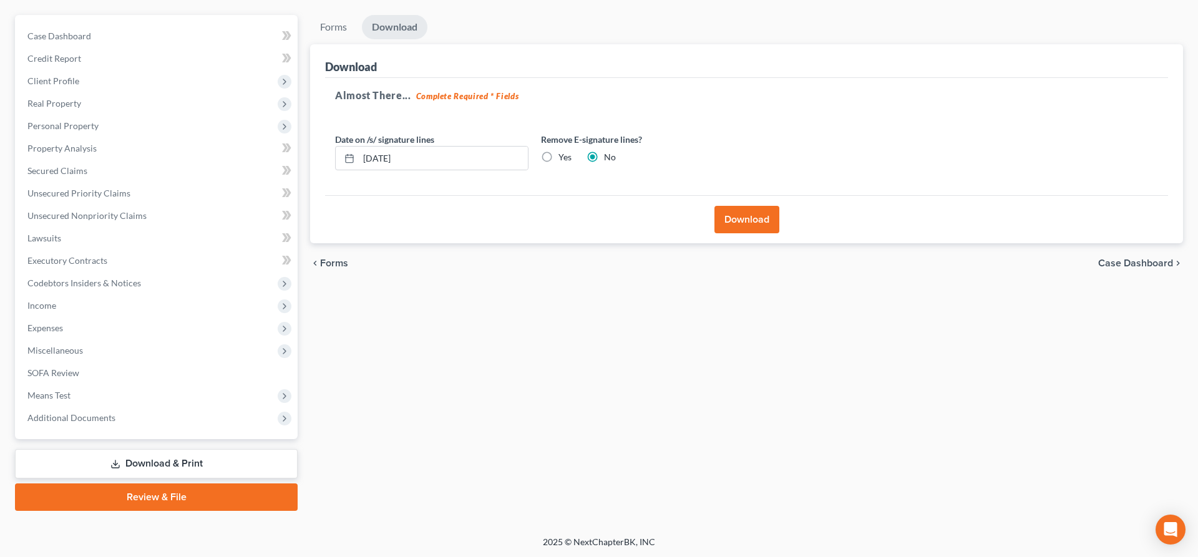
click at [764, 222] on button "Download" at bounding box center [747, 219] width 65 height 27
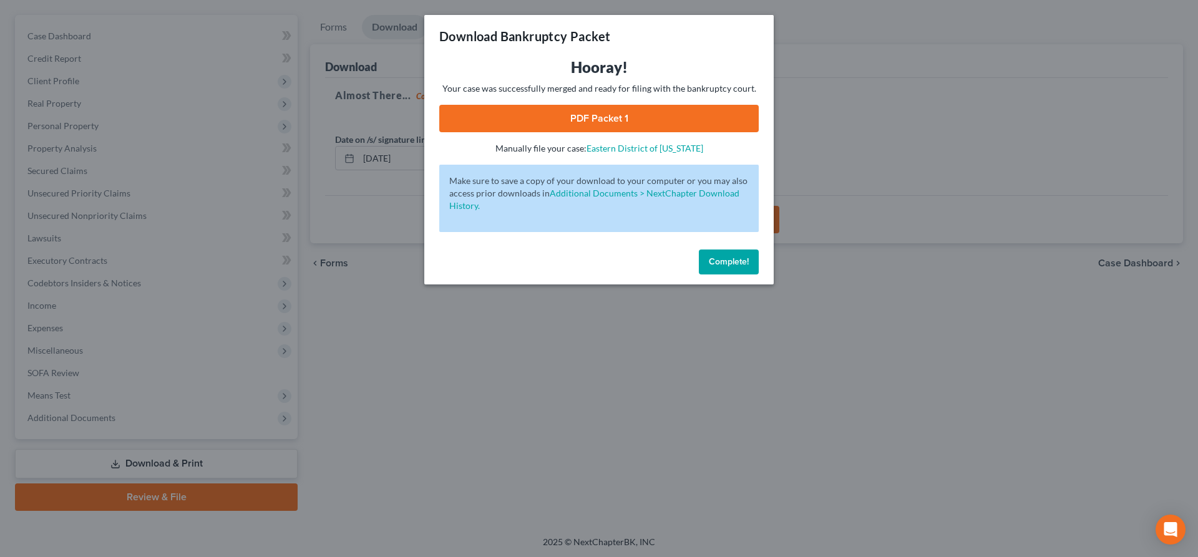
click at [682, 124] on link "PDF Packet 1" at bounding box center [599, 118] width 320 height 27
click at [931, 200] on div "Download Bankruptcy Packet Hooray! Your case was successfully merged and ready …" at bounding box center [599, 278] width 1198 height 557
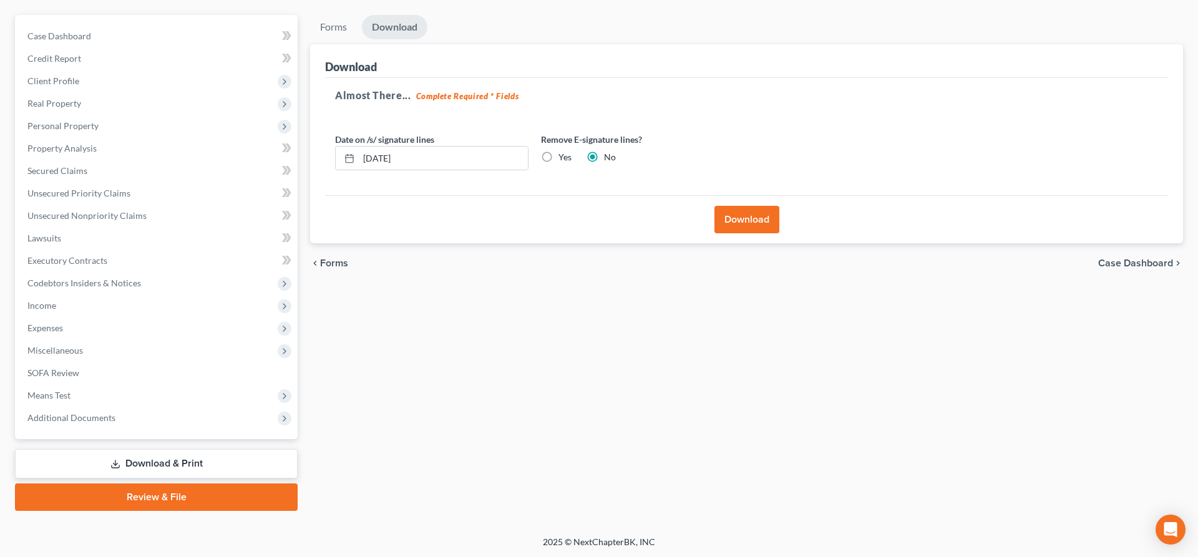
click at [733, 258] on div "chevron_left Forms Case Dashboard chevron_right" at bounding box center [746, 263] width 873 height 40
click at [88, 383] on link "SOFA Review" at bounding box center [157, 373] width 280 height 22
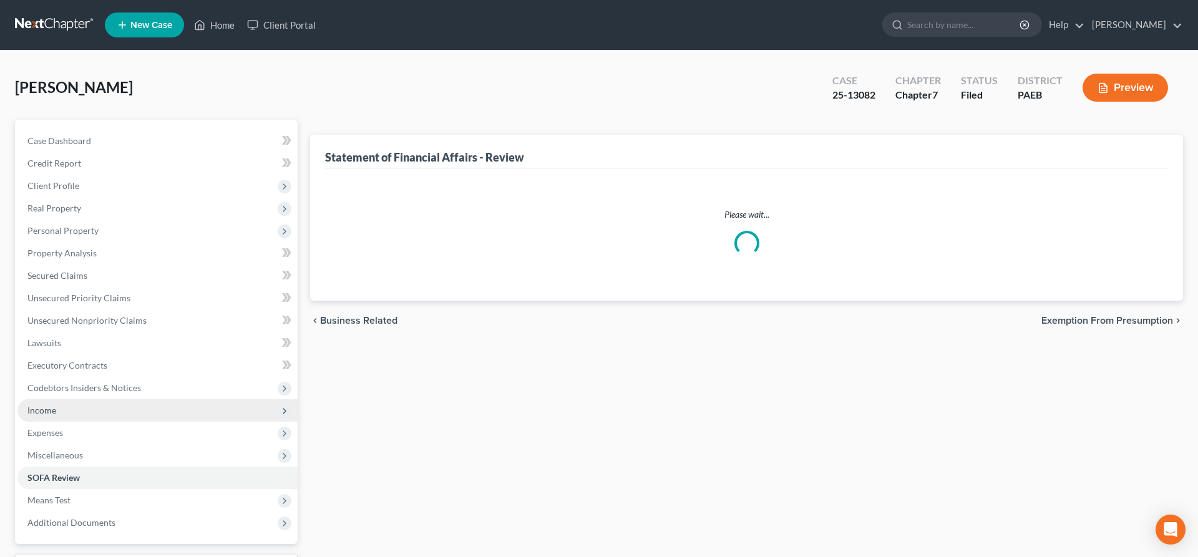
click at [144, 415] on span "Income" at bounding box center [157, 410] width 280 height 22
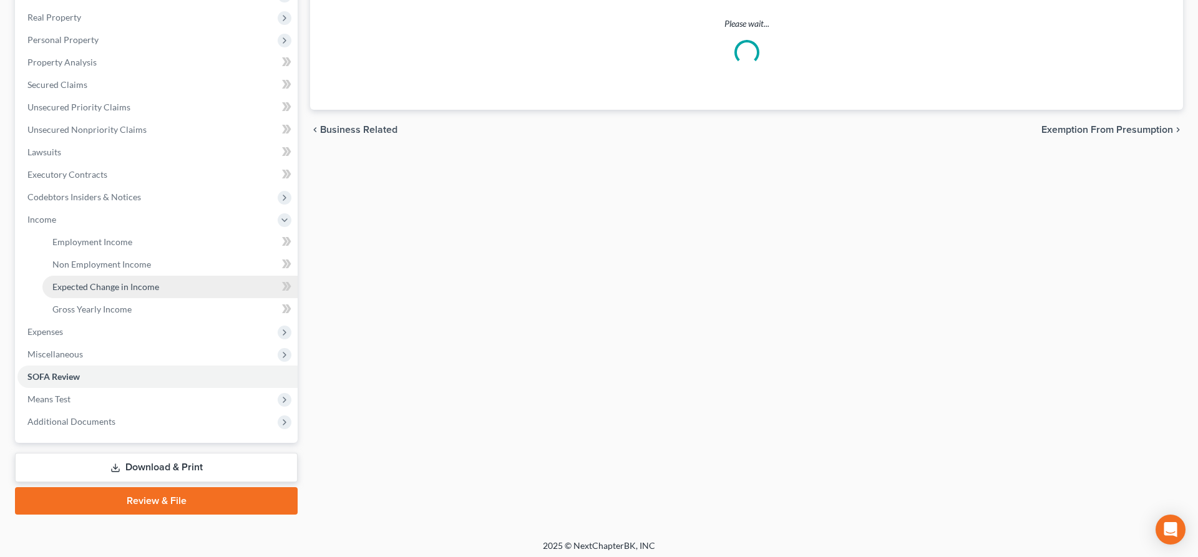
click at [125, 293] on link "Expected Change in Income" at bounding box center [169, 287] width 255 height 22
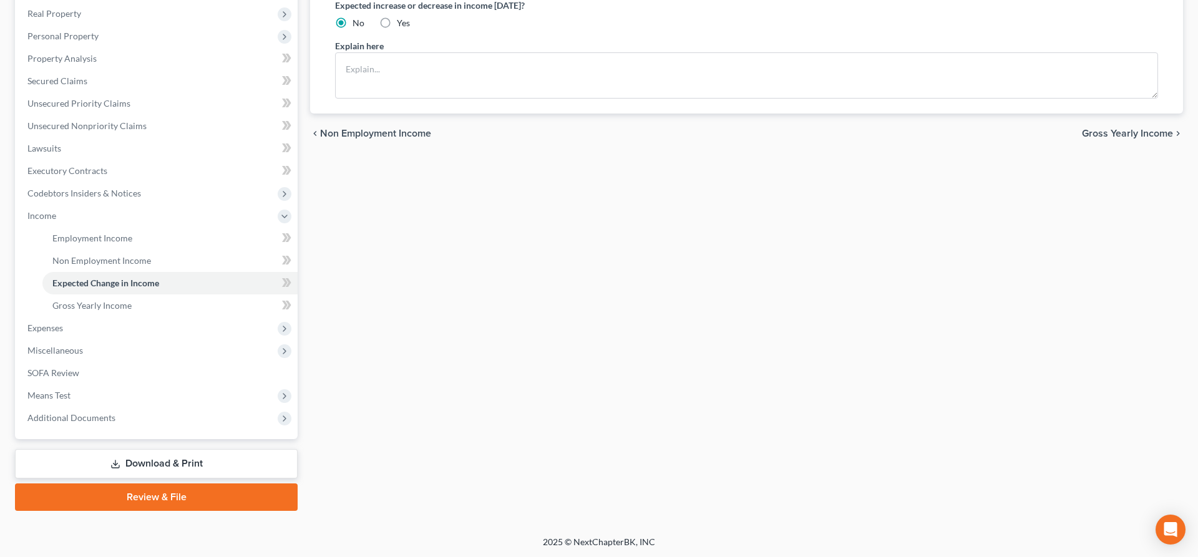
click at [137, 466] on link "Download & Print" at bounding box center [156, 463] width 283 height 29
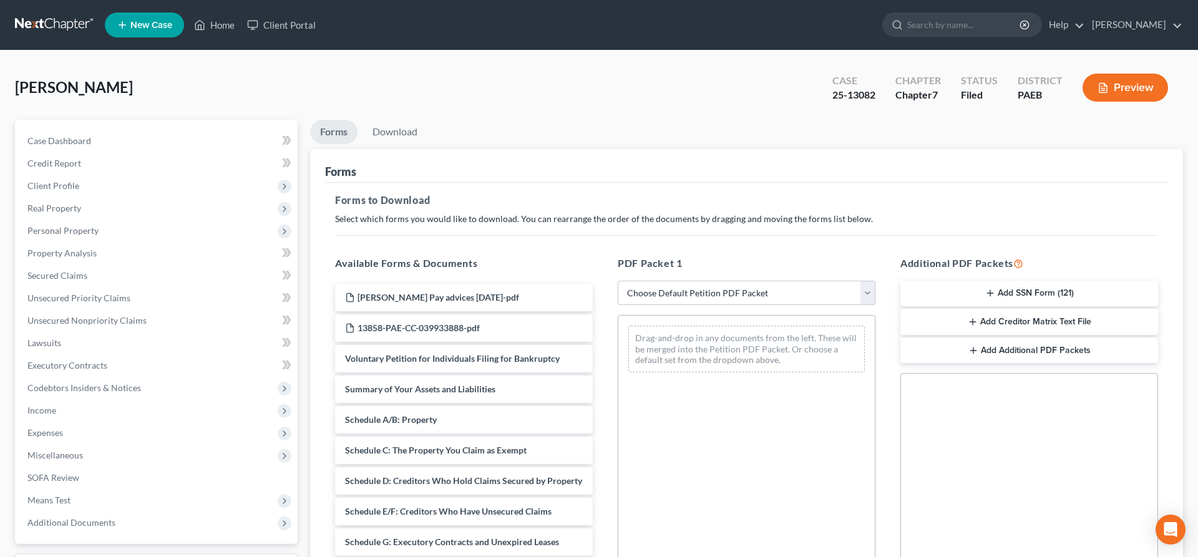
click at [618, 281] on select "Choose Default Petition PDF Packet Complete Bankruptcy Petition (all forms and …" at bounding box center [747, 293] width 258 height 25
select select "2"
click option "Amended Forms" at bounding box center [0, 0] width 0 height 0
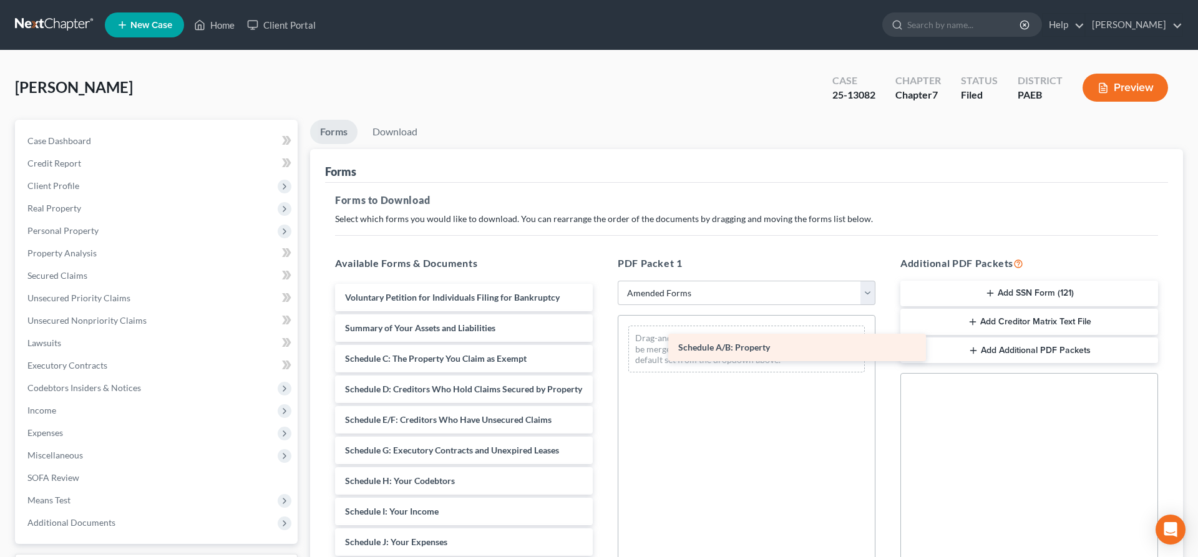
drag, startPoint x: 416, startPoint y: 363, endPoint x: 728, endPoint y: 357, distance: 311.5
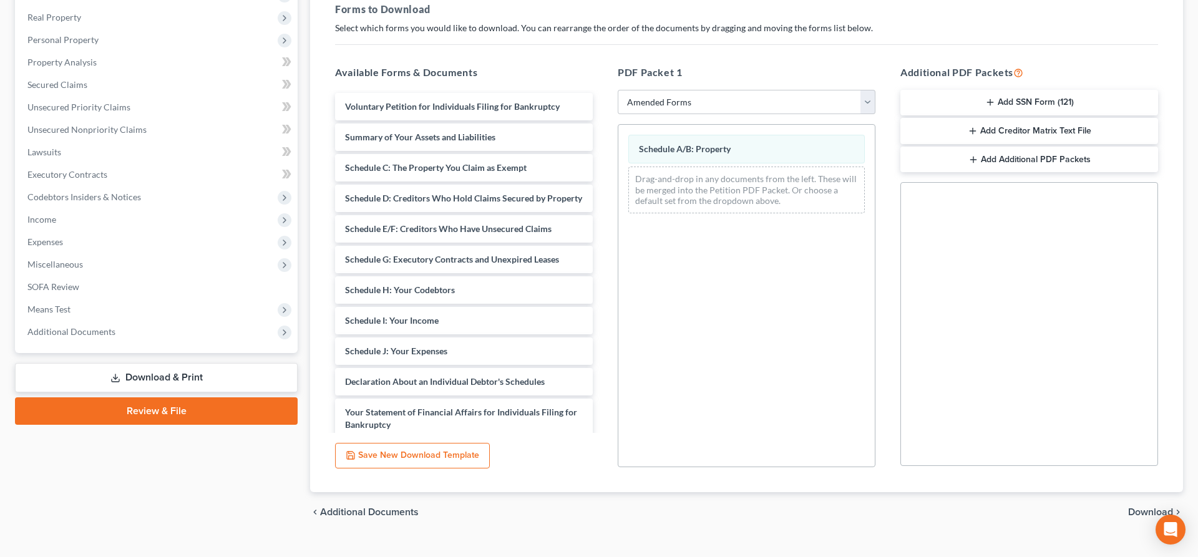
scroll to position [213, 0]
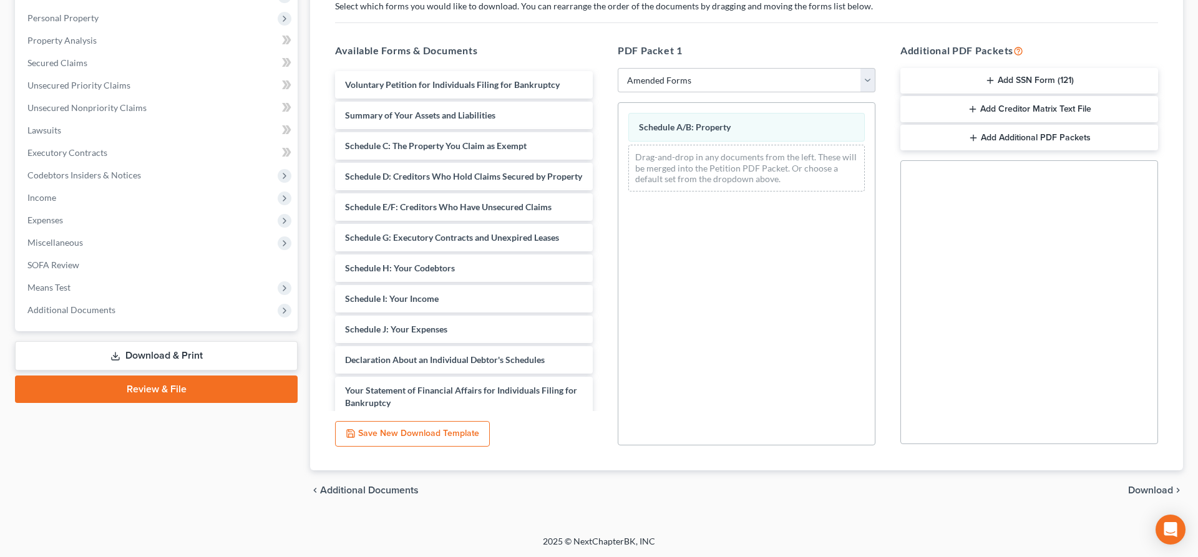
click at [1143, 488] on span "Download" at bounding box center [1150, 491] width 45 height 10
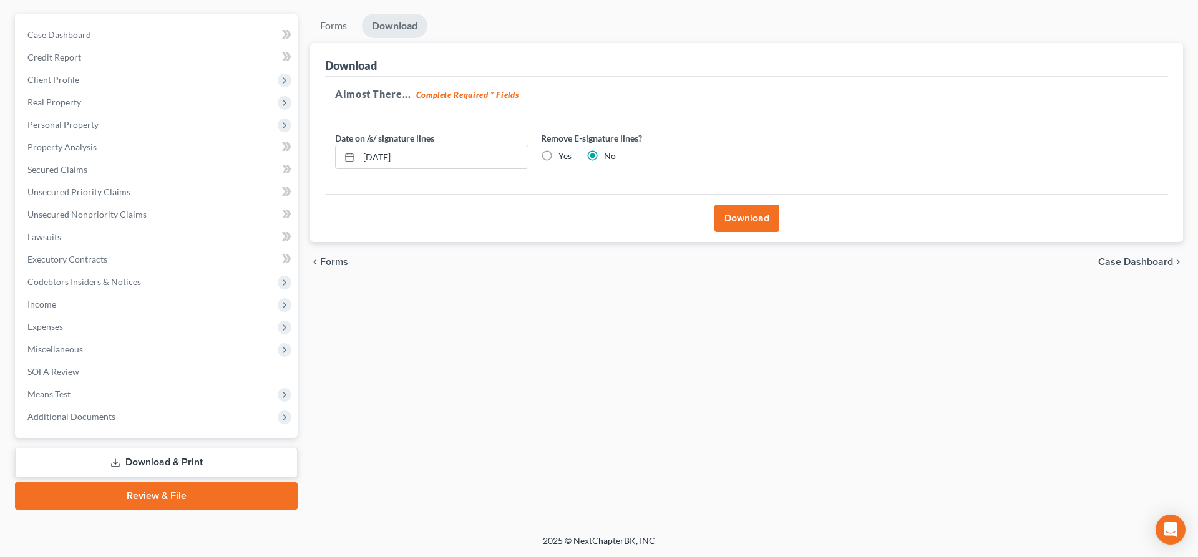
scroll to position [105, 0]
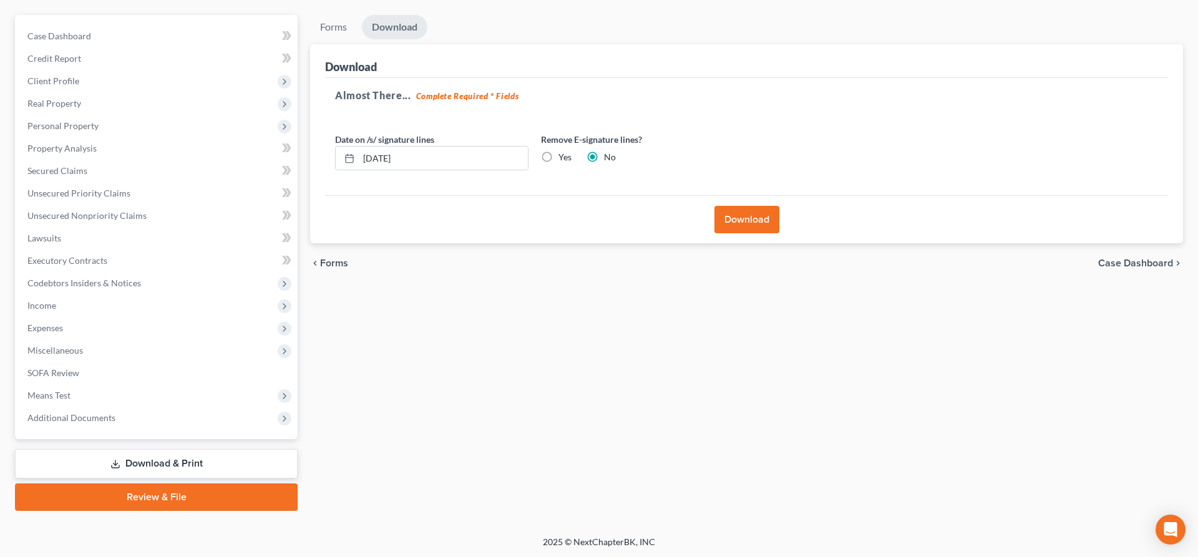
click at [731, 226] on button "Download" at bounding box center [747, 219] width 65 height 27
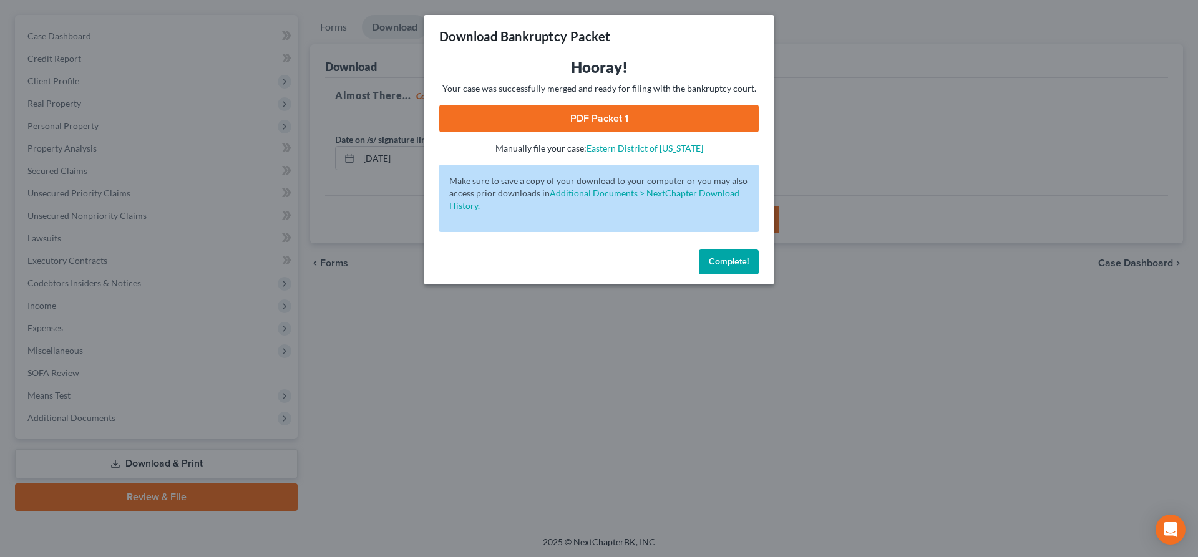
click at [624, 123] on link "PDF Packet 1" at bounding box center [599, 118] width 320 height 27
click at [885, 118] on div "Download Bankruptcy Packet Hooray! Your case was successfully merged and ready …" at bounding box center [599, 278] width 1198 height 557
